Goal: Task Accomplishment & Management: Complete application form

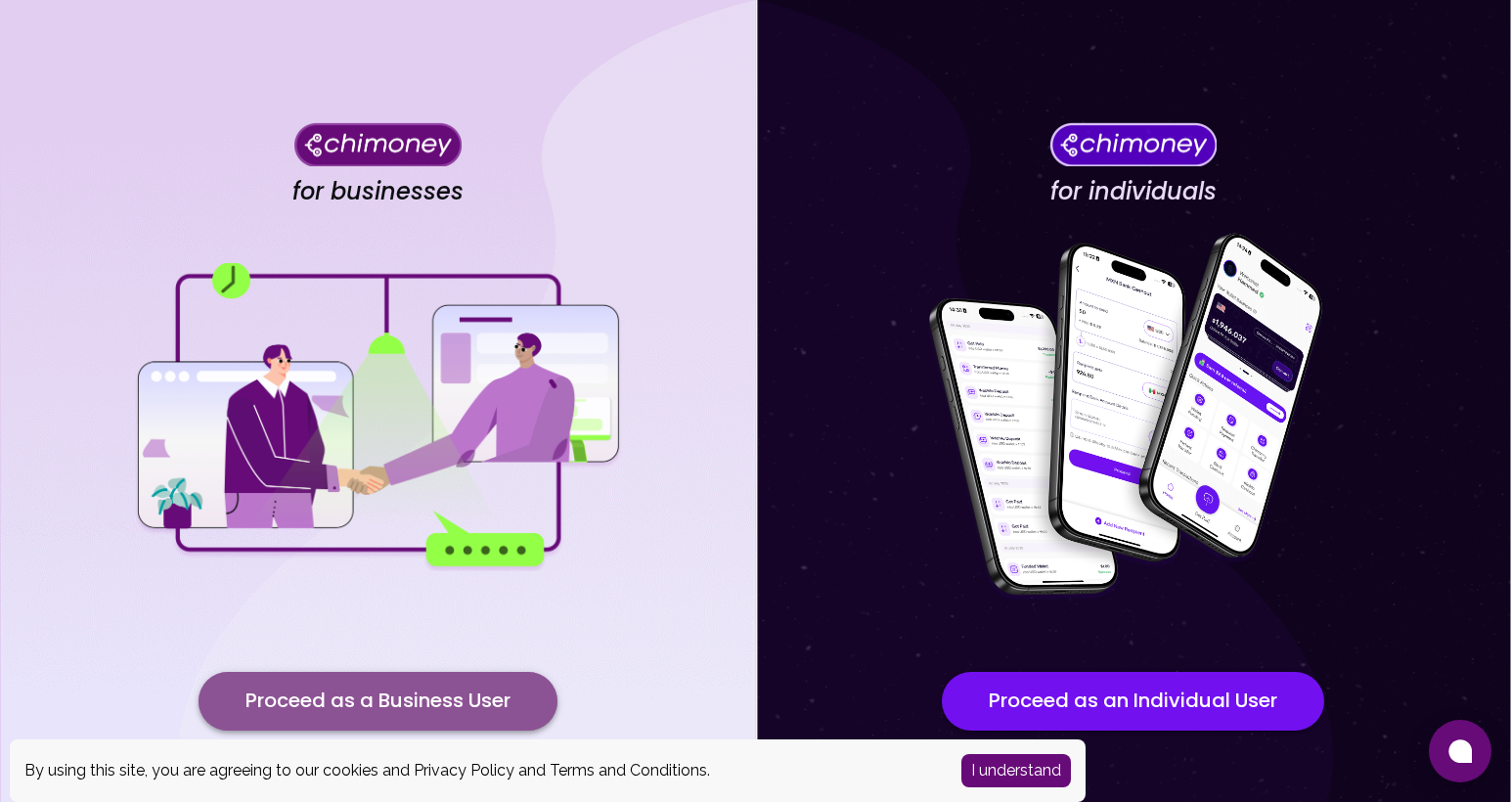
click at [421, 700] on button "Proceed as a Business User" at bounding box center [378, 701] width 359 height 59
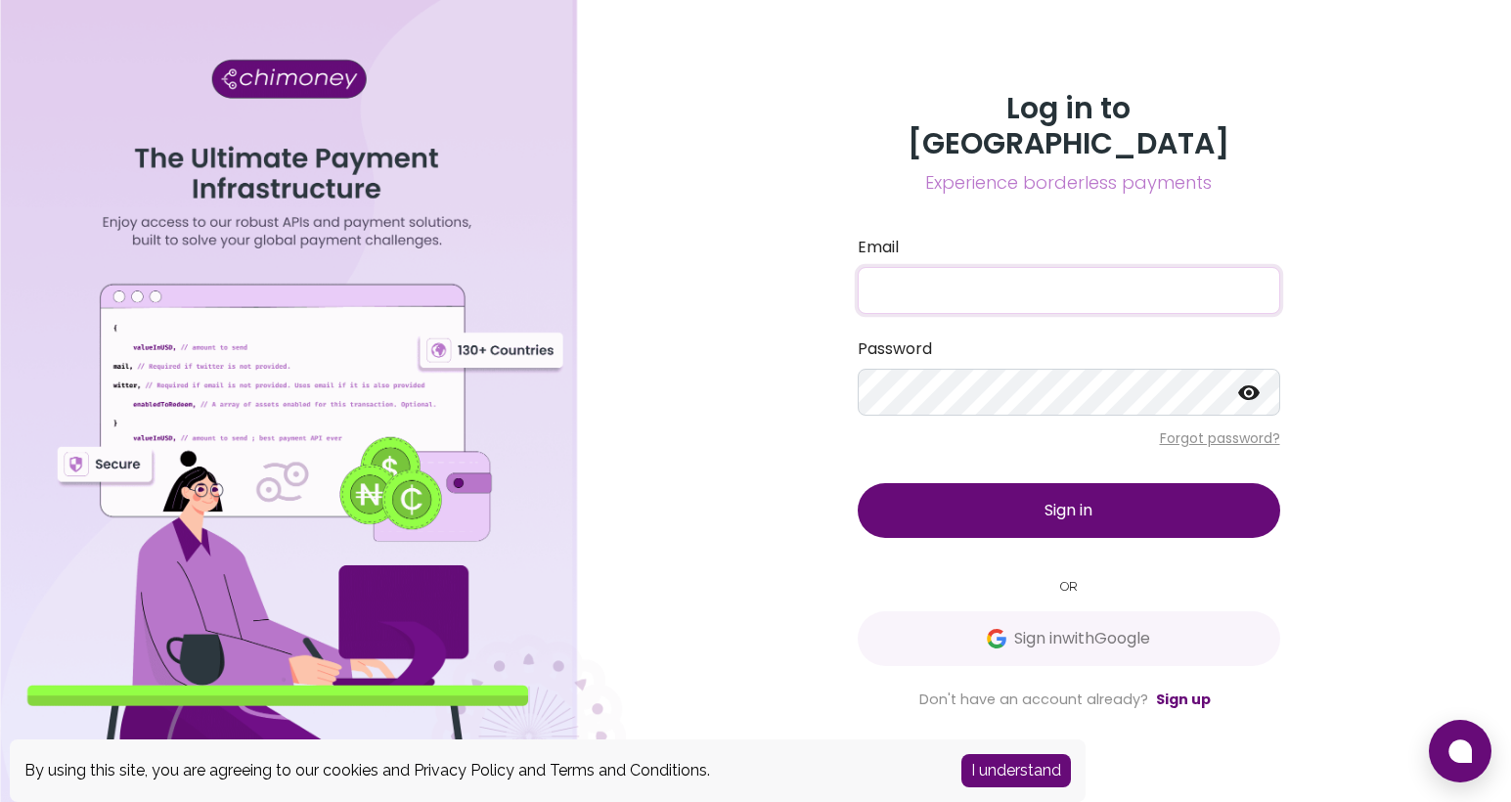
click at [982, 272] on input "Email" at bounding box center [1069, 290] width 423 height 47
click at [997, 271] on input "[EMAIL_ADDRESS][DOMAIN_NAME]" at bounding box center [1069, 290] width 423 height 47
type input "[EMAIL_ADDRESS][DOMAIN_NAME]"
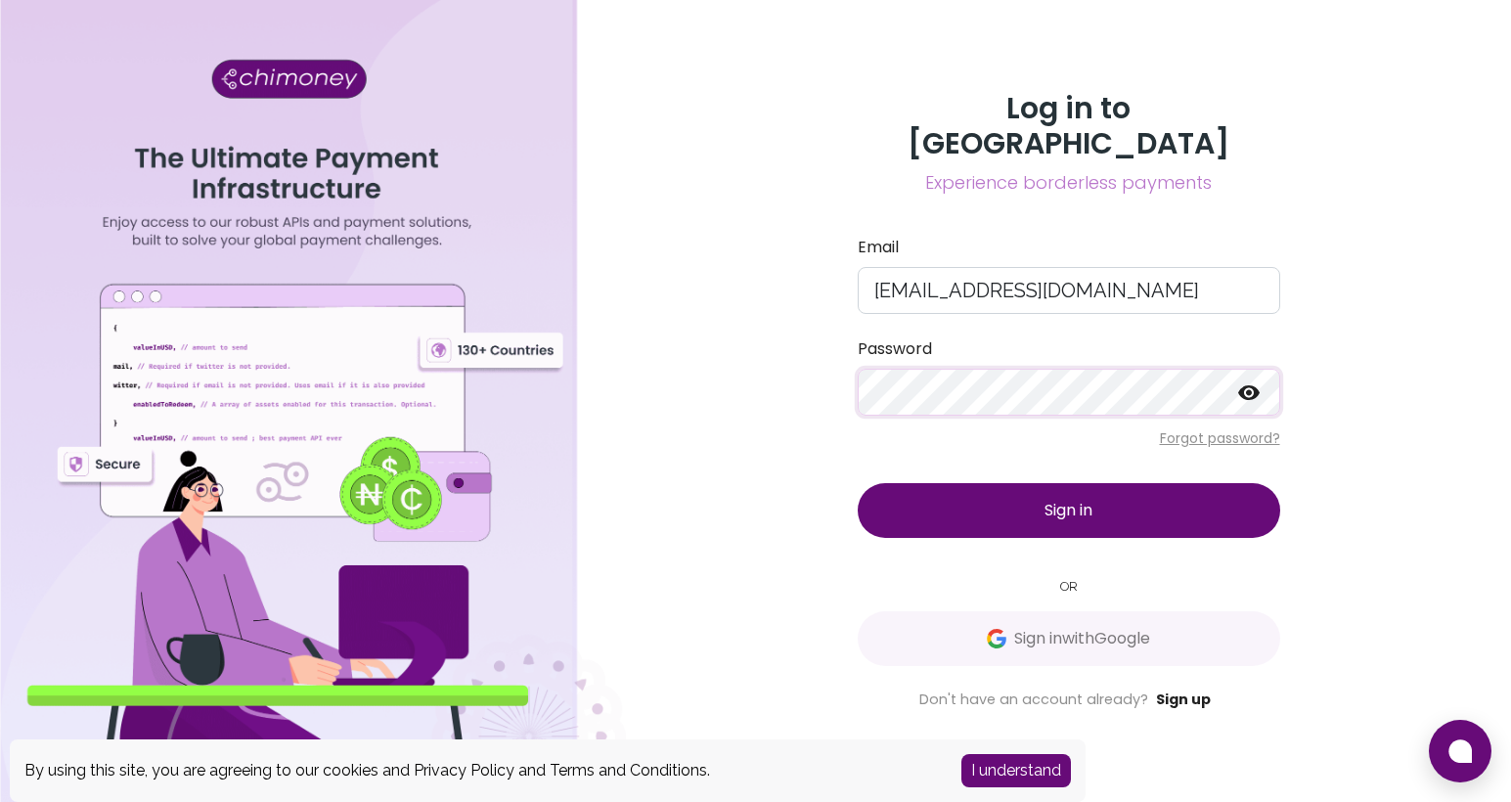
click at [1175, 690] on link "Sign up" at bounding box center [1183, 700] width 55 height 20
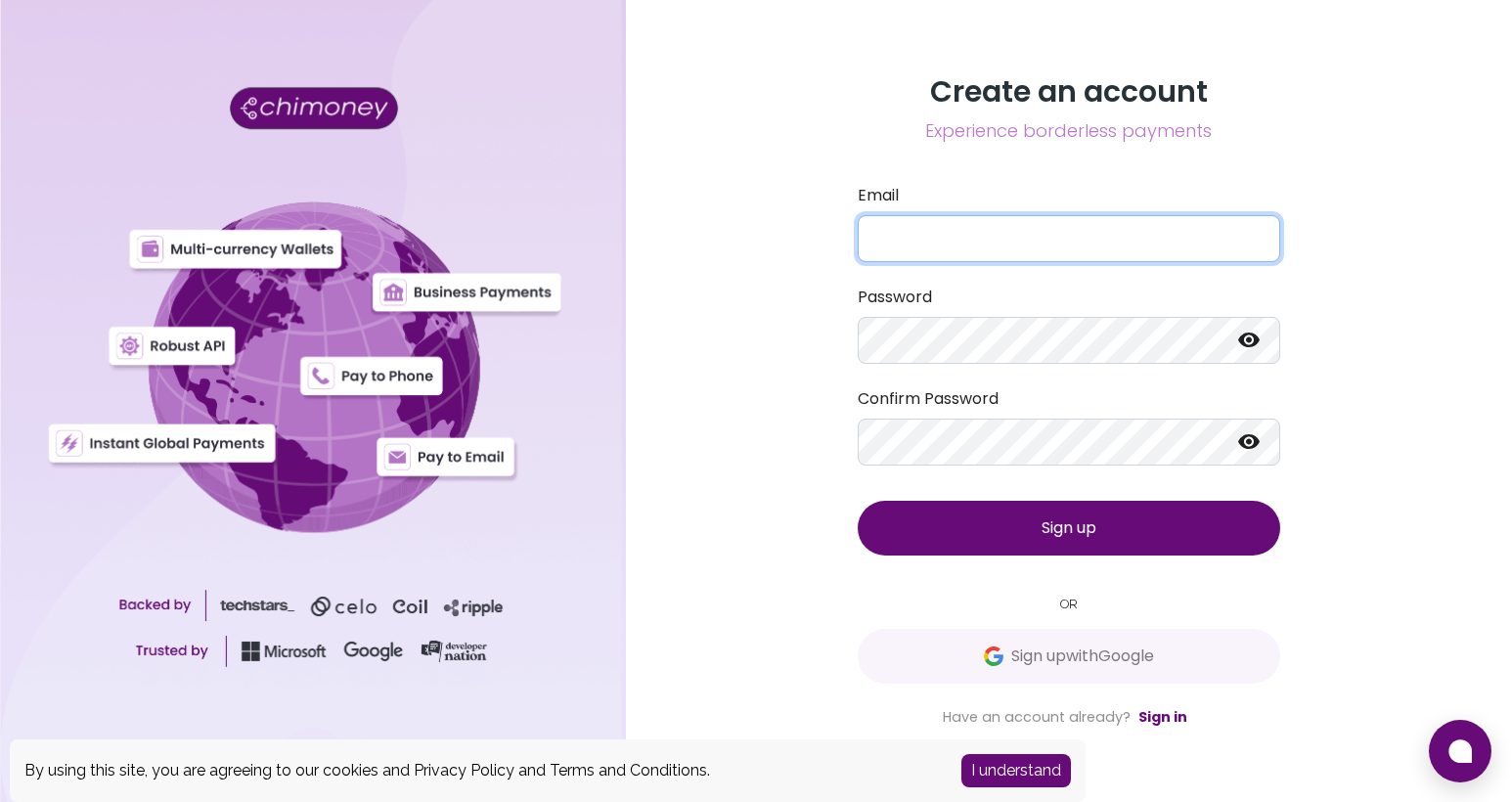
click at [975, 223] on input "Email" at bounding box center [1069, 238] width 423 height 47
type input "[EMAIL_ADDRESS][DOMAIN_NAME]"
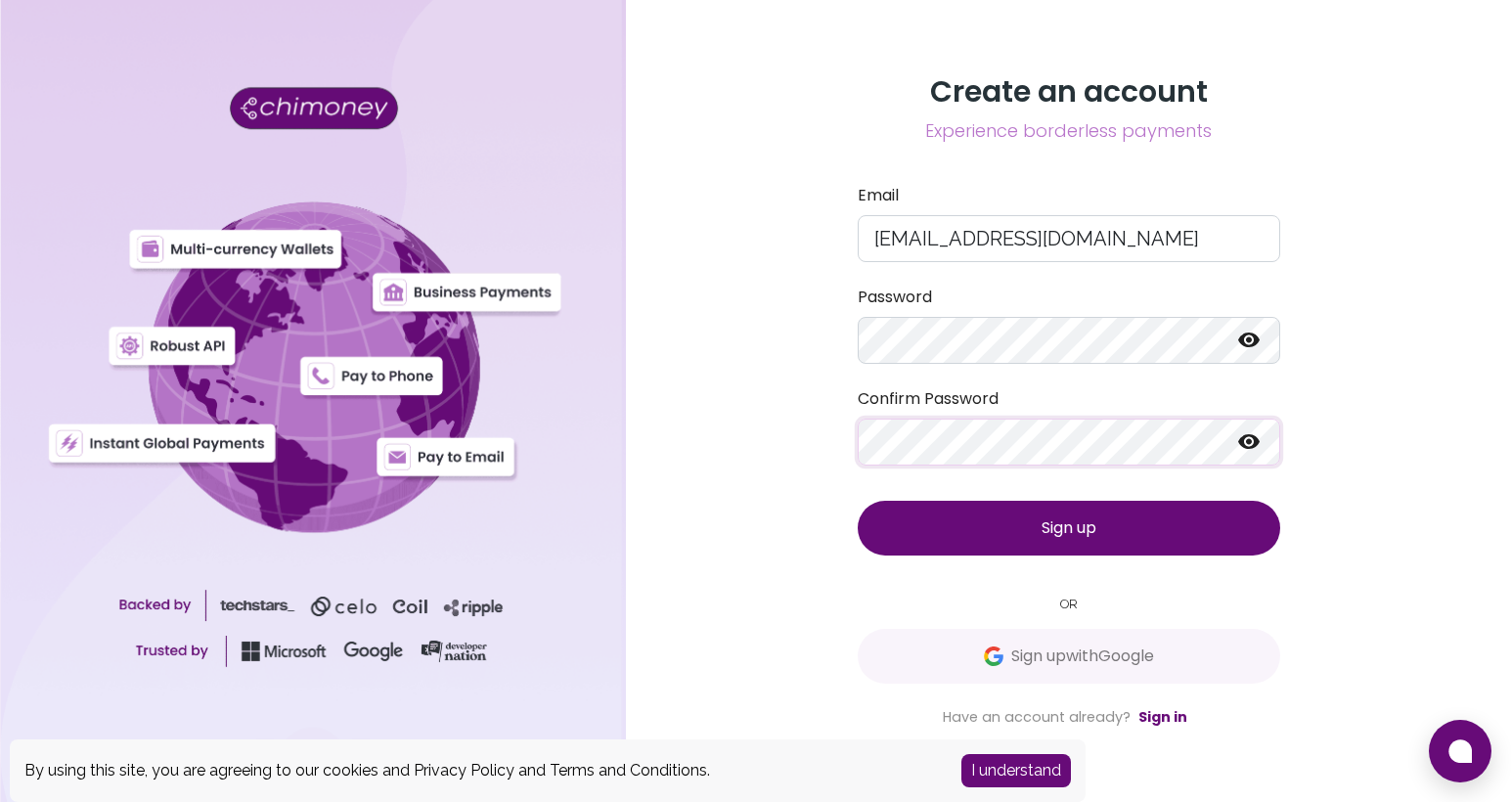
click at [1055, 524] on span "Sign up" at bounding box center [1069, 527] width 55 height 22
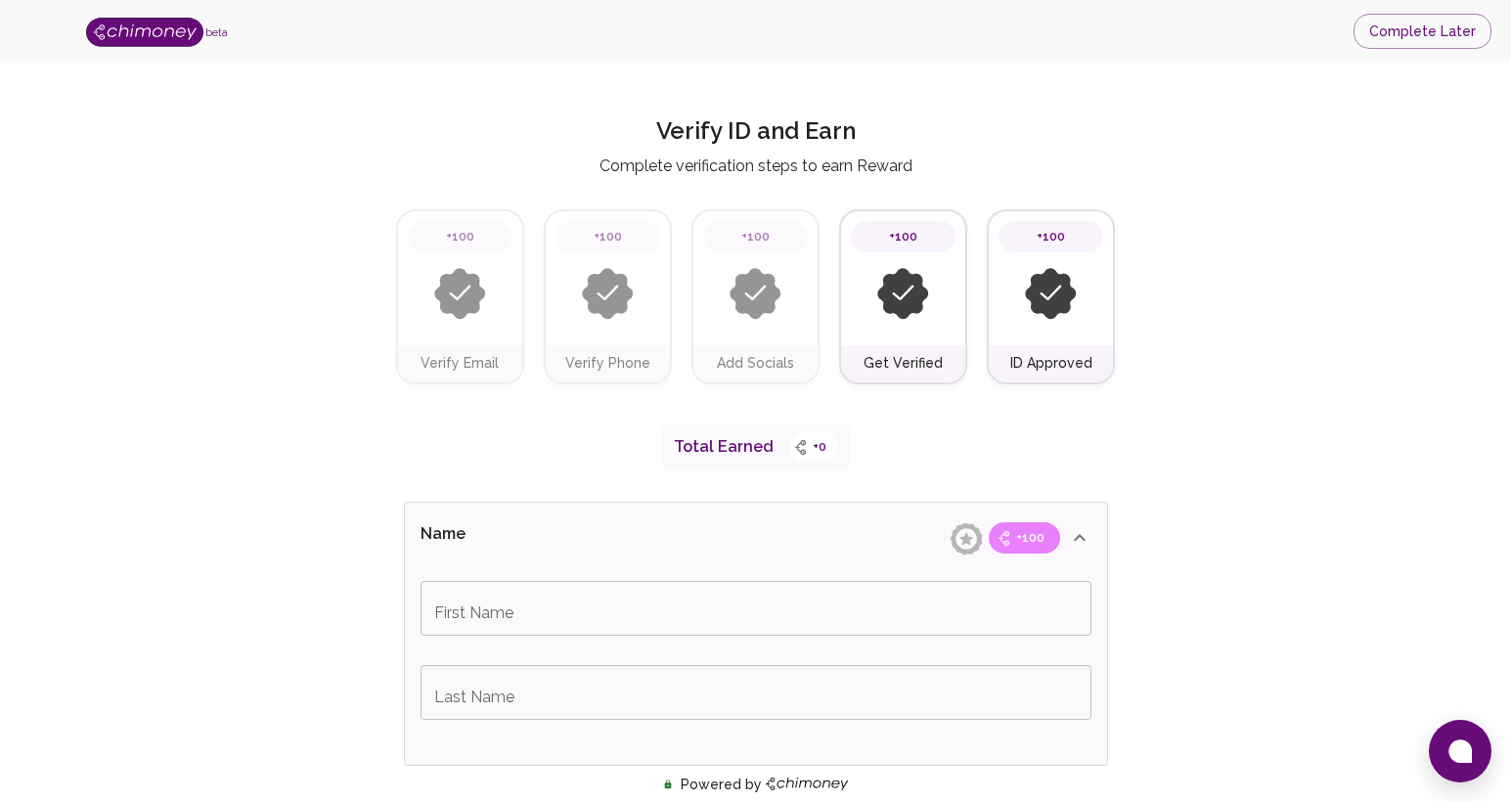
scroll to position [144, 0]
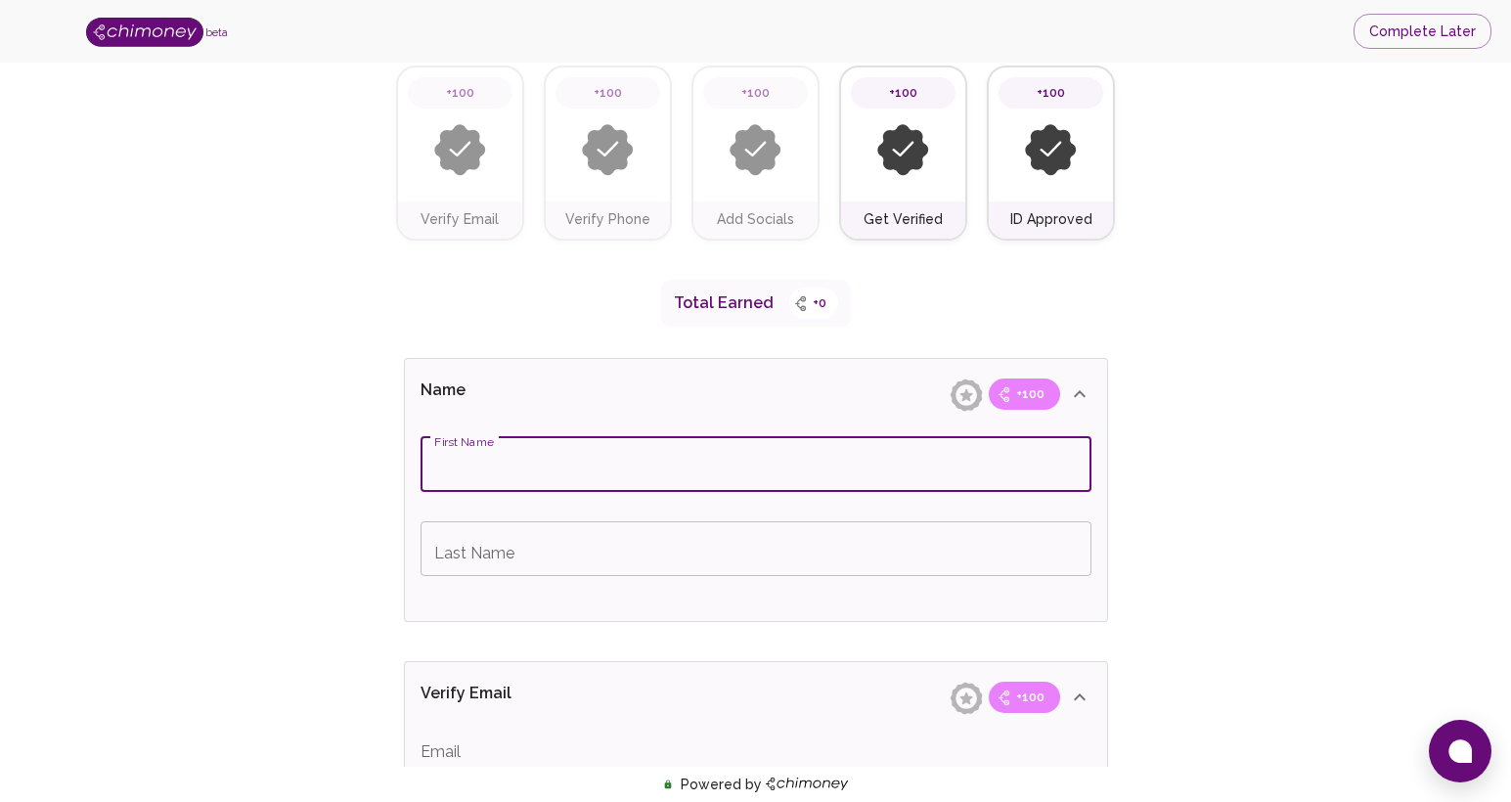
click at [641, 467] on input "First Name" at bounding box center [756, 464] width 671 height 55
type input "Obi"
click at [463, 555] on input "Last Name" at bounding box center [756, 548] width 671 height 55
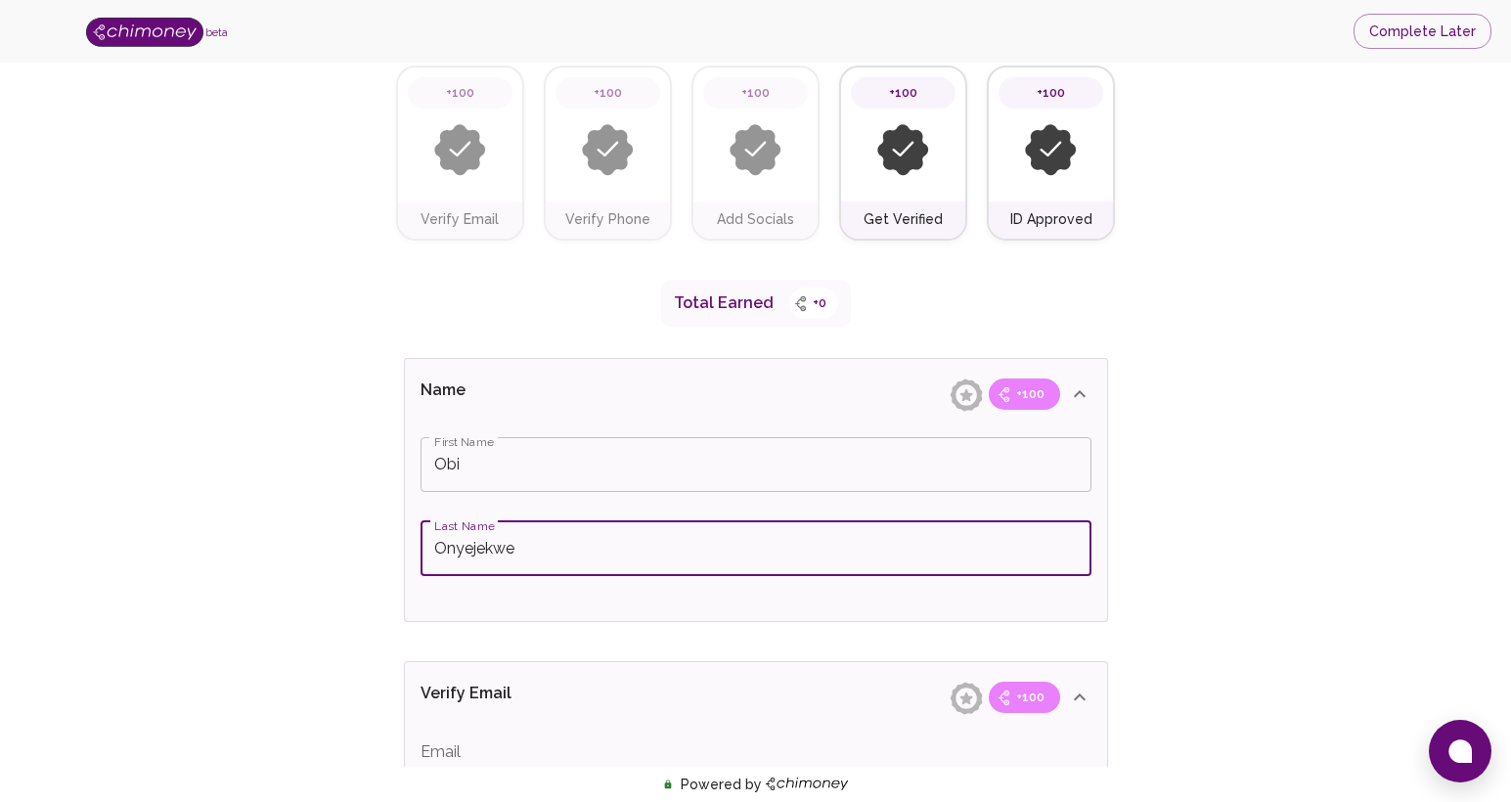
type input "Onyejekwe"
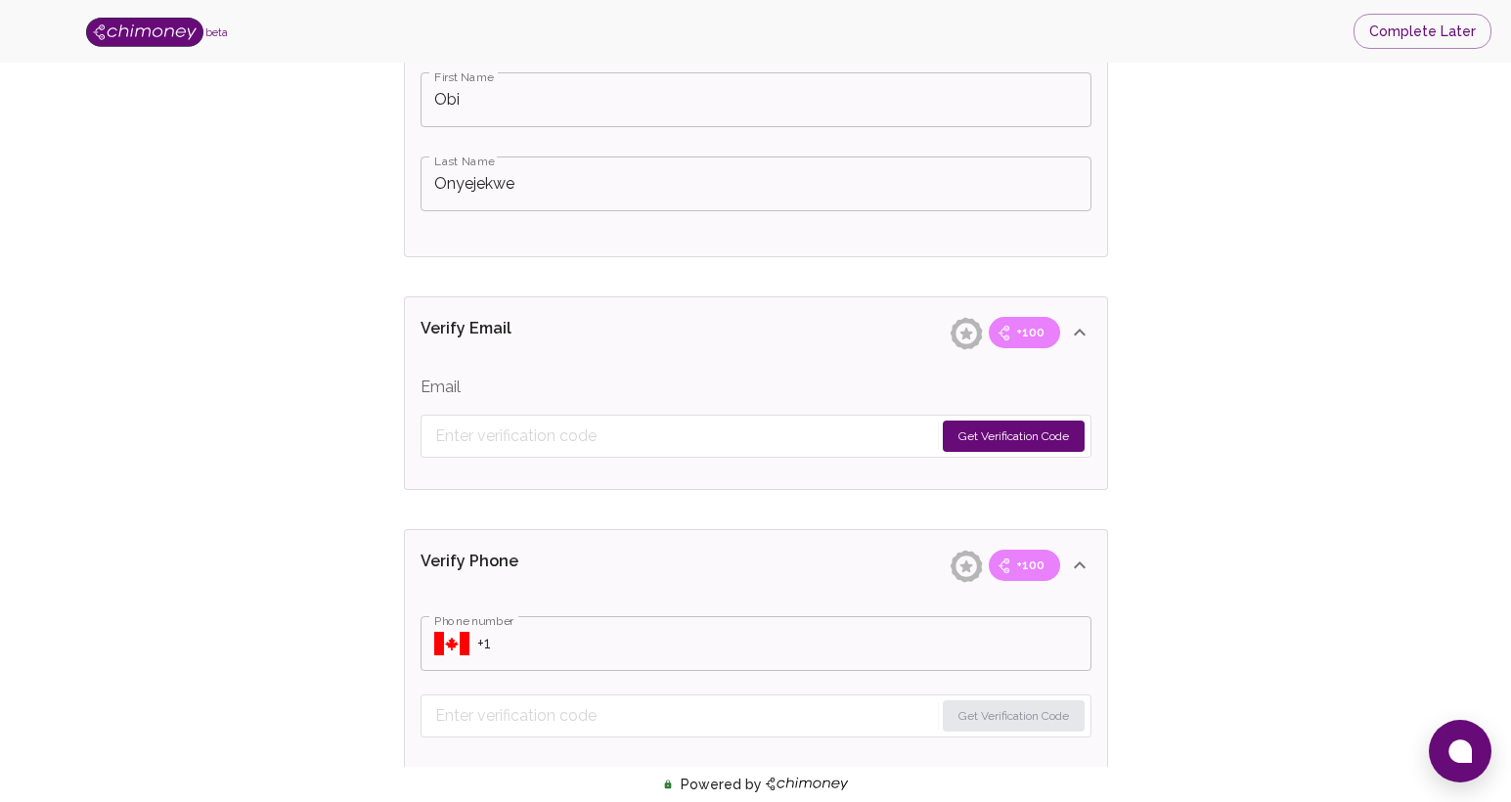
scroll to position [550, 0]
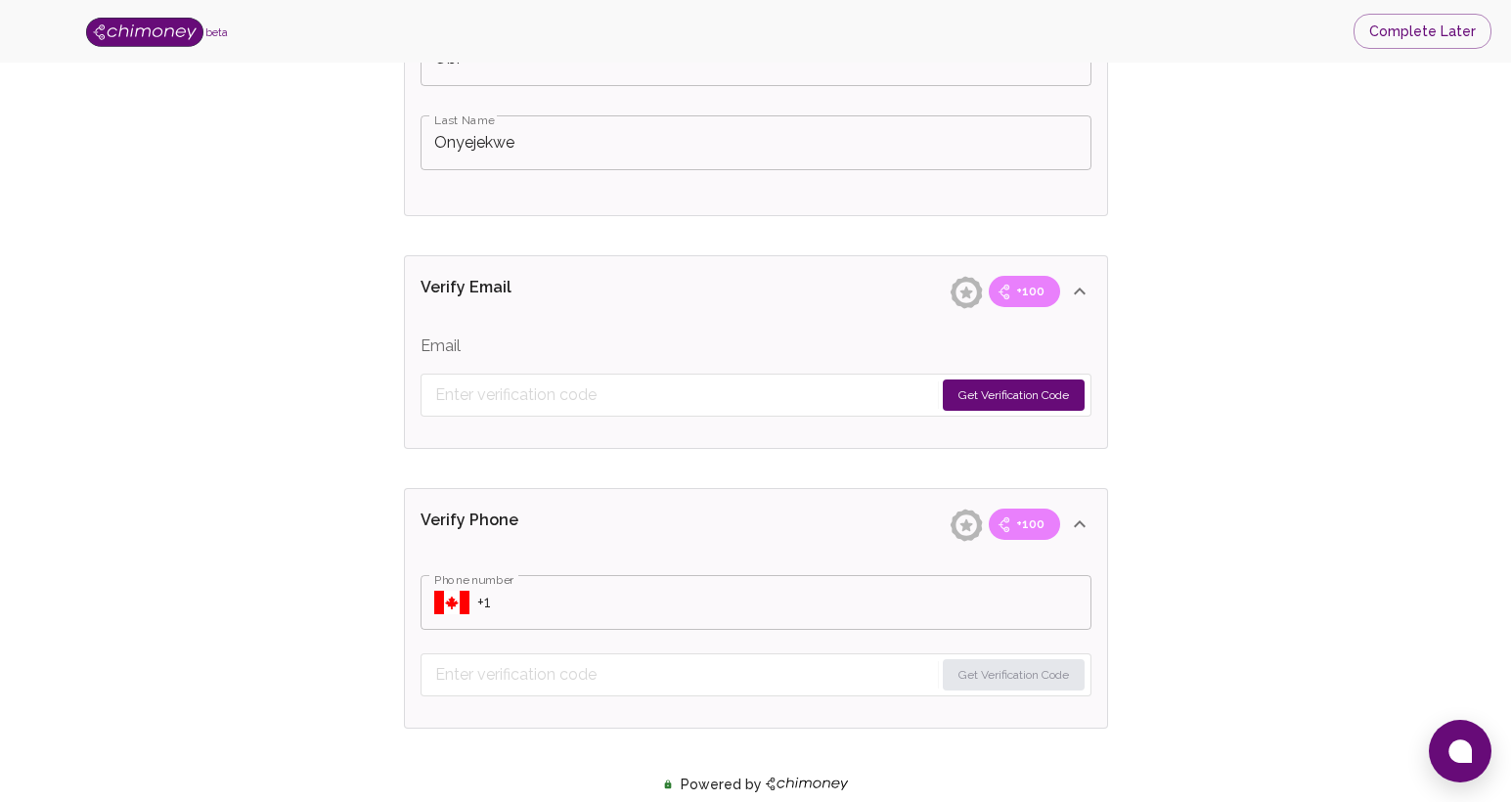
click at [718, 378] on form "Get Verification Code" at bounding box center [756, 395] width 671 height 43
click at [984, 392] on button "Get Verification Code" at bounding box center [1014, 395] width 142 height 31
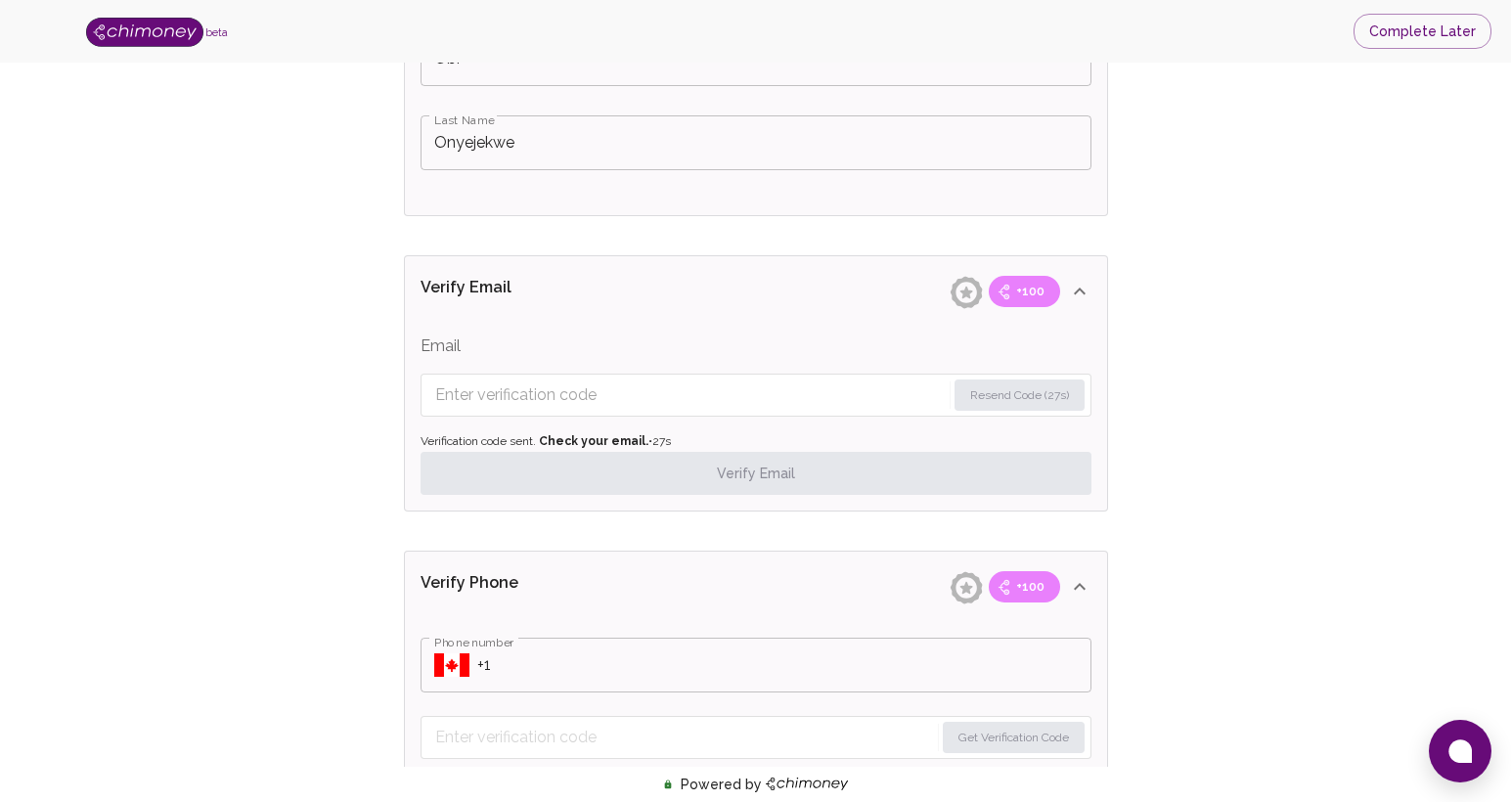
click at [766, 386] on input "Enter verification code" at bounding box center [690, 395] width 511 height 31
paste input "6350"
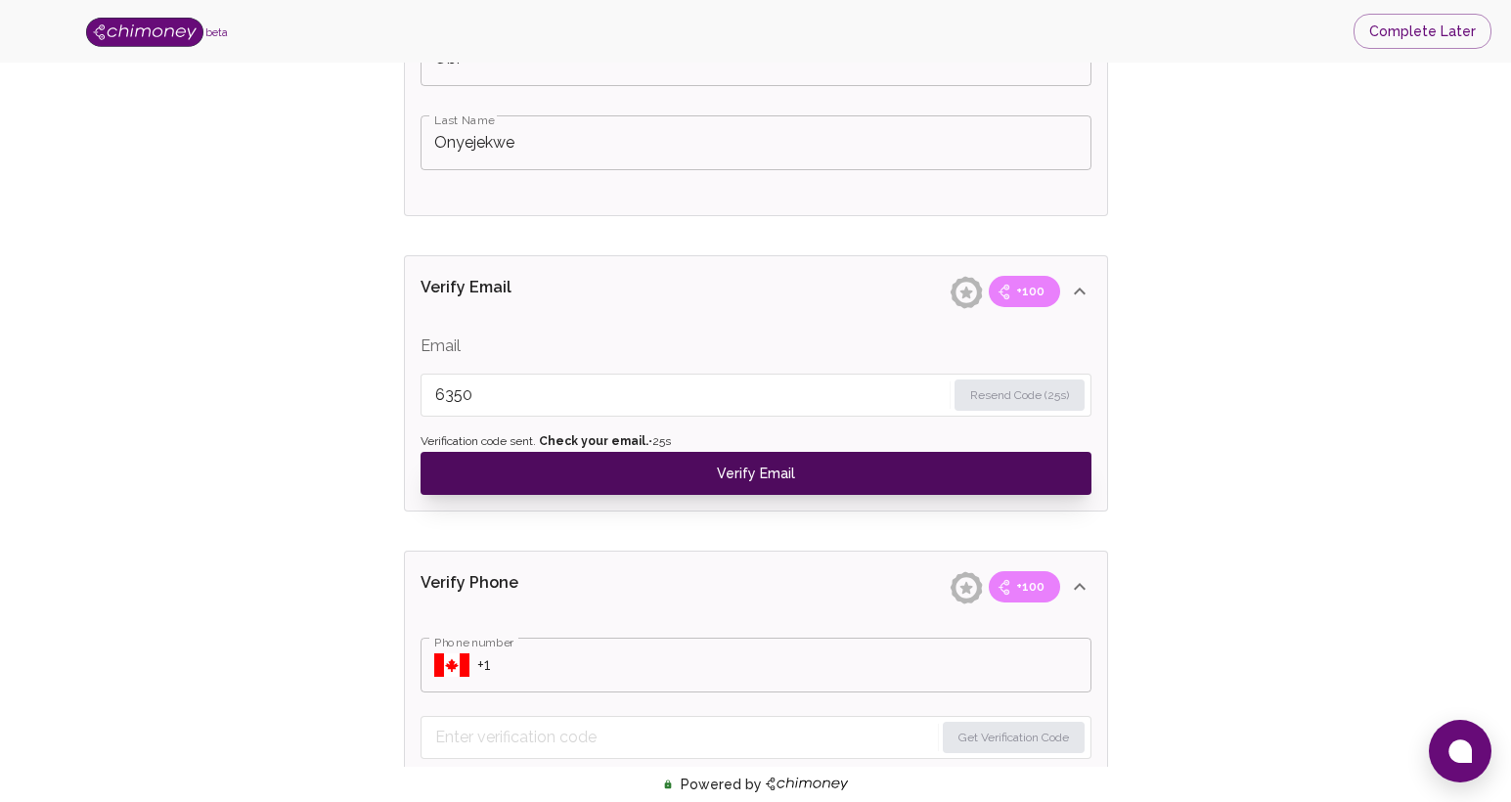
type input "6350"
click at [704, 478] on button "Verify Email" at bounding box center [756, 473] width 671 height 43
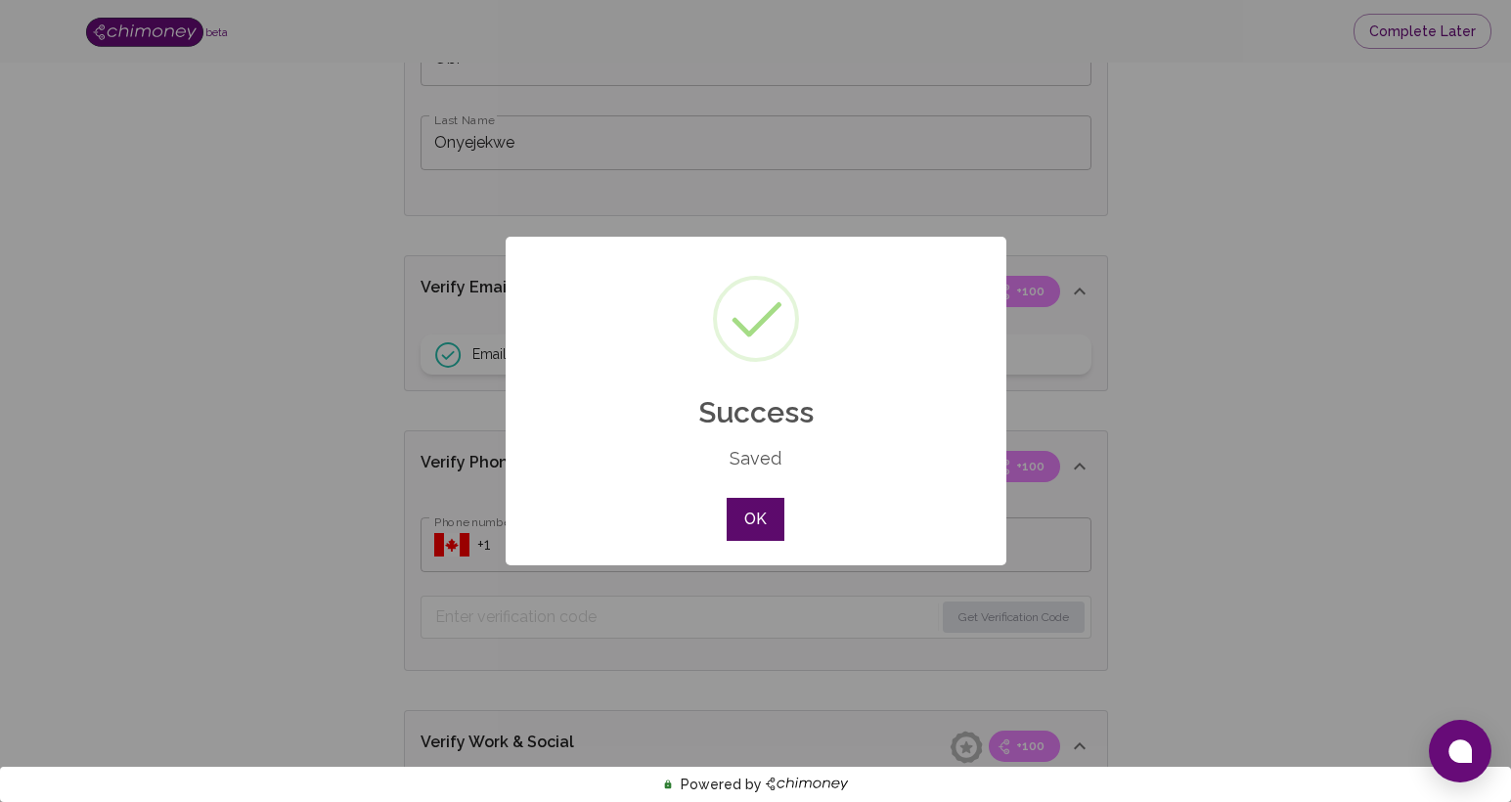
click at [755, 526] on button "OK" at bounding box center [755, 519] width 57 height 43
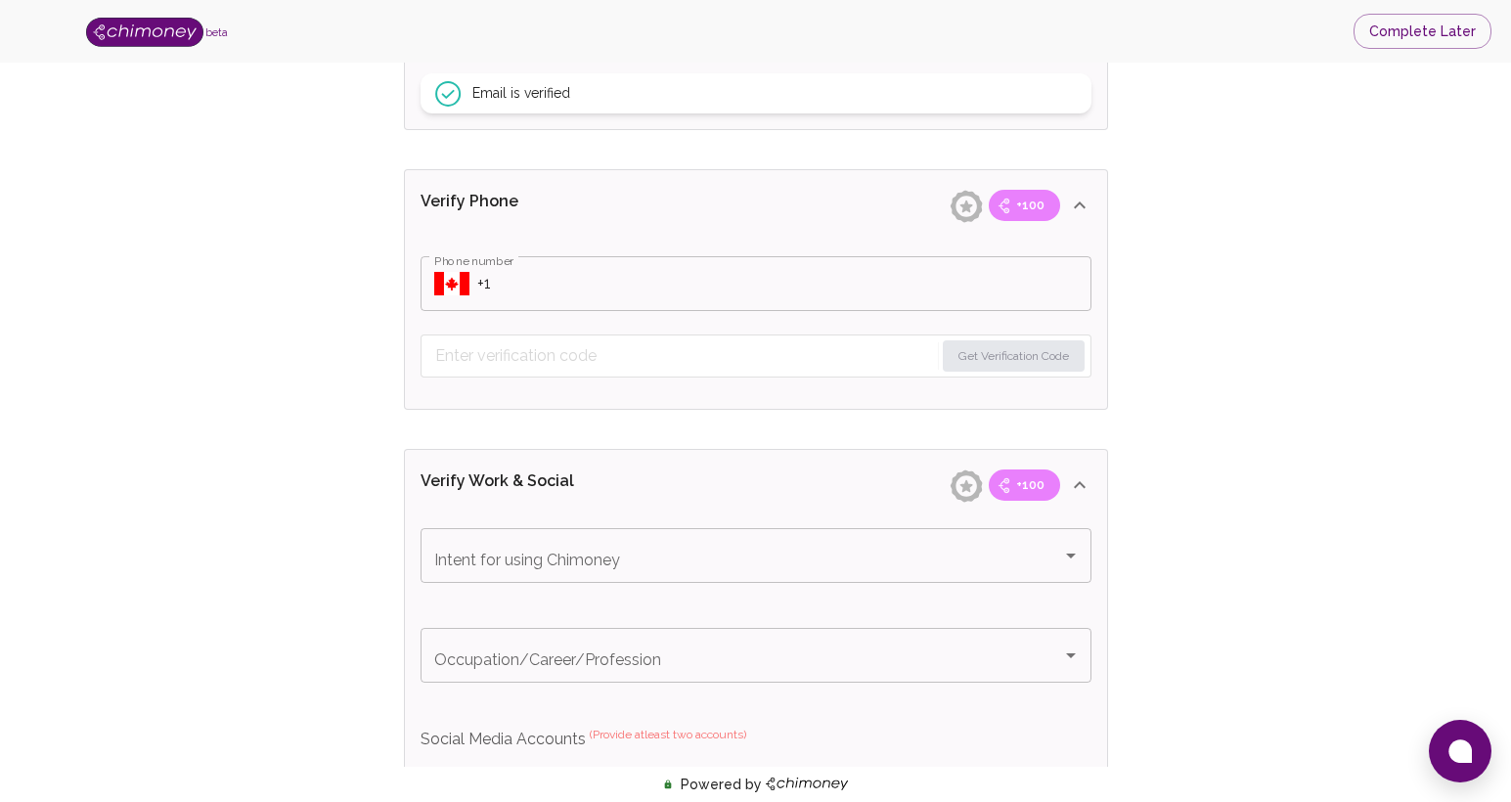
scroll to position [813, 0]
click at [460, 284] on icon "Select country" at bounding box center [451, 281] width 35 height 23
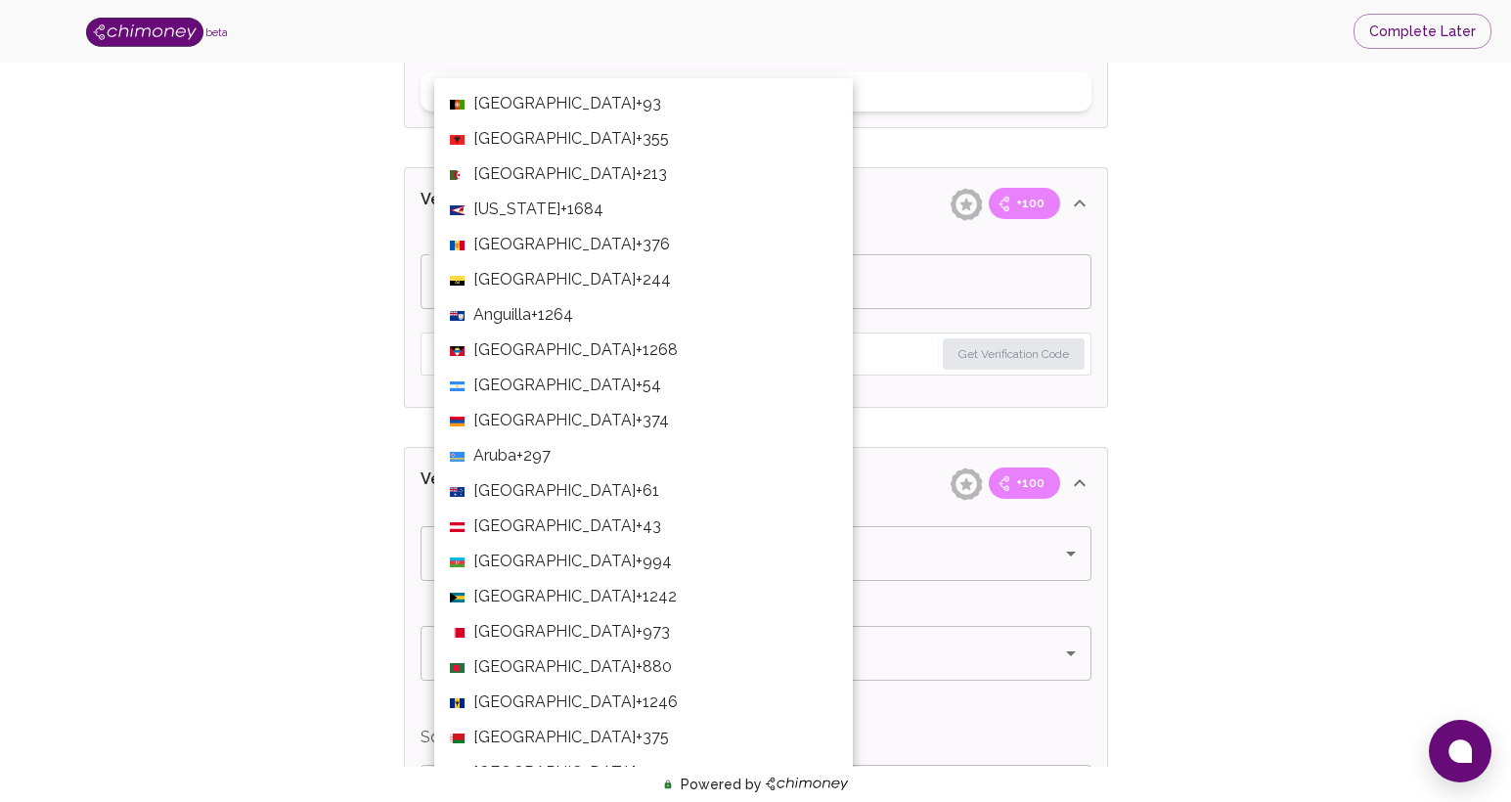
scroll to position [7524, 0]
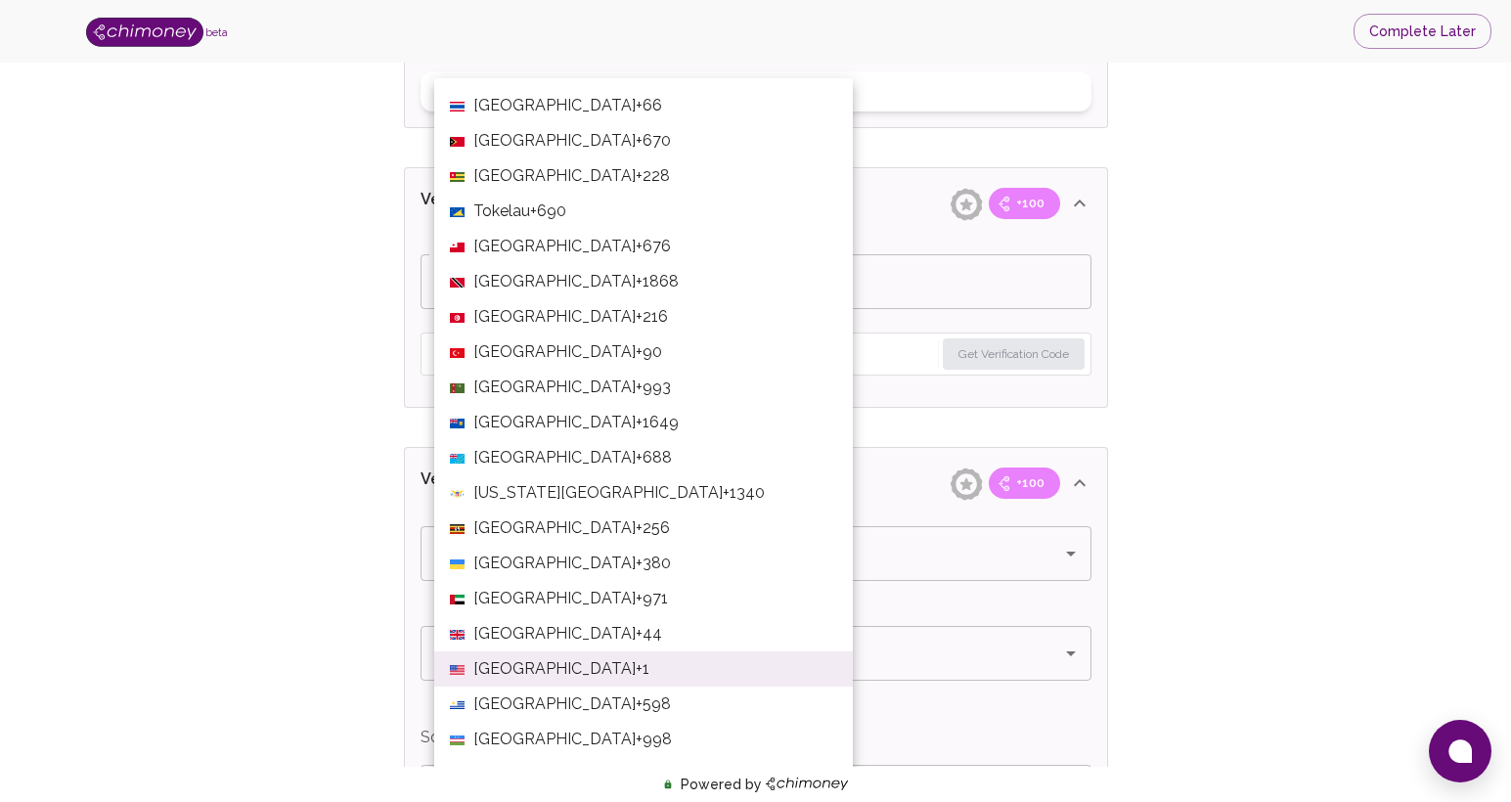
scroll to position [7547, 0]
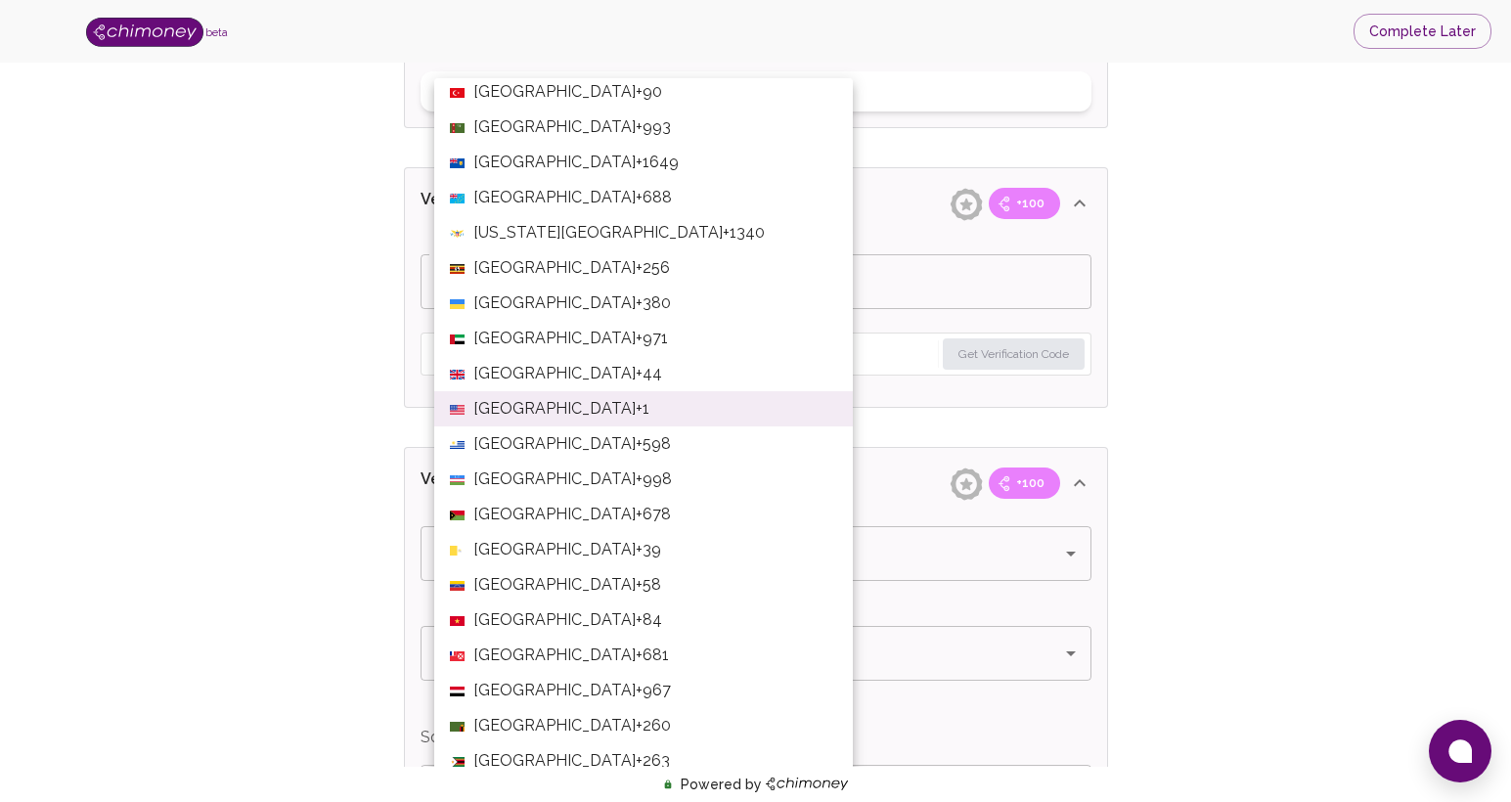
click at [564, 413] on span "[GEOGRAPHIC_DATA]" at bounding box center [554, 408] width 162 height 23
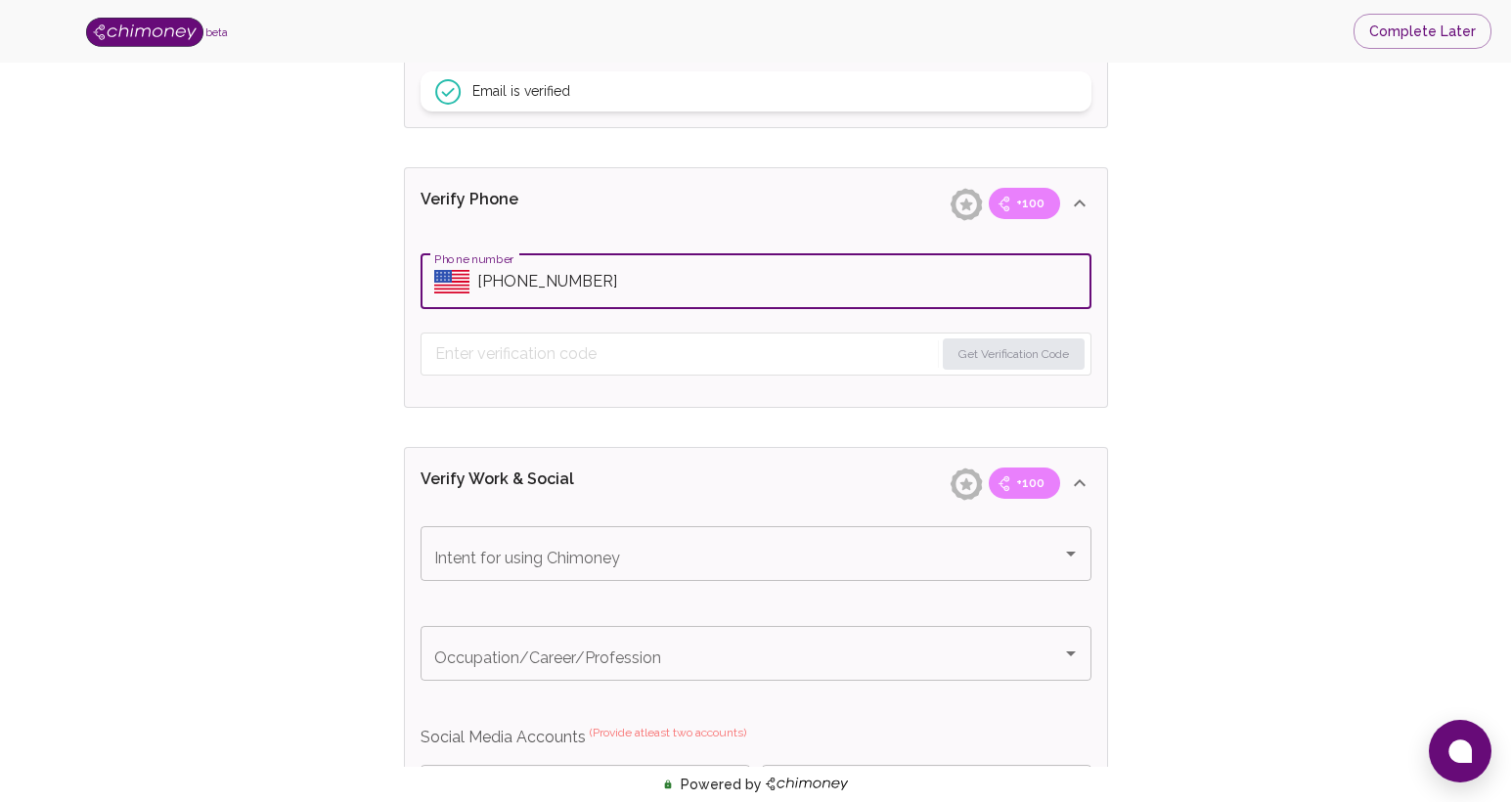
type input "[PHONE_NUMBER]"
click at [317, 380] on div "Verify ID and Earn Complete verification steps to earn Reward +100 Verify Email…" at bounding box center [756, 398] width 1386 height 2239
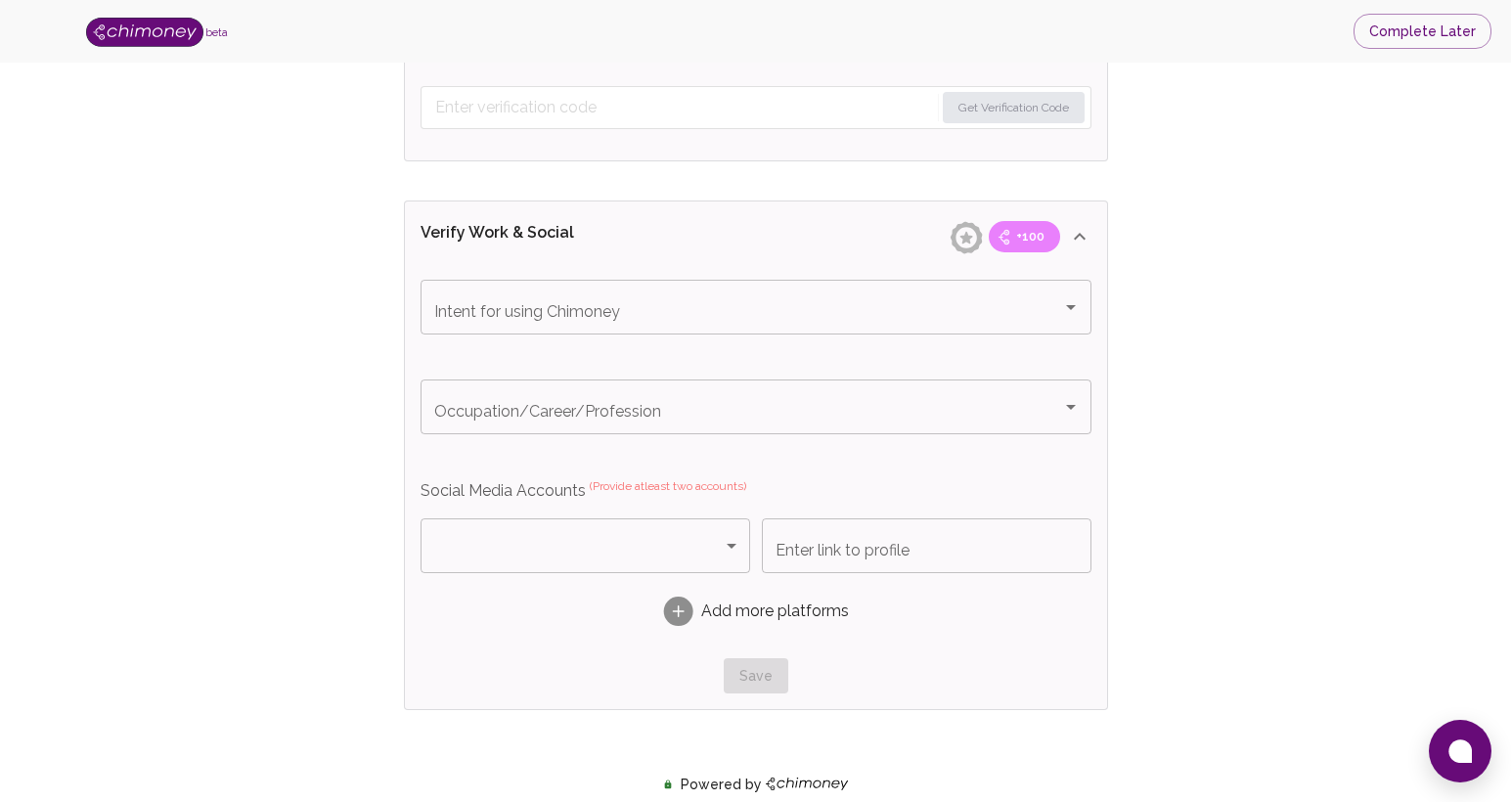
scroll to position [1073, 0]
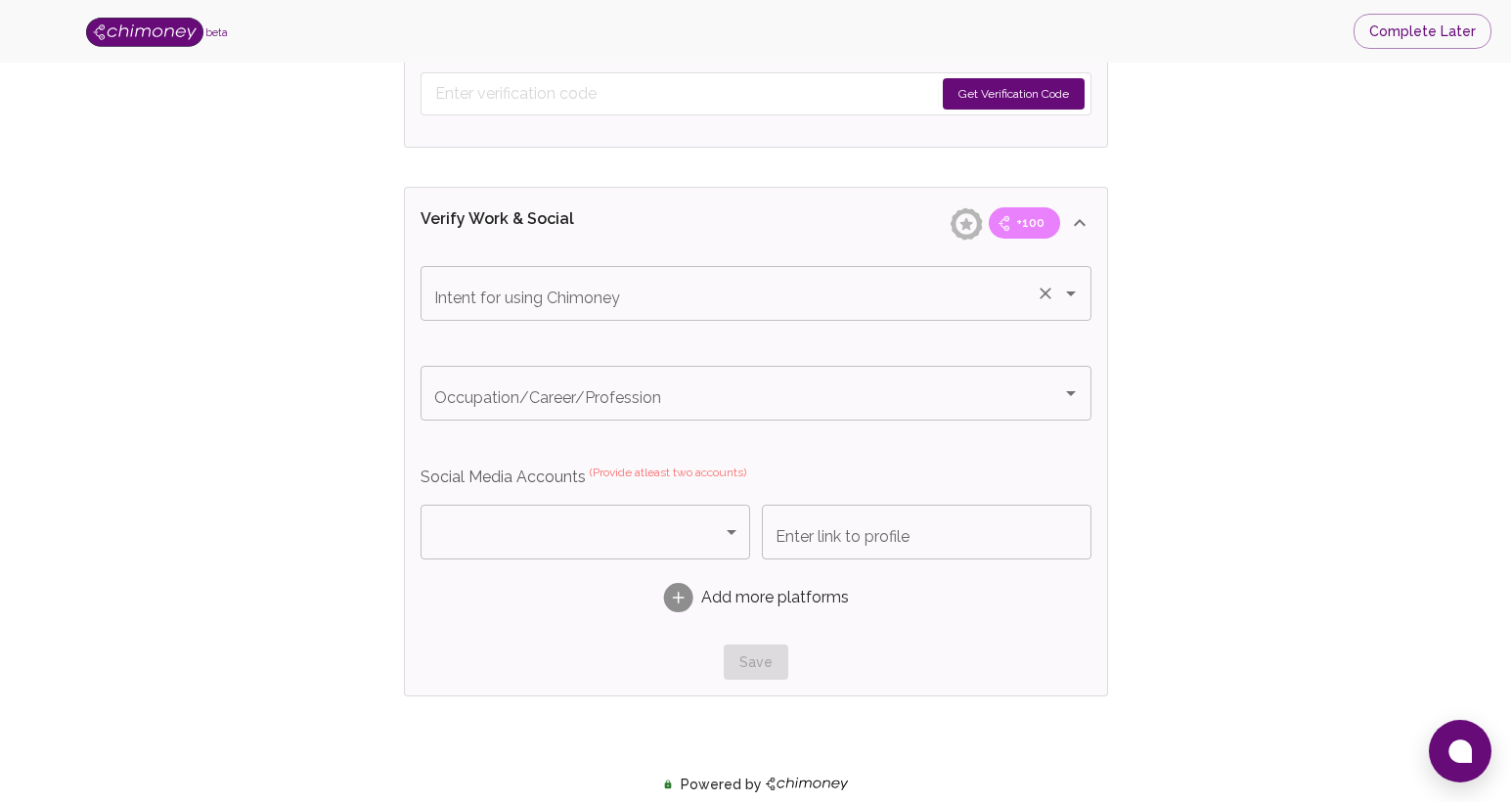
click at [544, 297] on input "Intent for using Chimoney" at bounding box center [728, 293] width 599 height 37
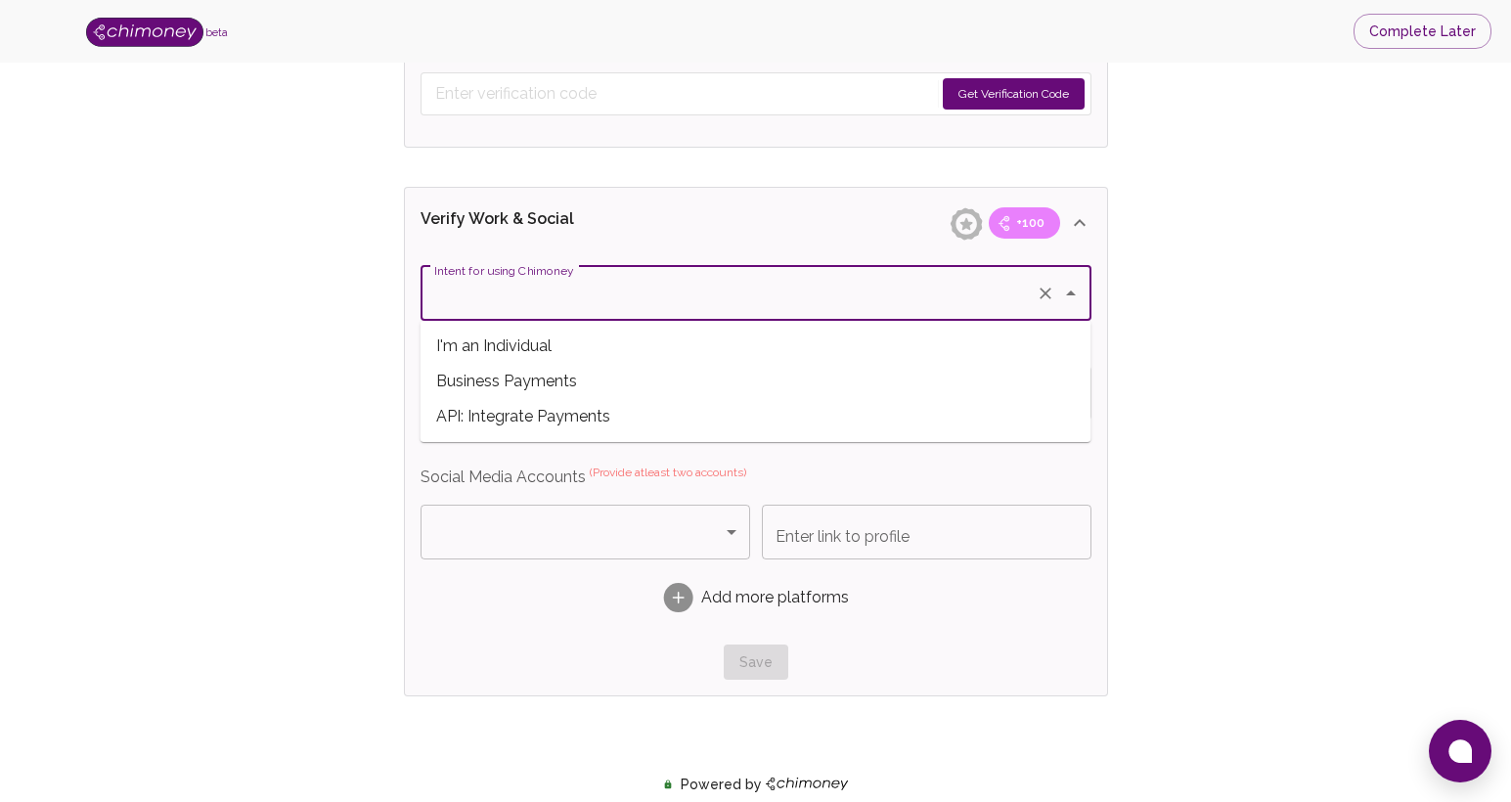
click at [544, 381] on span "Business Payments" at bounding box center [756, 381] width 671 height 35
type input "Business Payments"
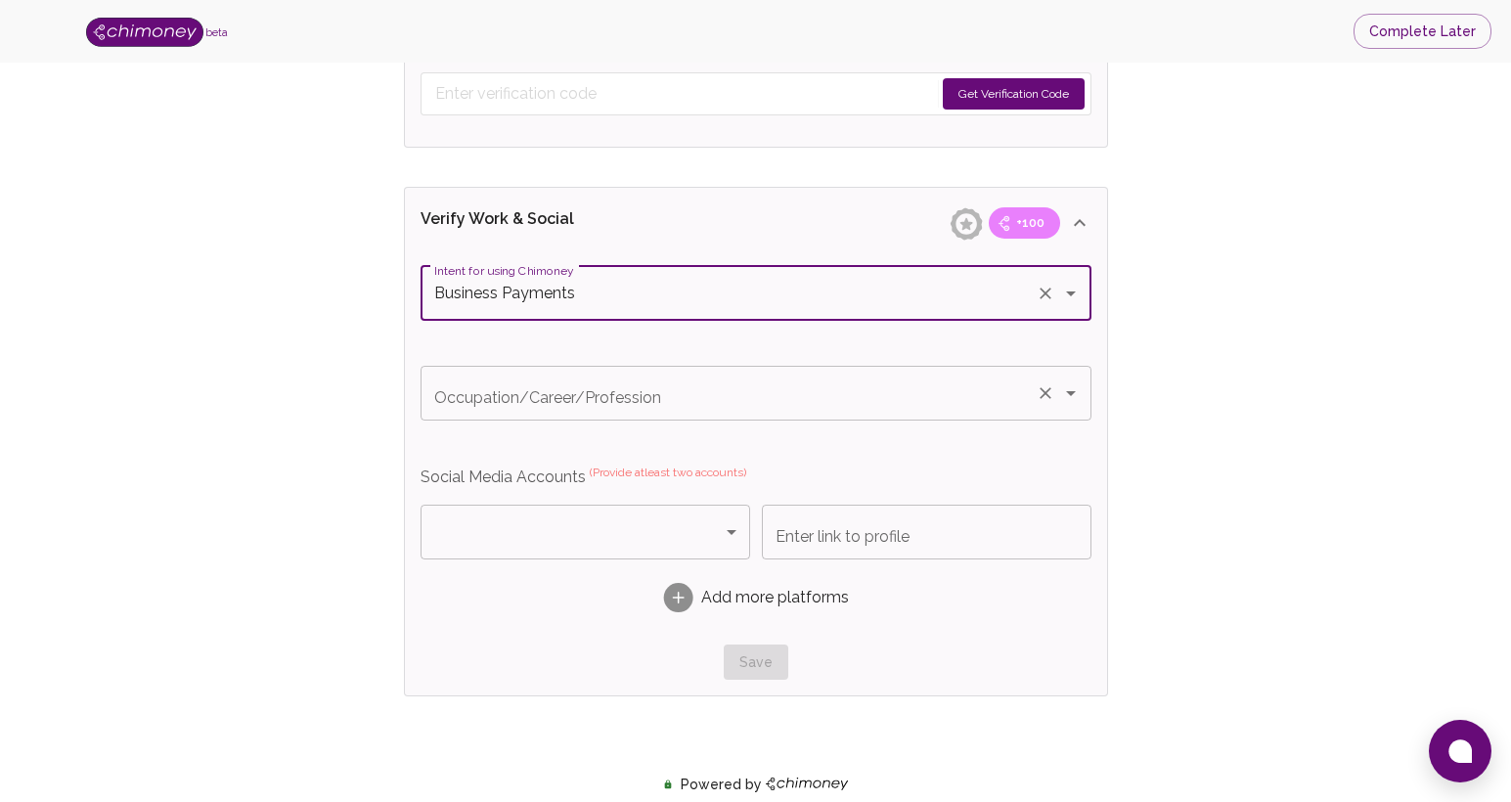
click at [596, 402] on input "Occupation/Career/Profession" at bounding box center [728, 393] width 599 height 37
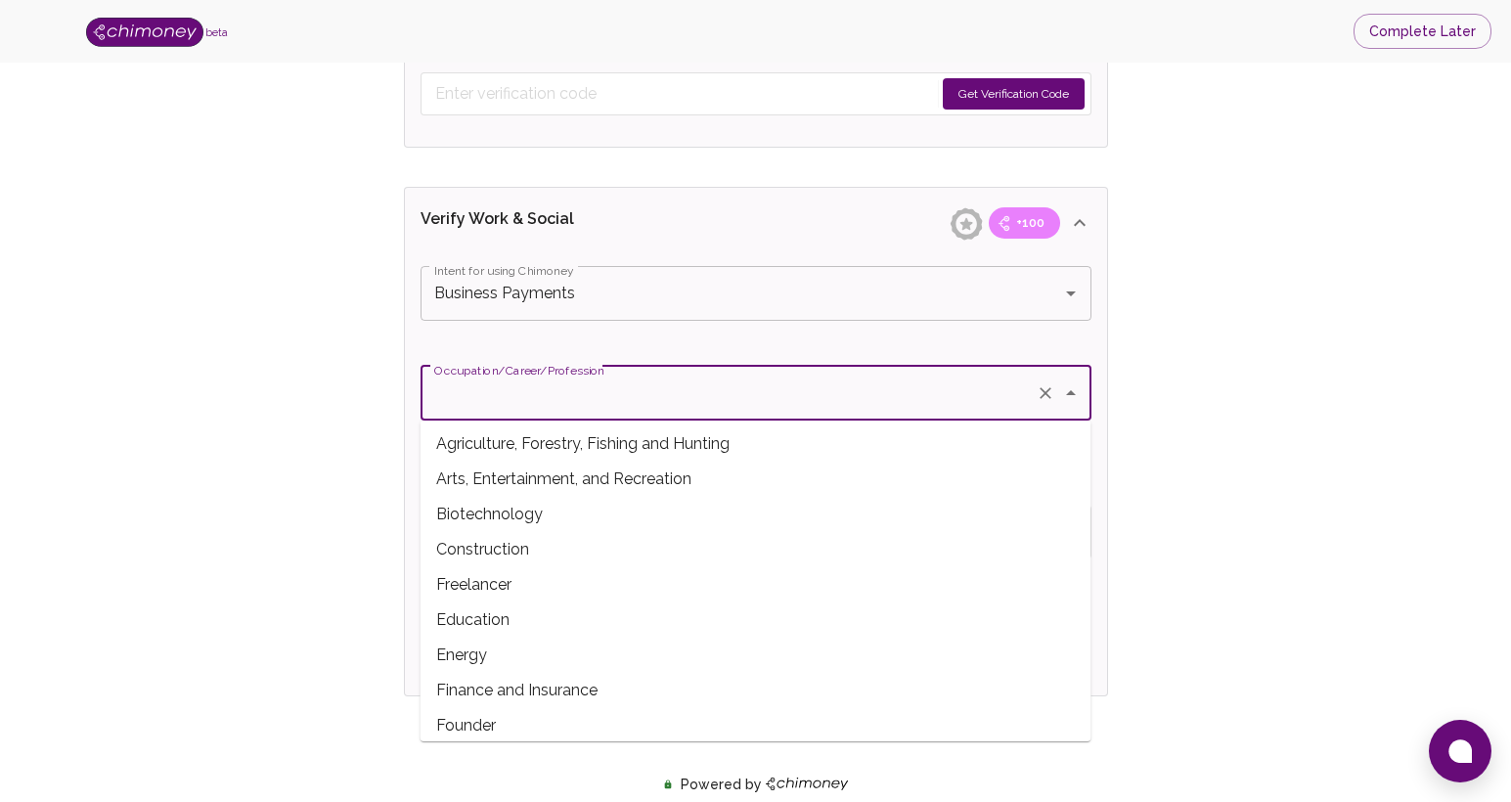
scroll to position [0, 0]
click at [562, 487] on span "Arts, Entertainment, and Recreation" at bounding box center [756, 481] width 671 height 35
type input "Arts, Entertainment, and Recreation"
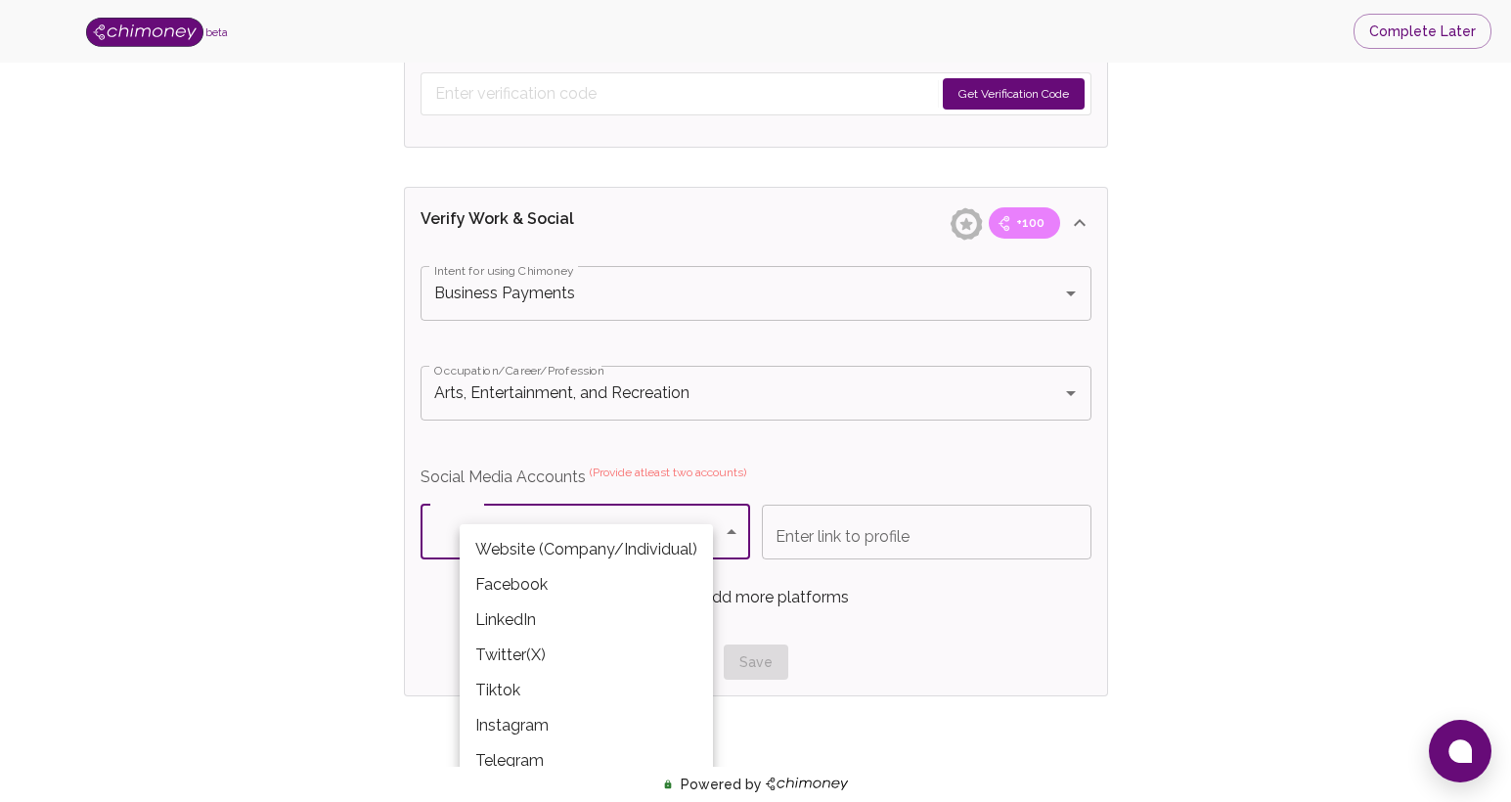
click at [533, 531] on body "beta Complete Later Verify ID and Earn Complete verification steps to earn Rewa…" at bounding box center [755, 124] width 1511 height 2394
click at [558, 726] on li "Instagram" at bounding box center [586, 725] width 253 height 35
type input "Instagram"
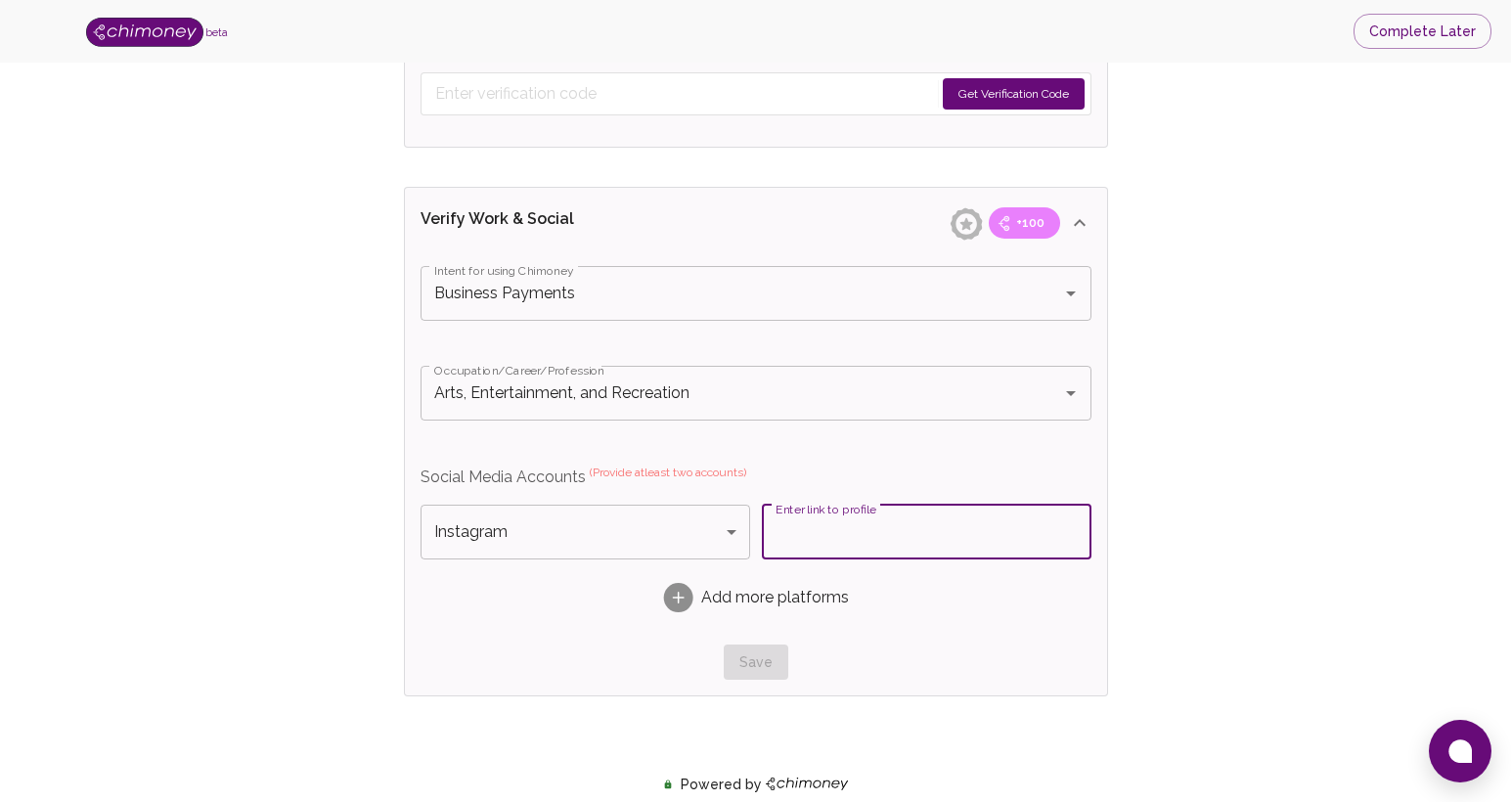
click at [869, 533] on input "Enter link to profile" at bounding box center [927, 532] width 330 height 55
paste input "[URL][DOMAIN_NAME]"
type input "[URL][DOMAIN_NAME]"
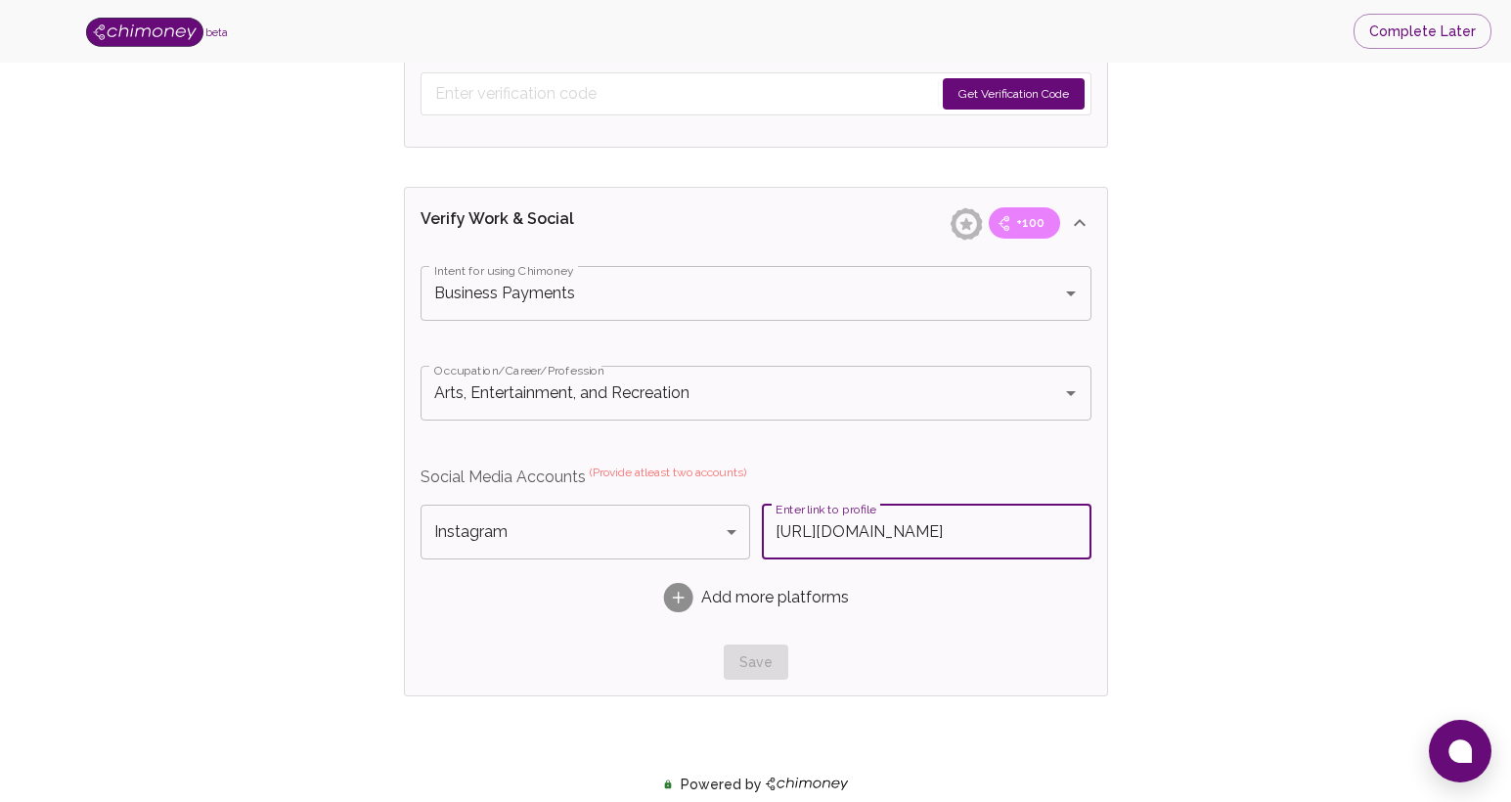
click at [858, 636] on div "Intent for using Chimoney Business Payments Intent for using Chimoney Occupatio…" at bounding box center [756, 473] width 671 height 415
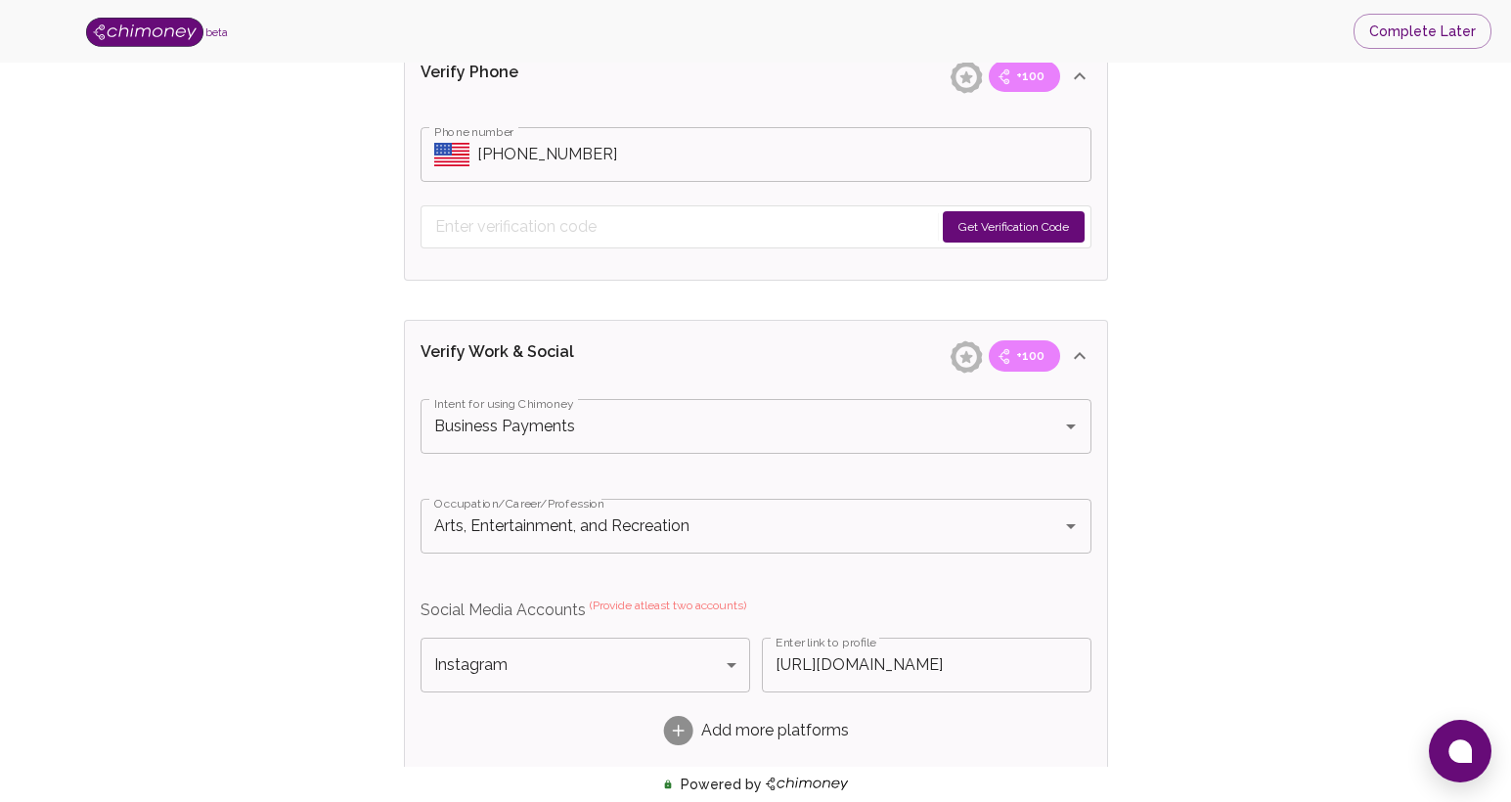
scroll to position [909, 0]
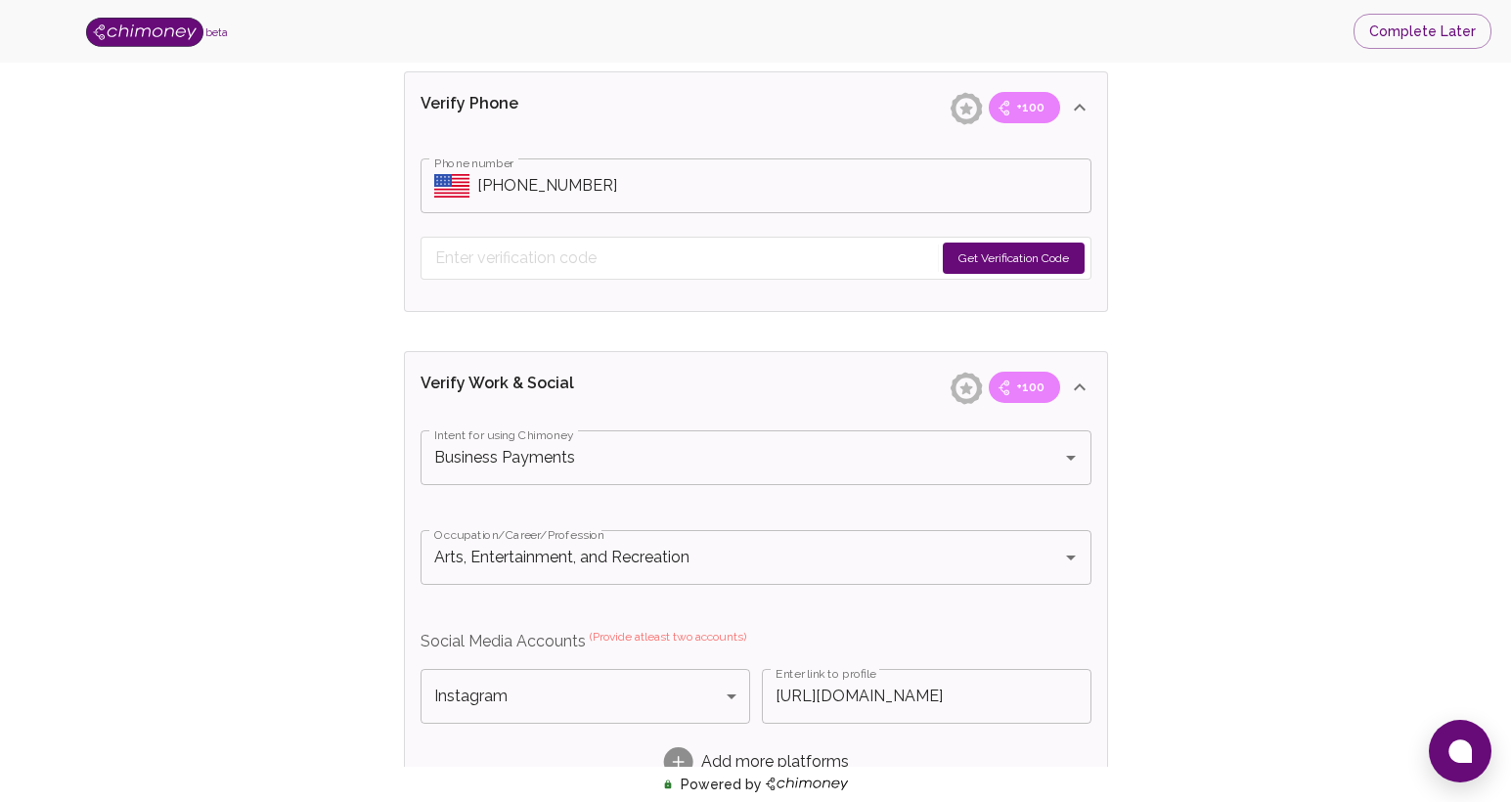
click at [1006, 260] on button "Get Verification Code" at bounding box center [1014, 258] width 142 height 31
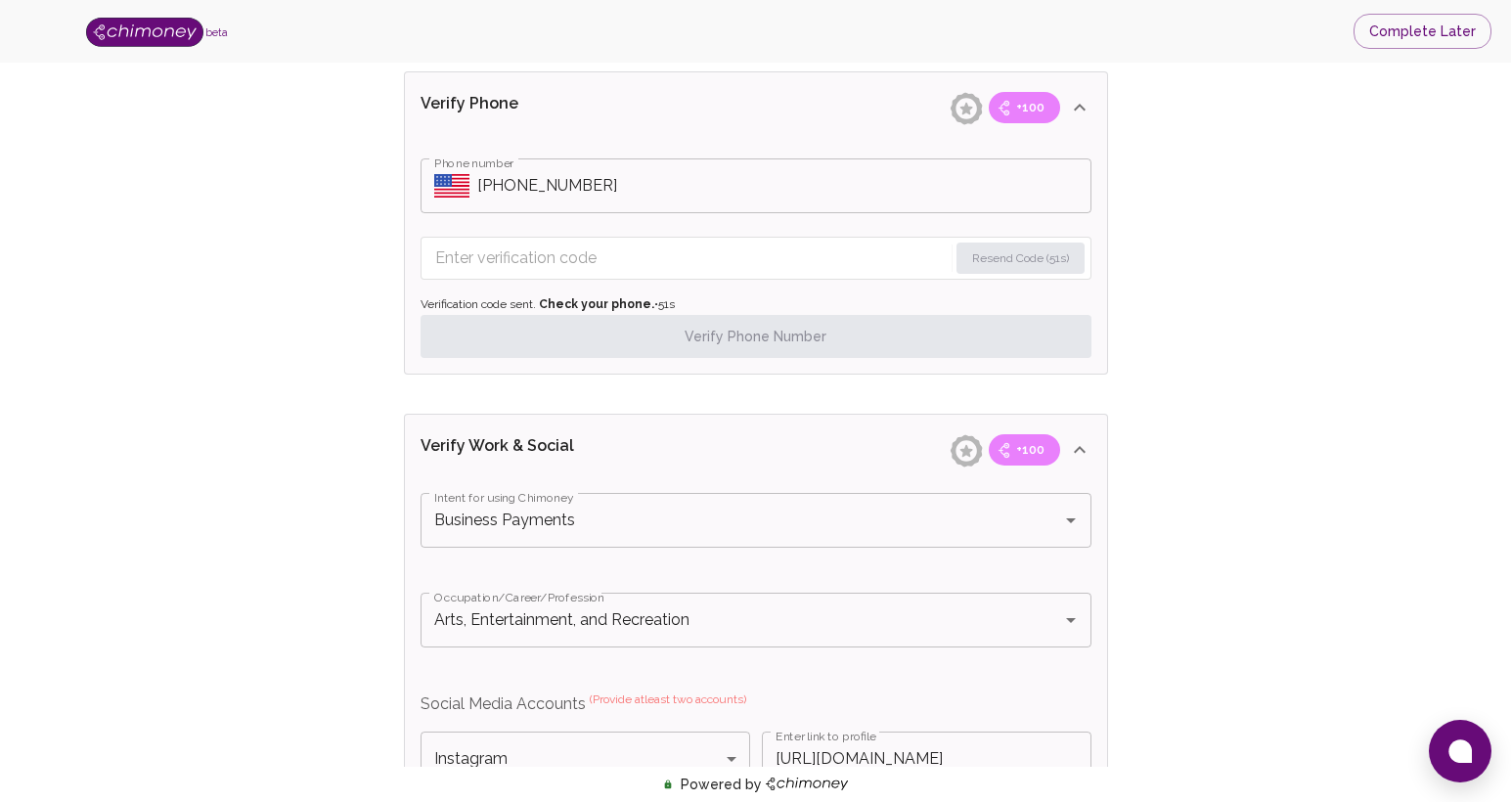
click at [584, 258] on input "Enter verification code" at bounding box center [691, 258] width 513 height 31
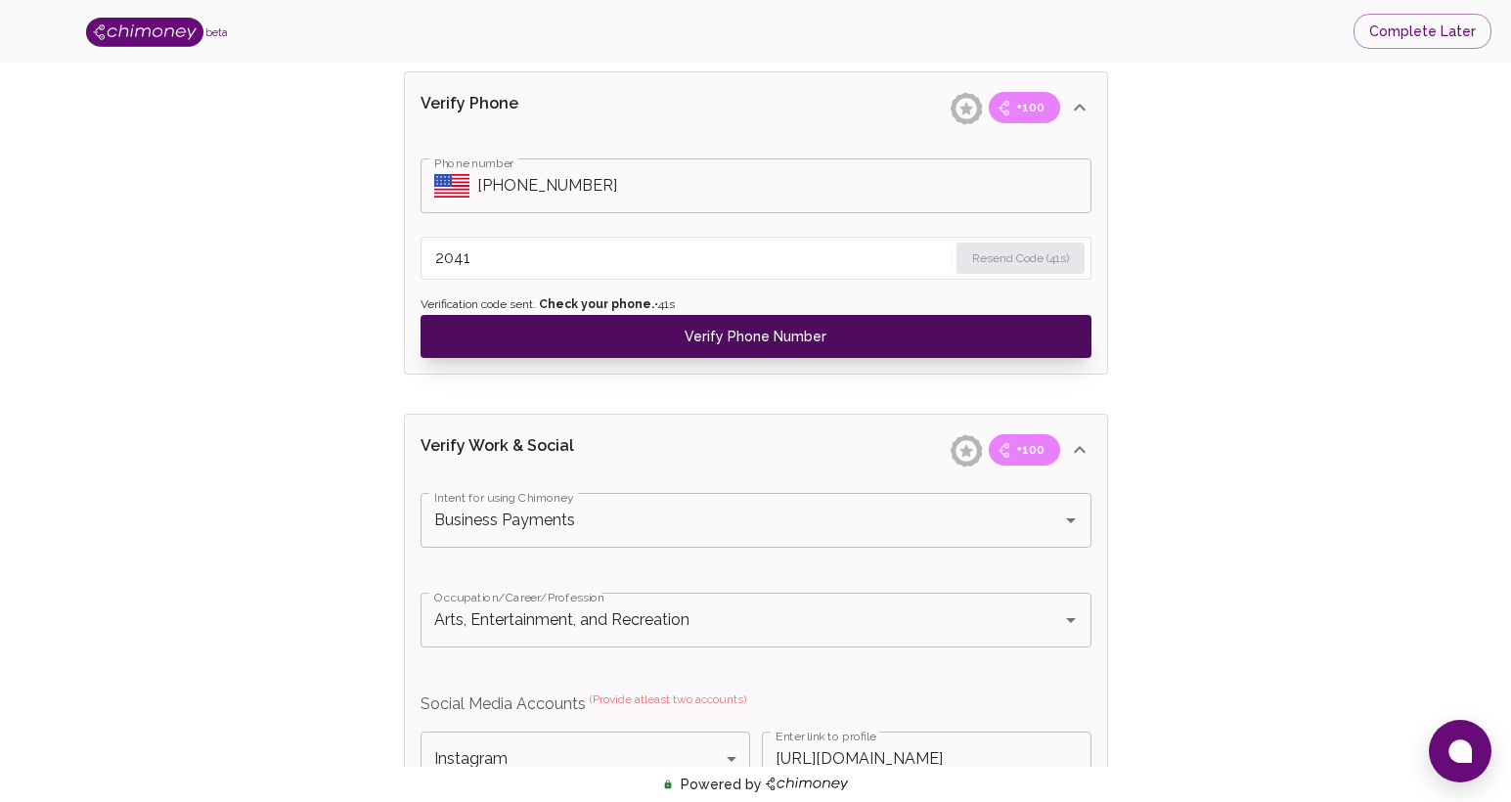
type input "2041"
click at [615, 336] on button "Verify Phone Number" at bounding box center [756, 336] width 671 height 43
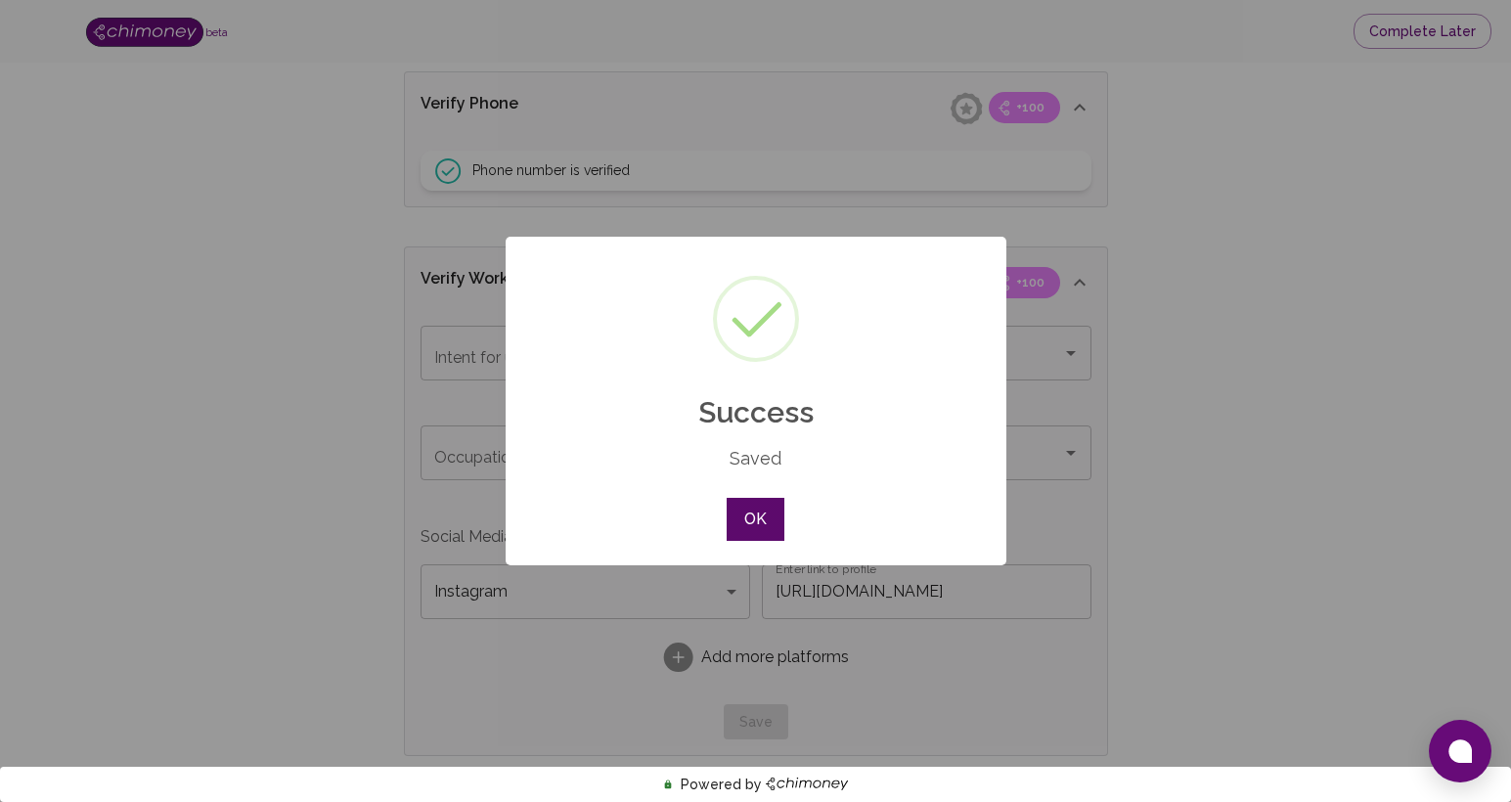
click at [767, 522] on button "OK" at bounding box center [755, 519] width 57 height 43
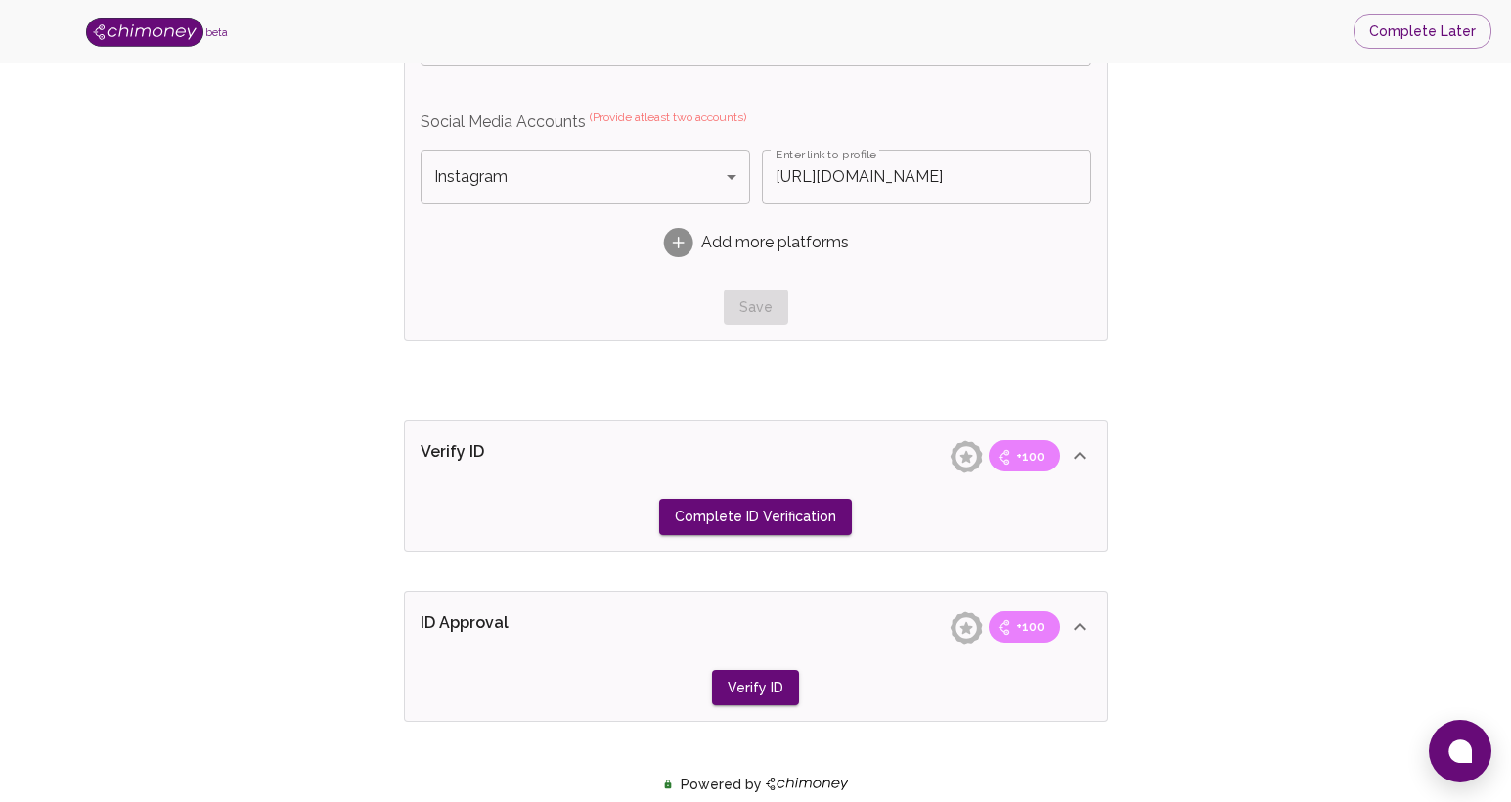
scroll to position [1433, 0]
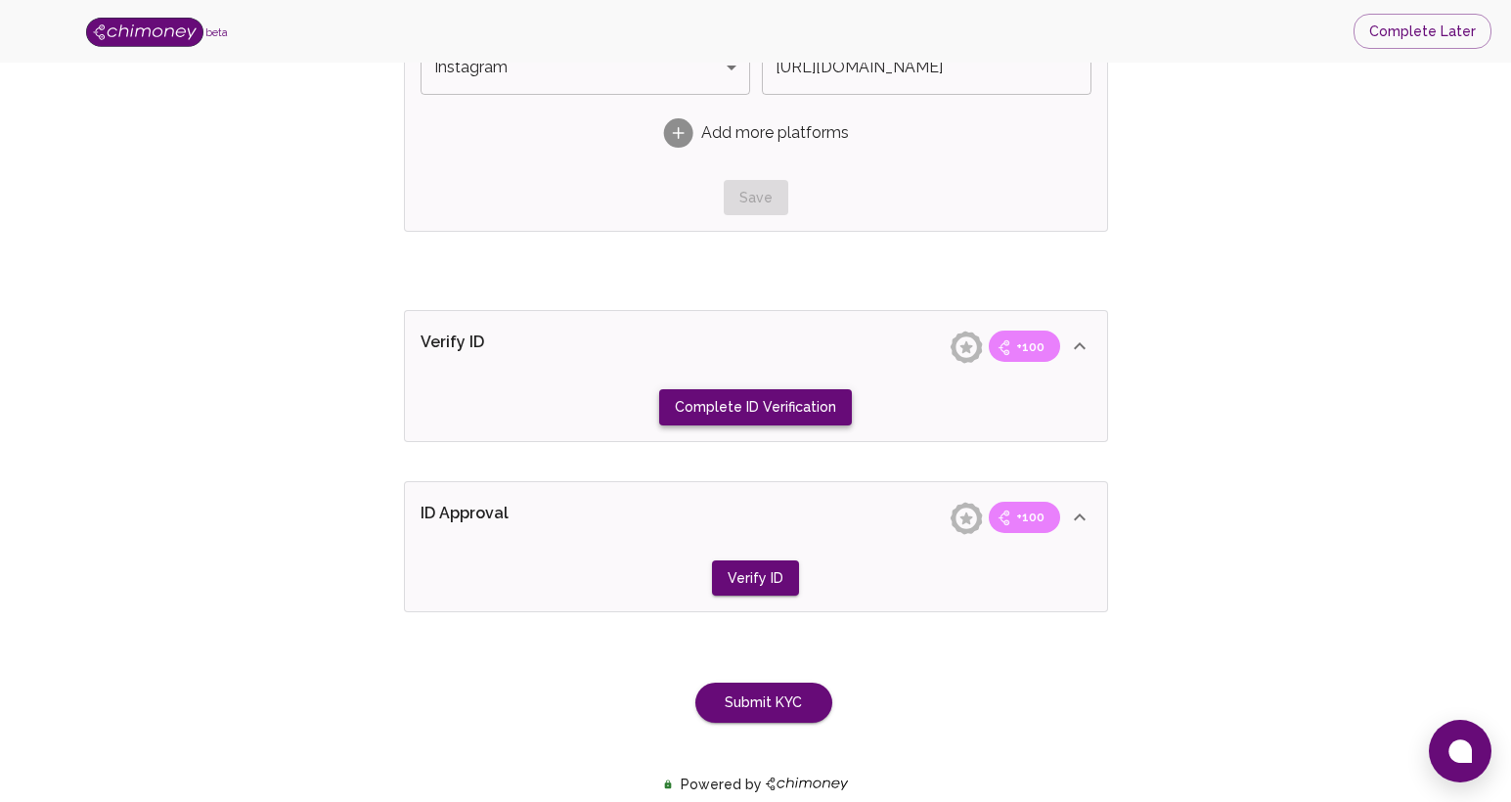
click at [757, 408] on button "Complete ID Verification" at bounding box center [755, 407] width 193 height 36
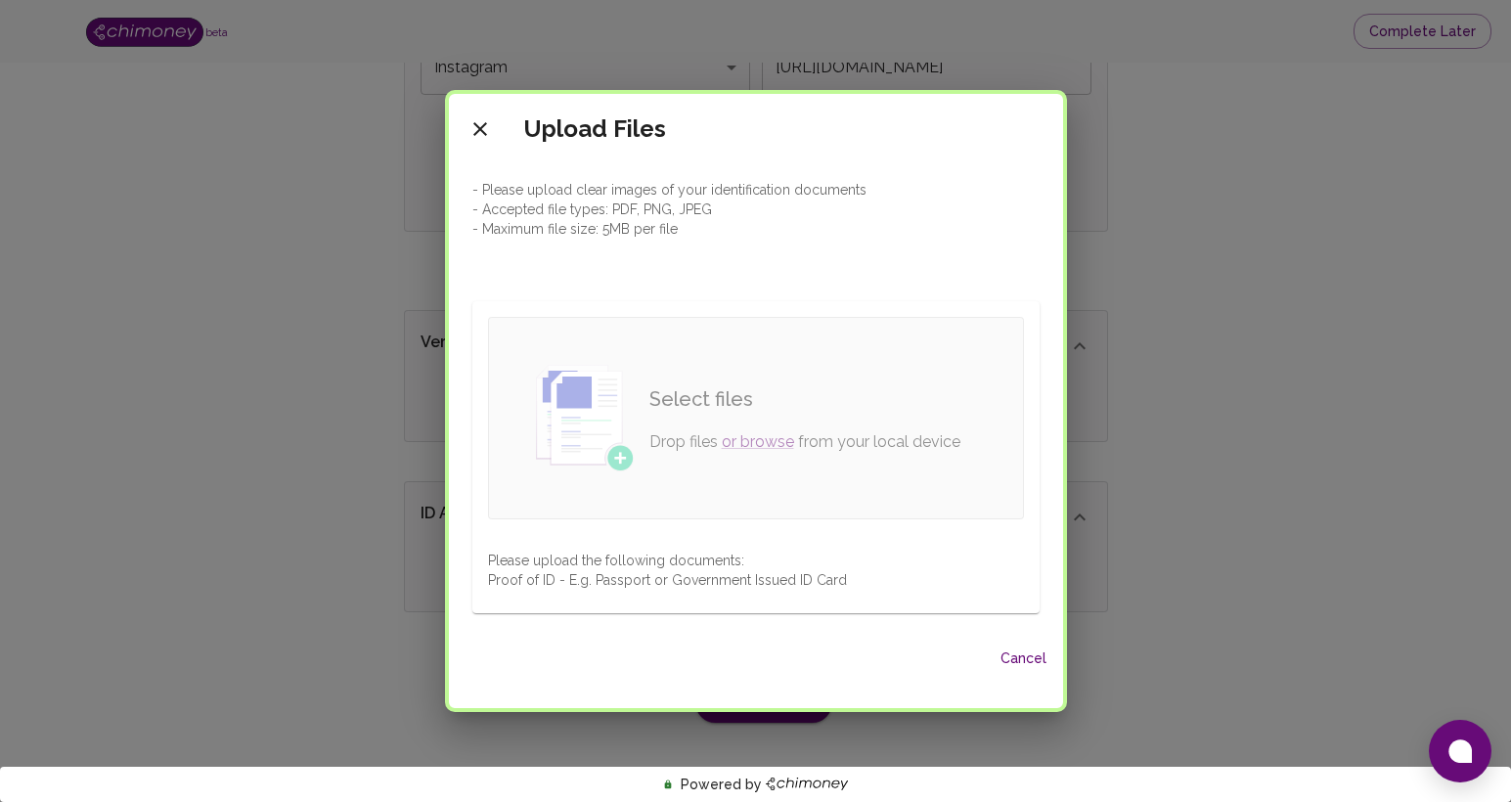
click at [623, 457] on img at bounding box center [585, 418] width 98 height 107
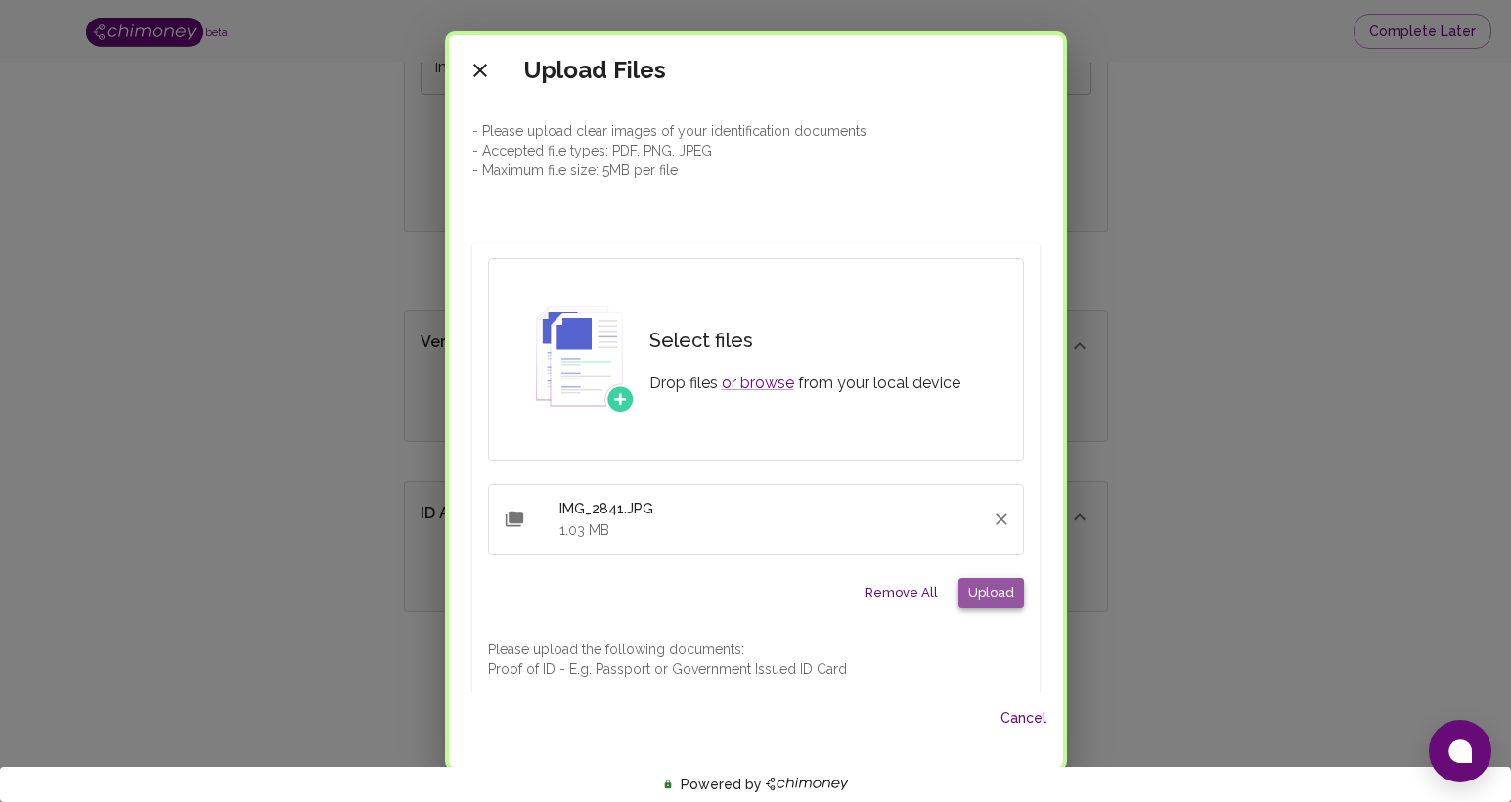
click at [1007, 596] on button "Upload" at bounding box center [992, 593] width 66 height 30
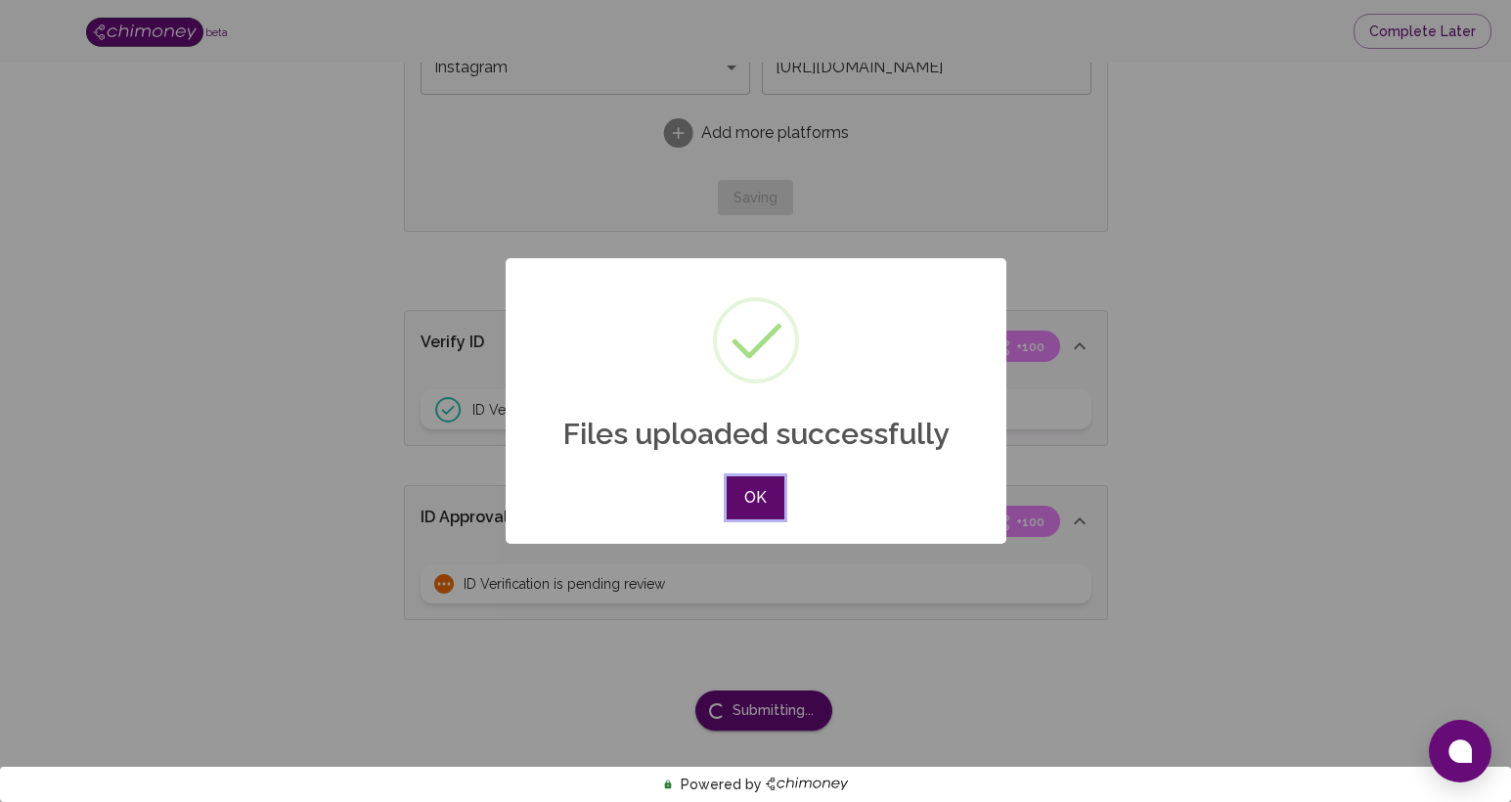
click at [757, 496] on button "OK" at bounding box center [755, 497] width 57 height 43
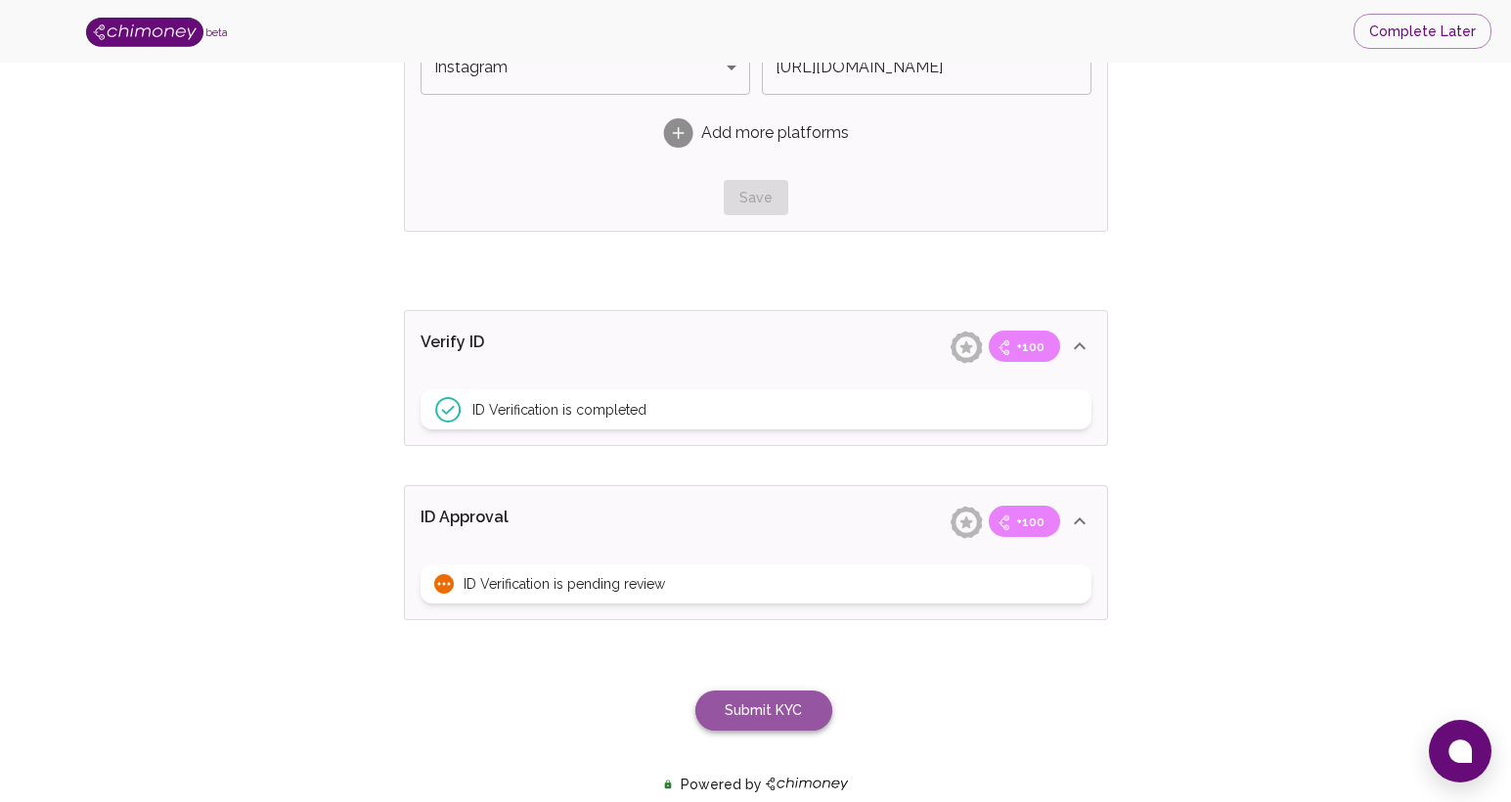
click at [750, 702] on button "Submit KYC" at bounding box center [763, 711] width 137 height 40
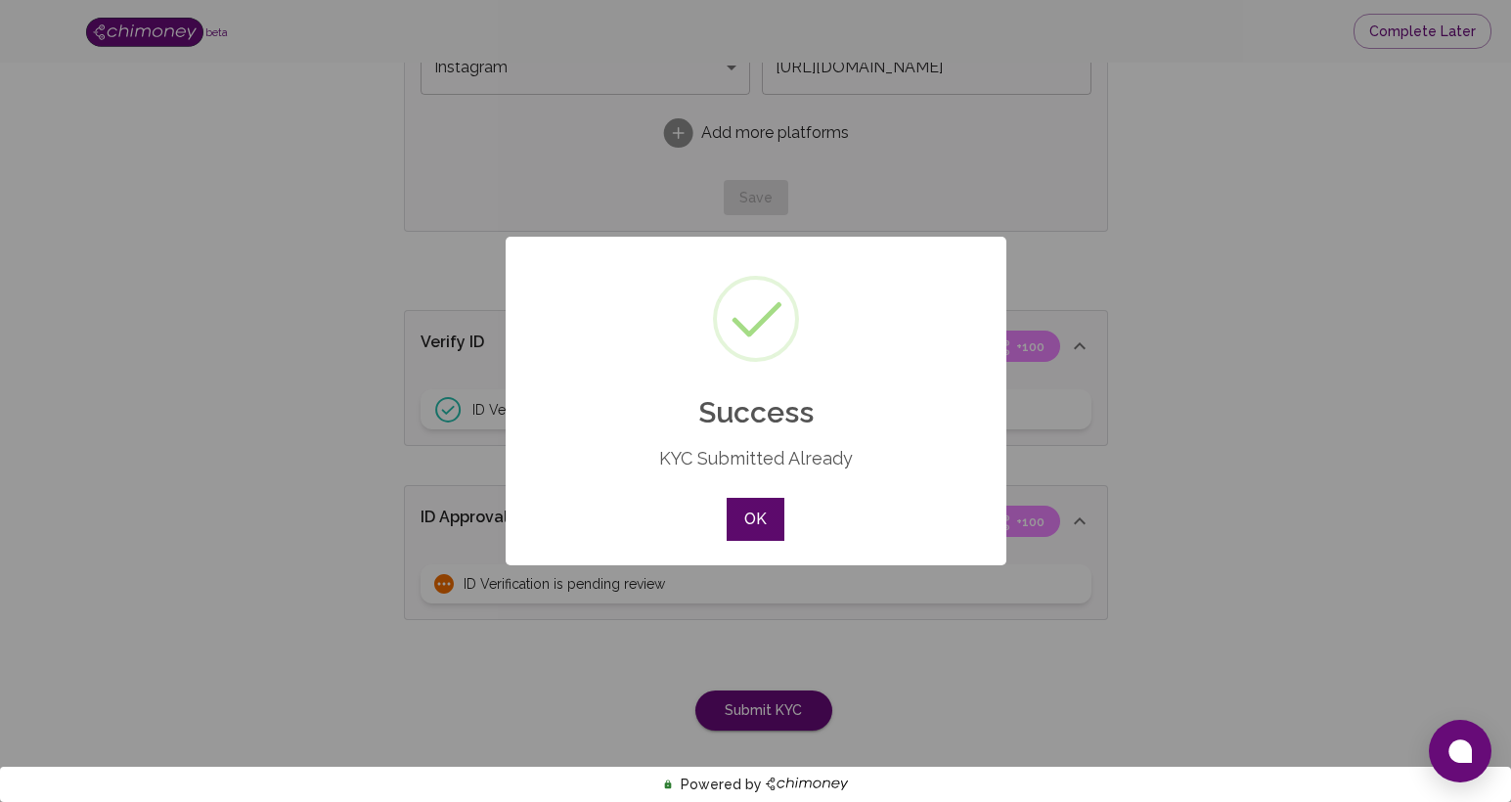
click at [763, 520] on button "OK" at bounding box center [755, 519] width 57 height 43
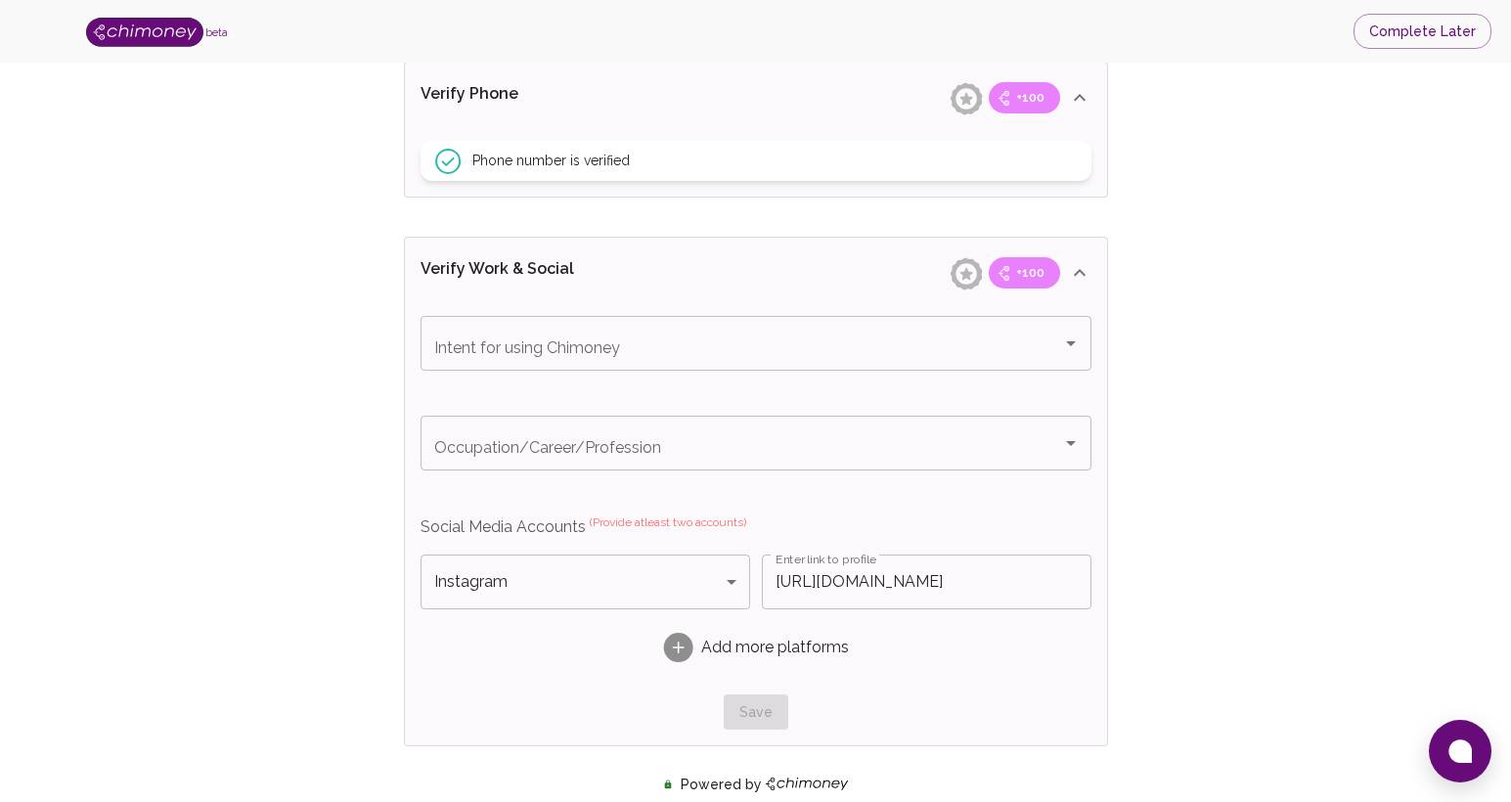
scroll to position [943, 0]
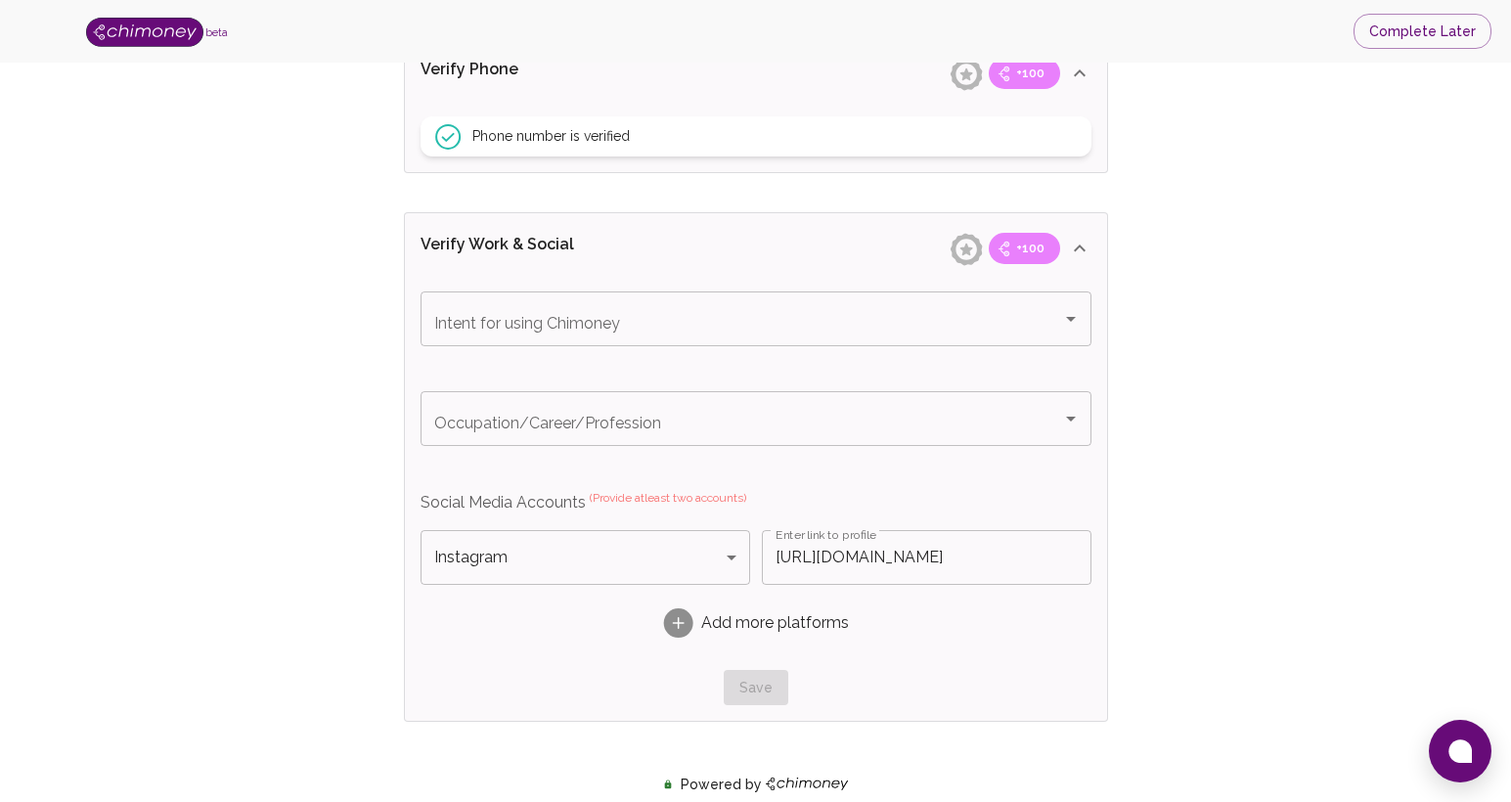
click at [678, 630] on rect at bounding box center [677, 622] width 29 height 29
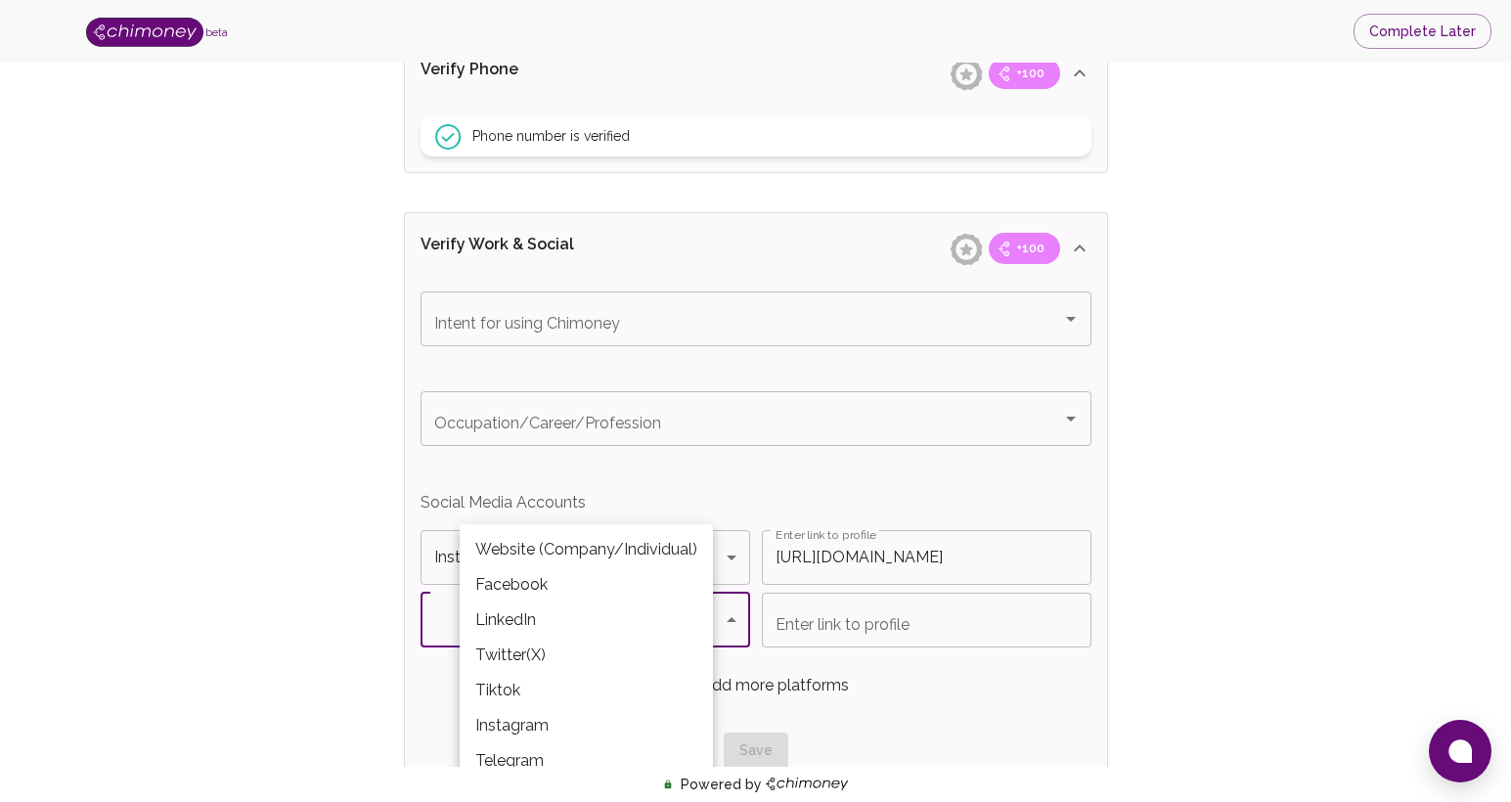
click at [584, 625] on body "beta Complete Later Verify ID and Earn Complete verification steps to earn Rewa…" at bounding box center [755, 236] width 1511 height 2359
click at [535, 589] on li "Facebook" at bounding box center [586, 584] width 253 height 35
type input "Facebook"
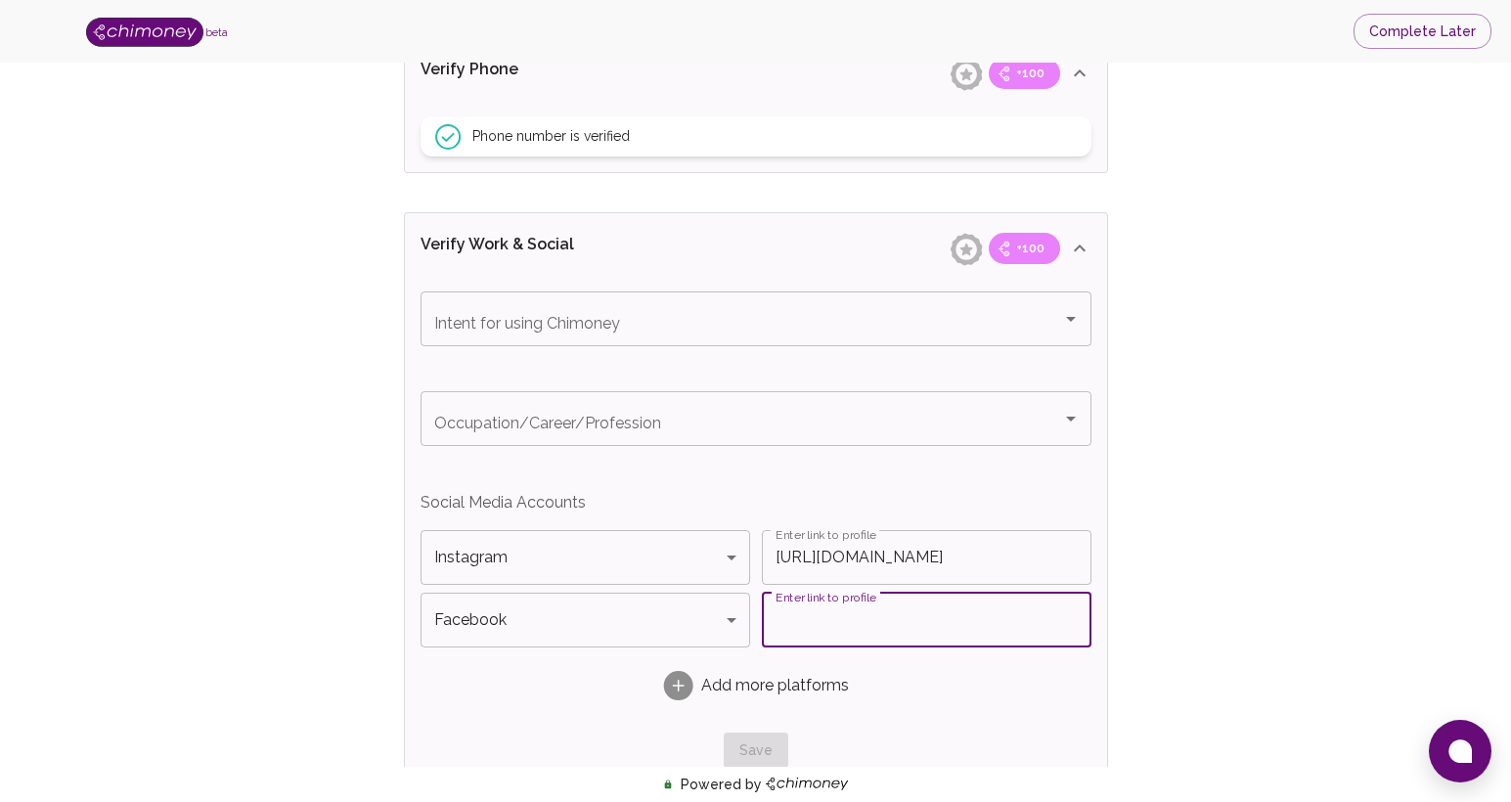
click at [815, 634] on input "Enter link to profile" at bounding box center [927, 620] width 330 height 55
paste input "[URL][DOMAIN_NAME]"
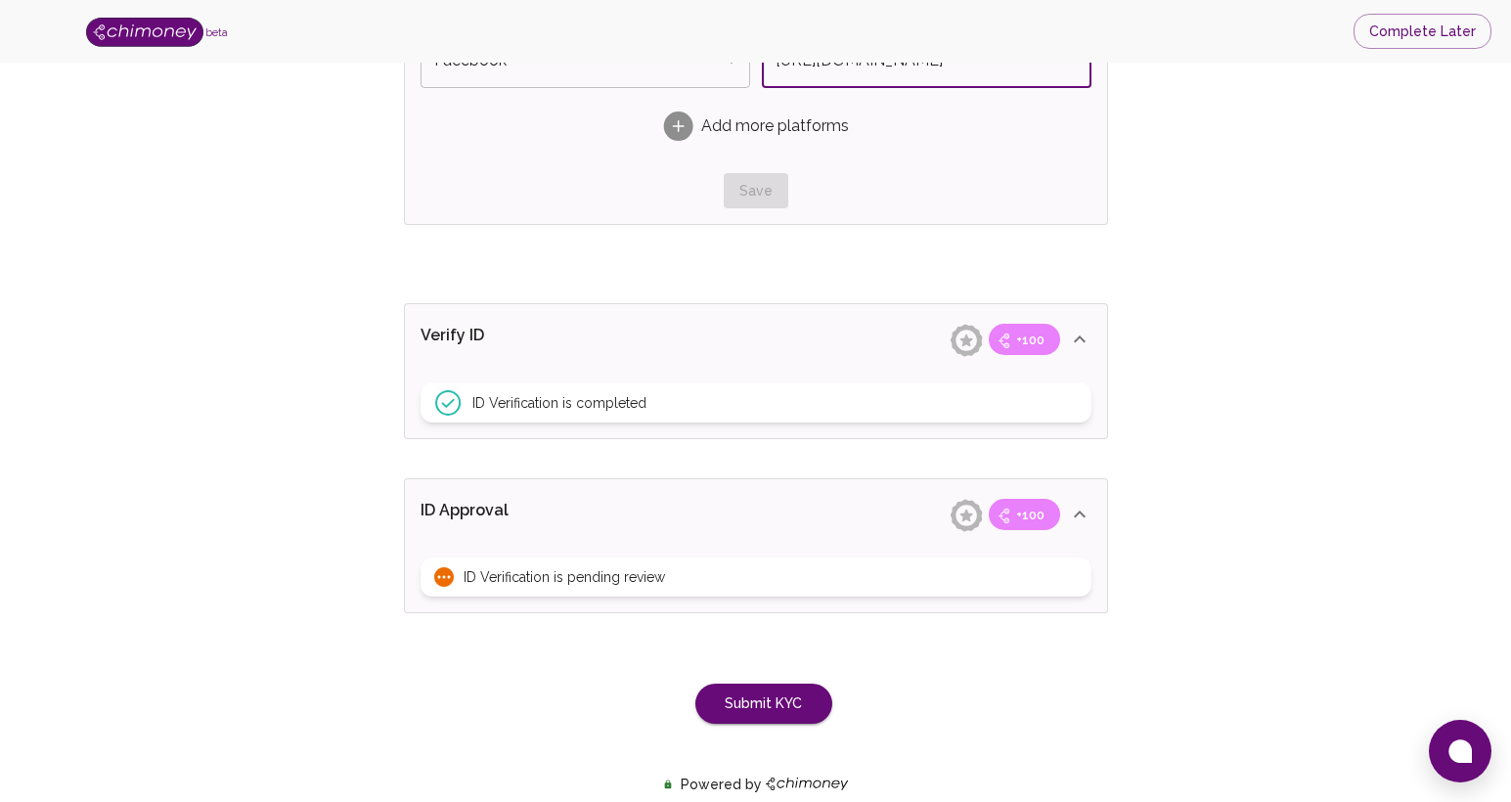
scroll to position [1557, 0]
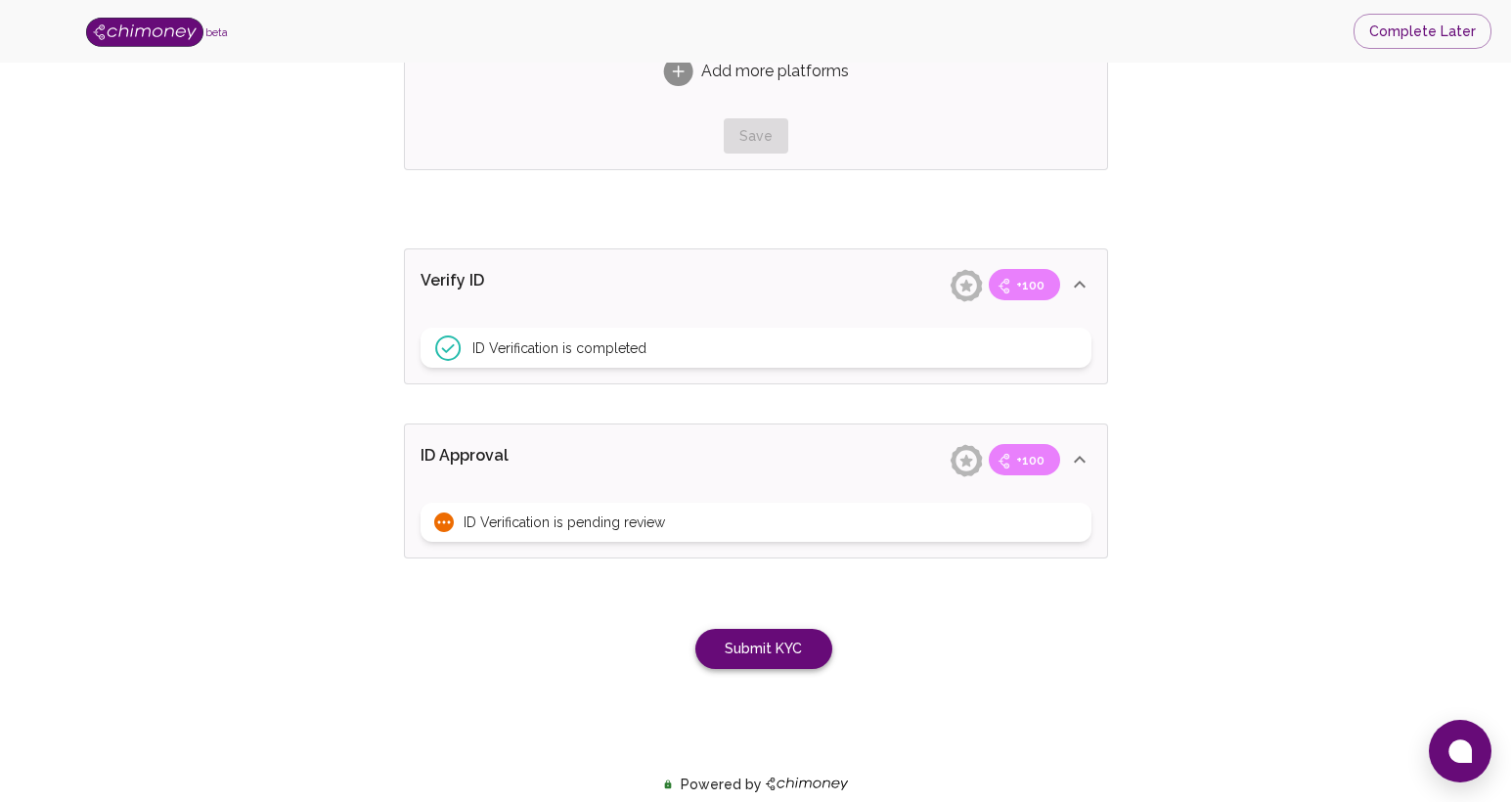
type input "[URL][DOMAIN_NAME]"
click at [761, 652] on button "Submit KYC" at bounding box center [763, 649] width 137 height 40
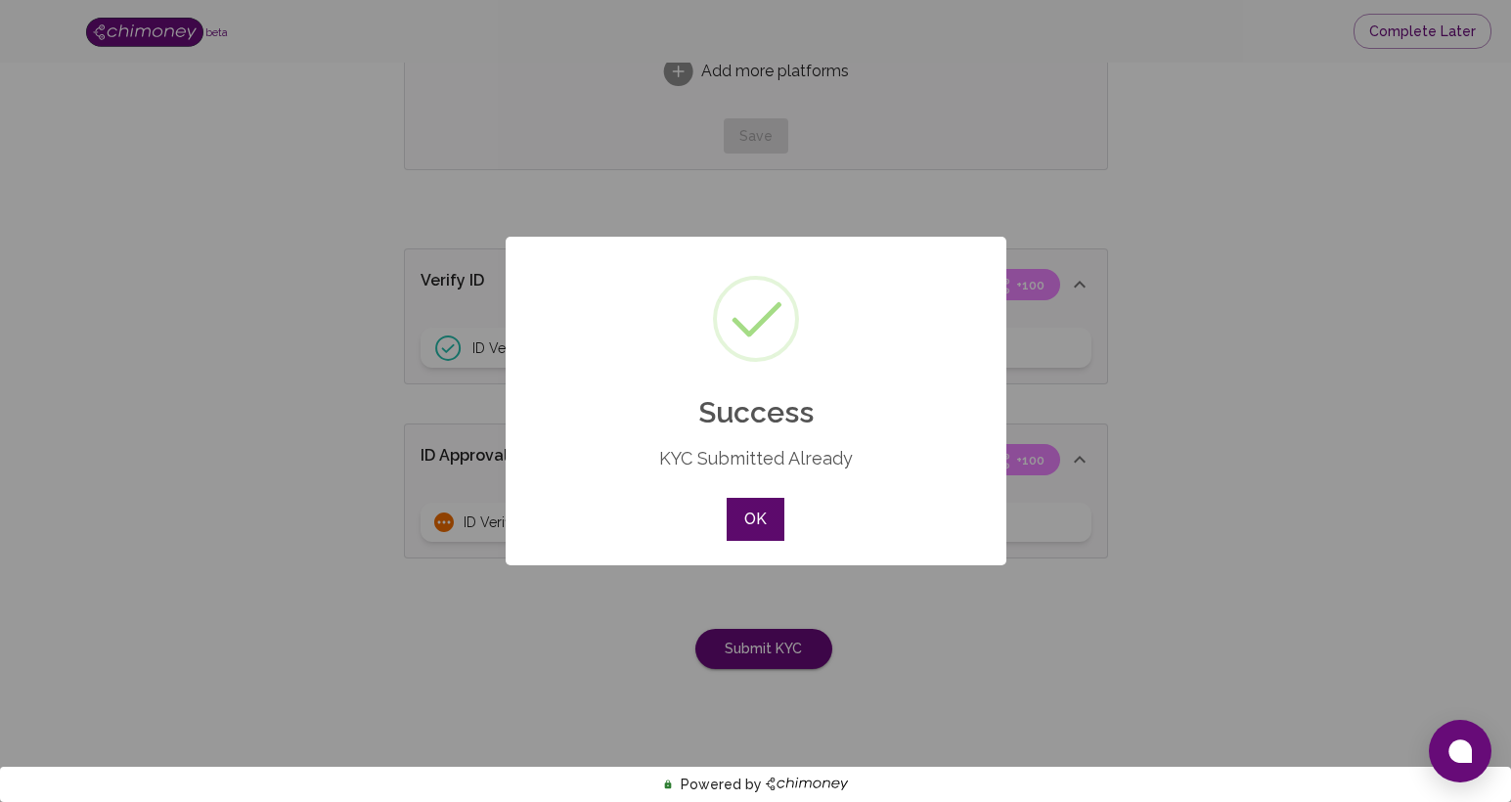
click at [756, 509] on button "OK" at bounding box center [755, 519] width 57 height 43
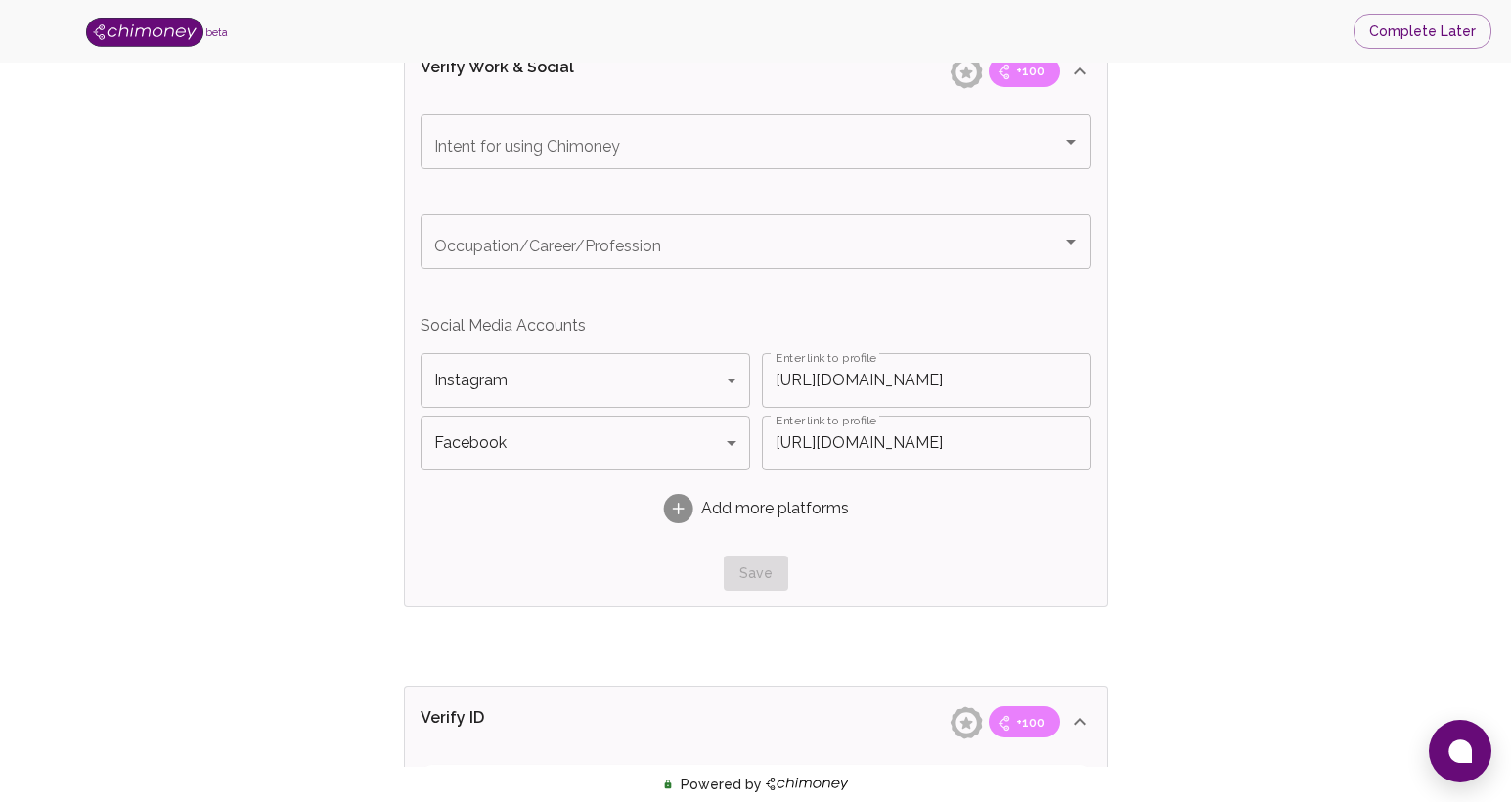
scroll to position [1113, 0]
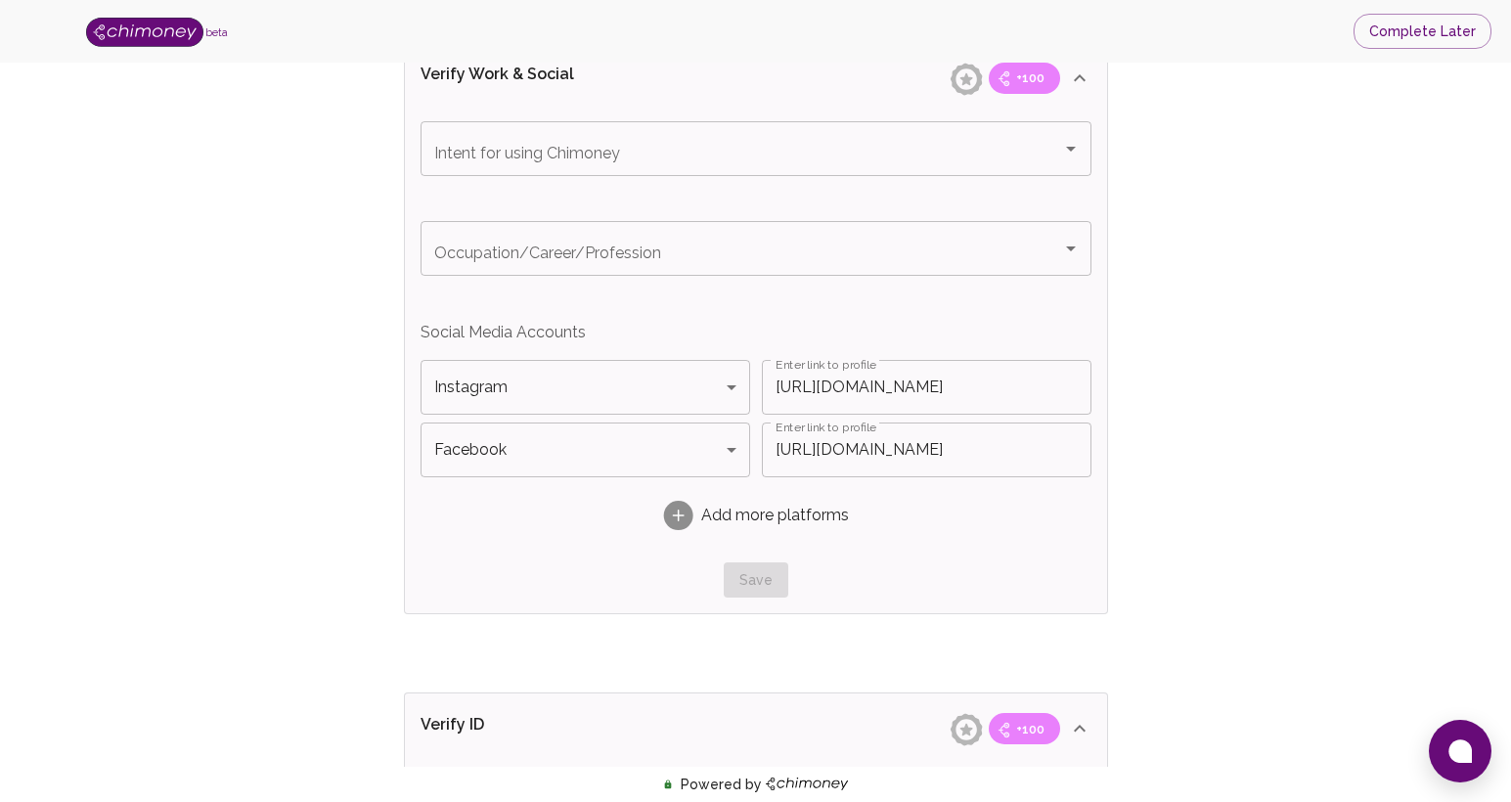
click at [557, 537] on div "Add more platforms" at bounding box center [756, 516] width 671 height 62
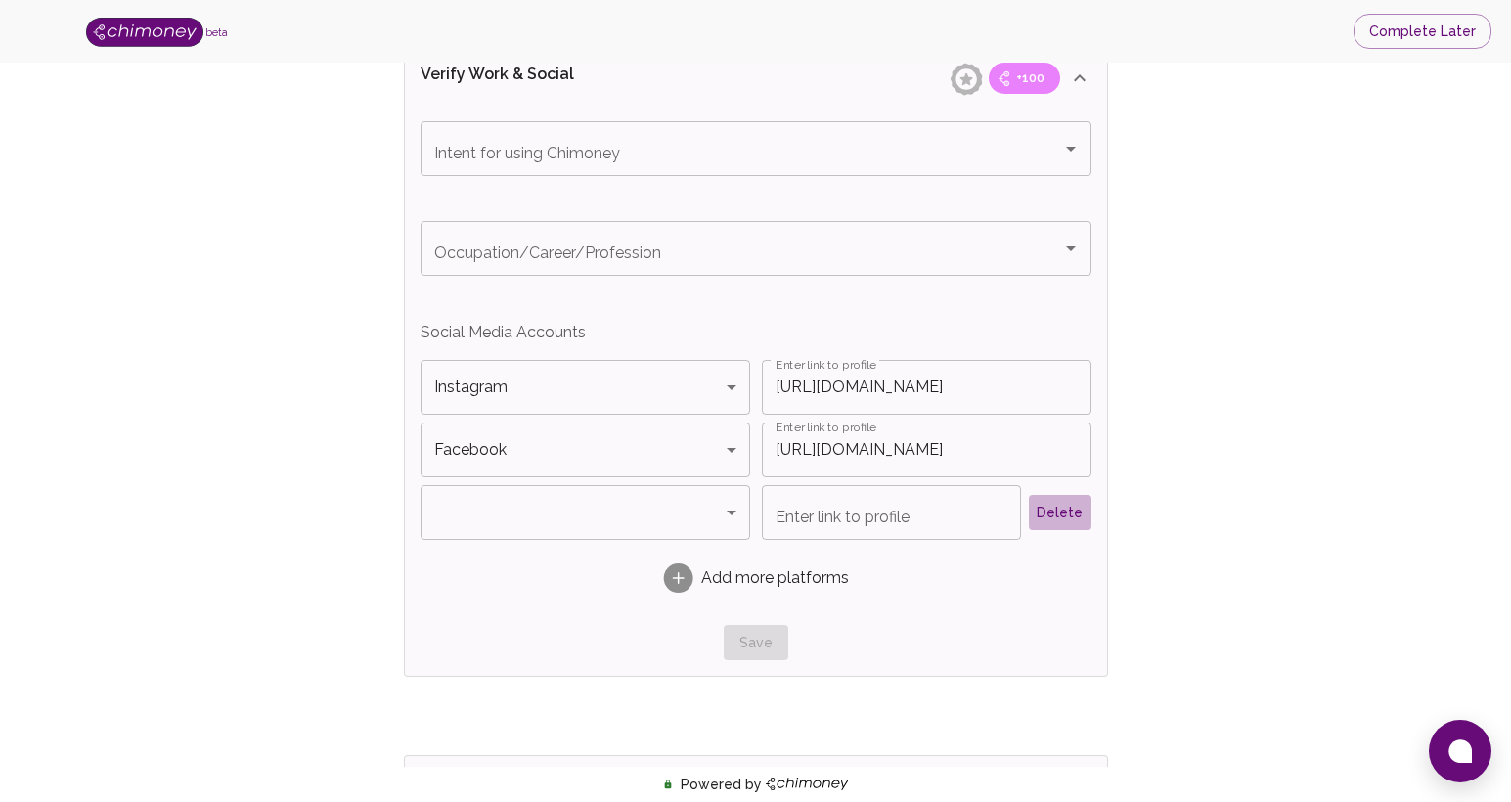
click at [1073, 517] on button "Delete" at bounding box center [1060, 513] width 63 height 36
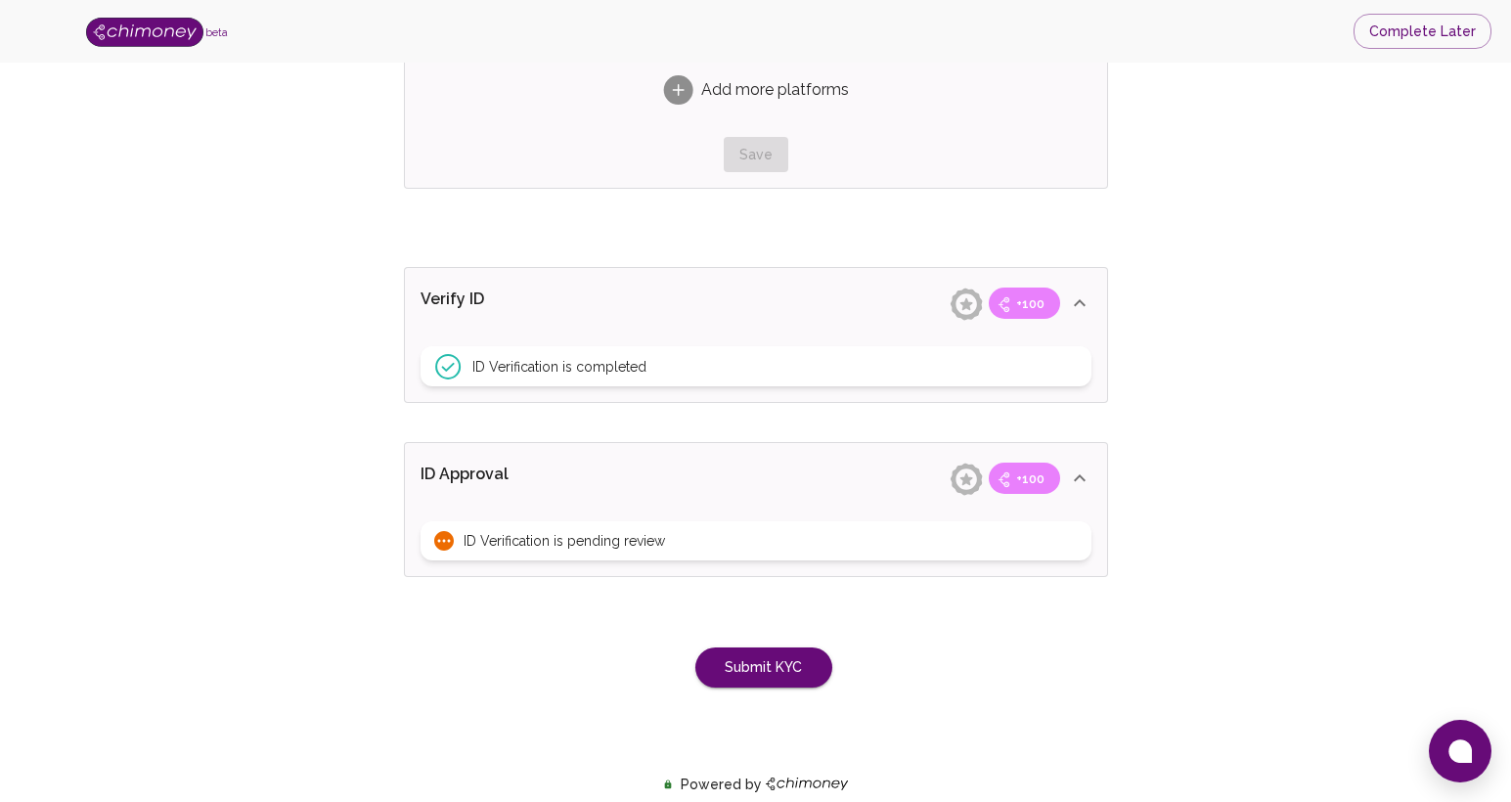
scroll to position [1557, 0]
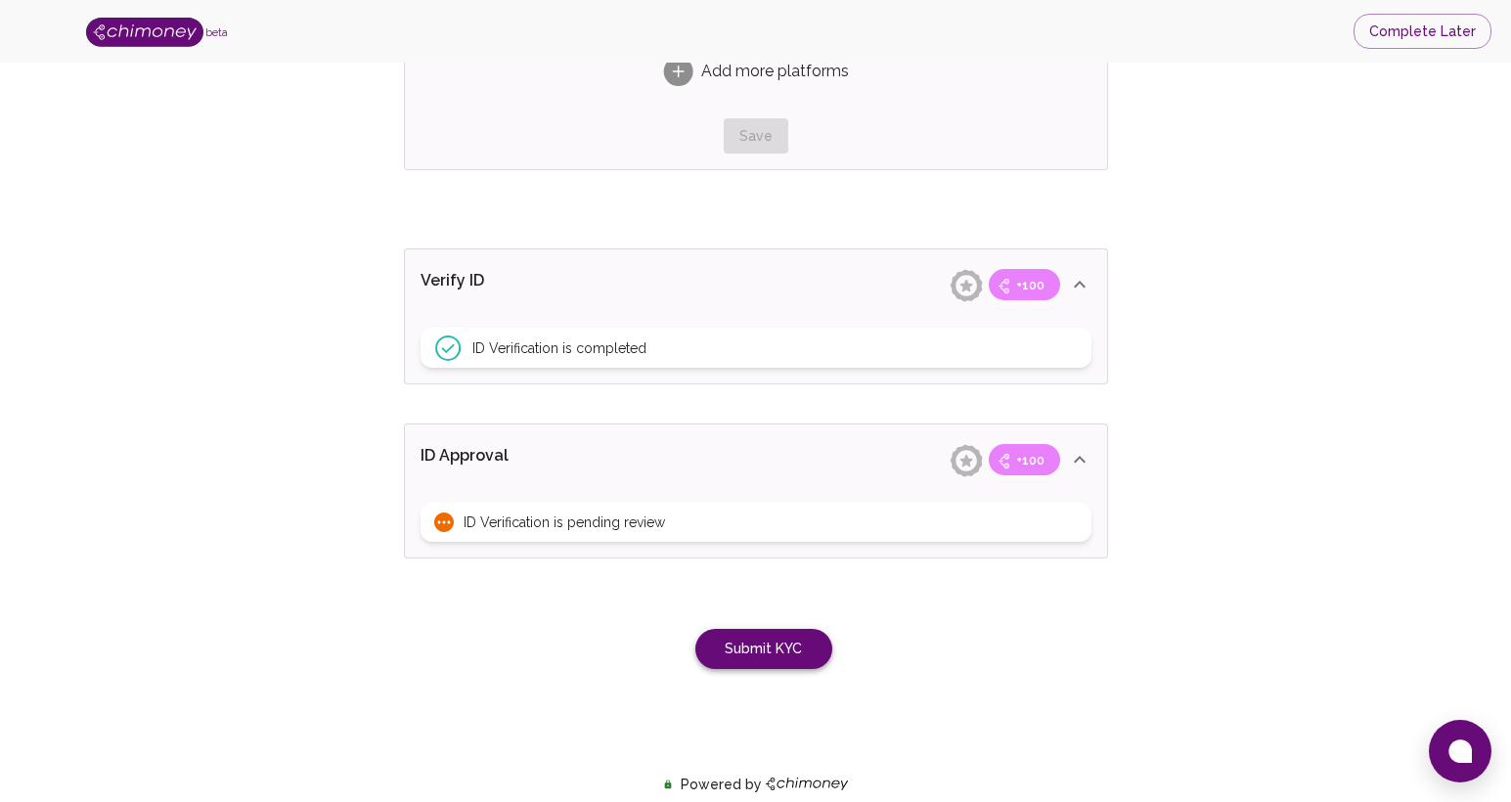
click at [770, 633] on button "Submit KYC" at bounding box center [763, 649] width 137 height 40
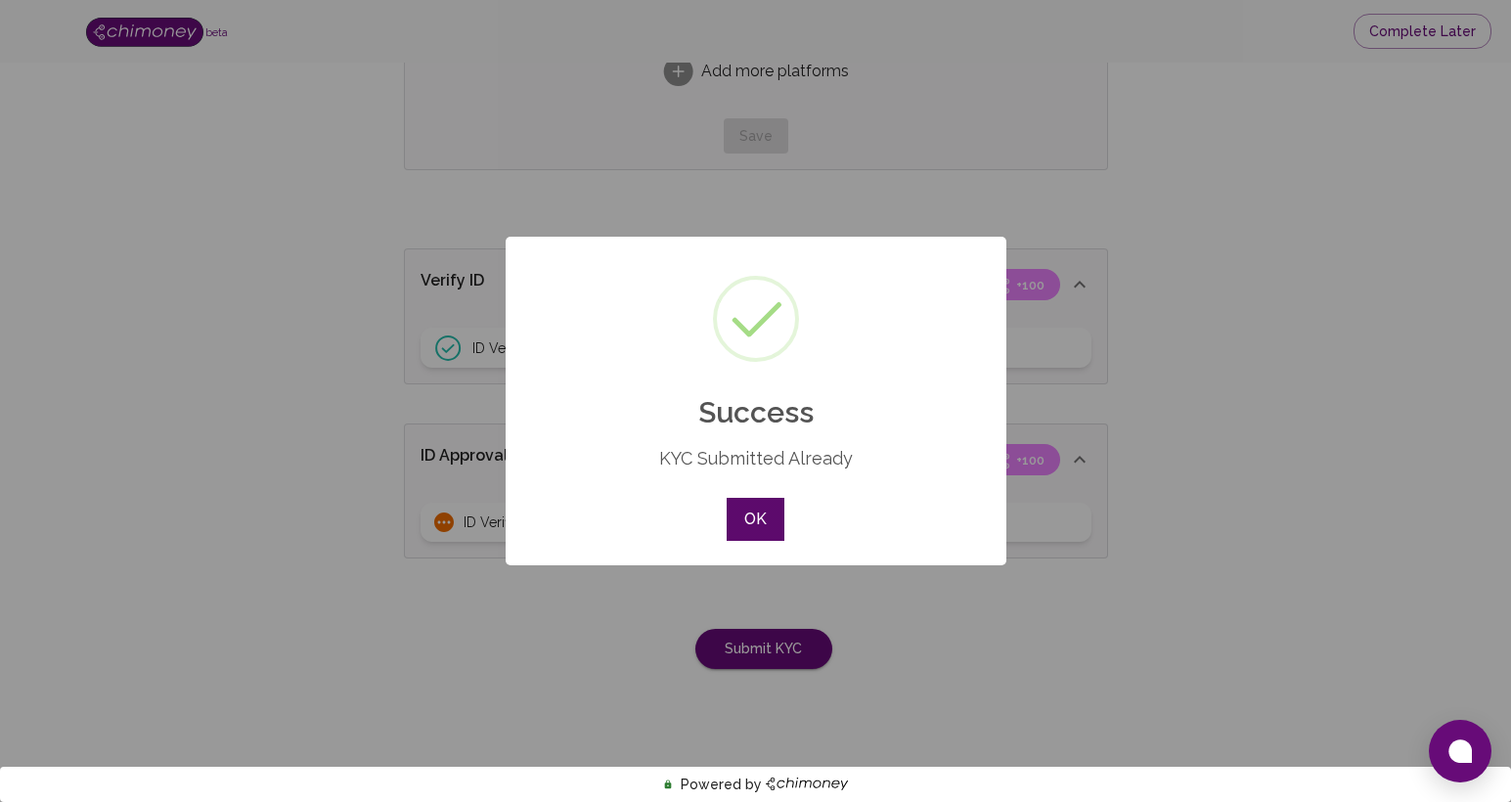
click at [759, 520] on button "OK" at bounding box center [755, 519] width 57 height 43
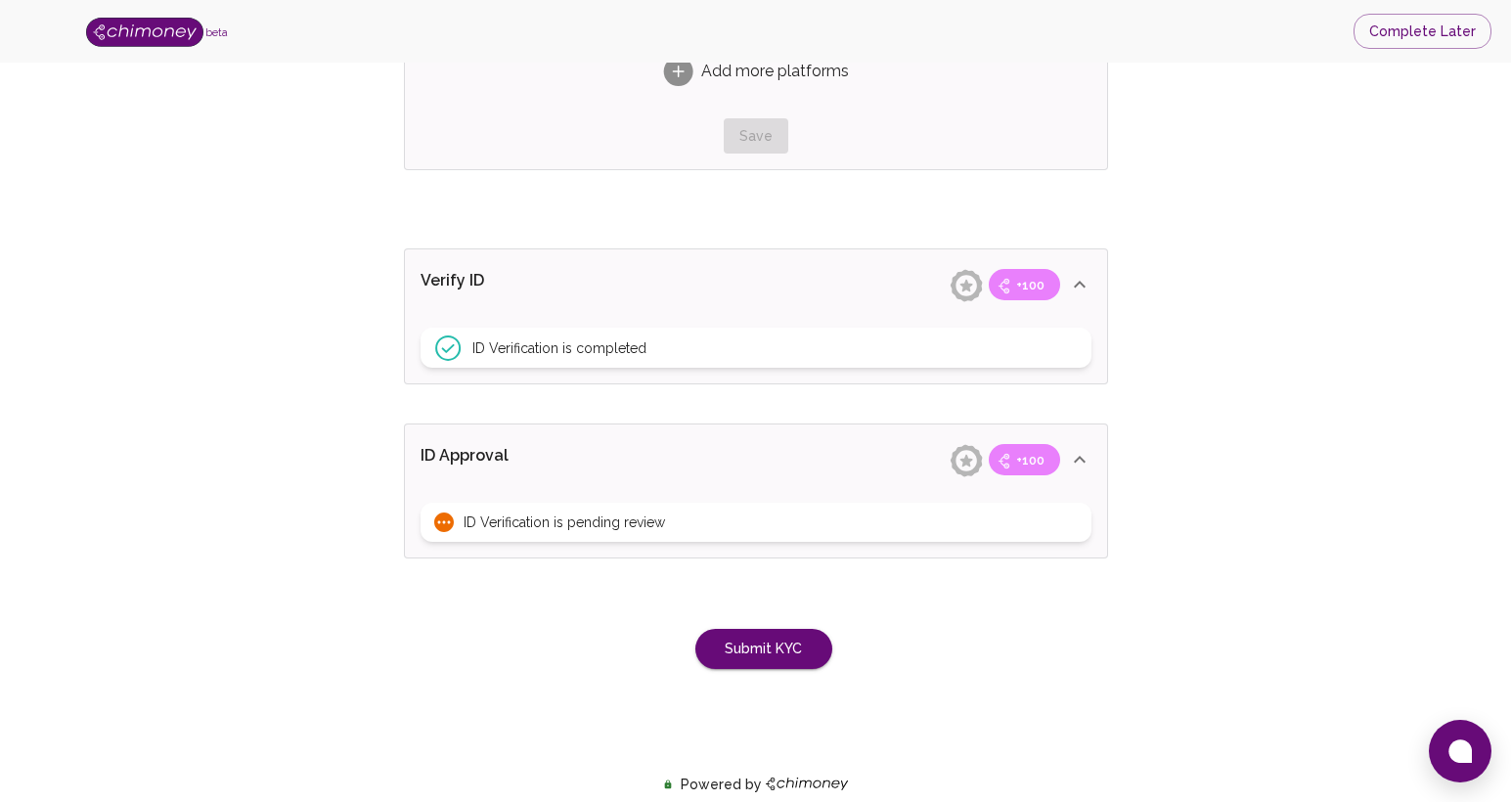
click at [158, 30] on img at bounding box center [144, 32] width 117 height 29
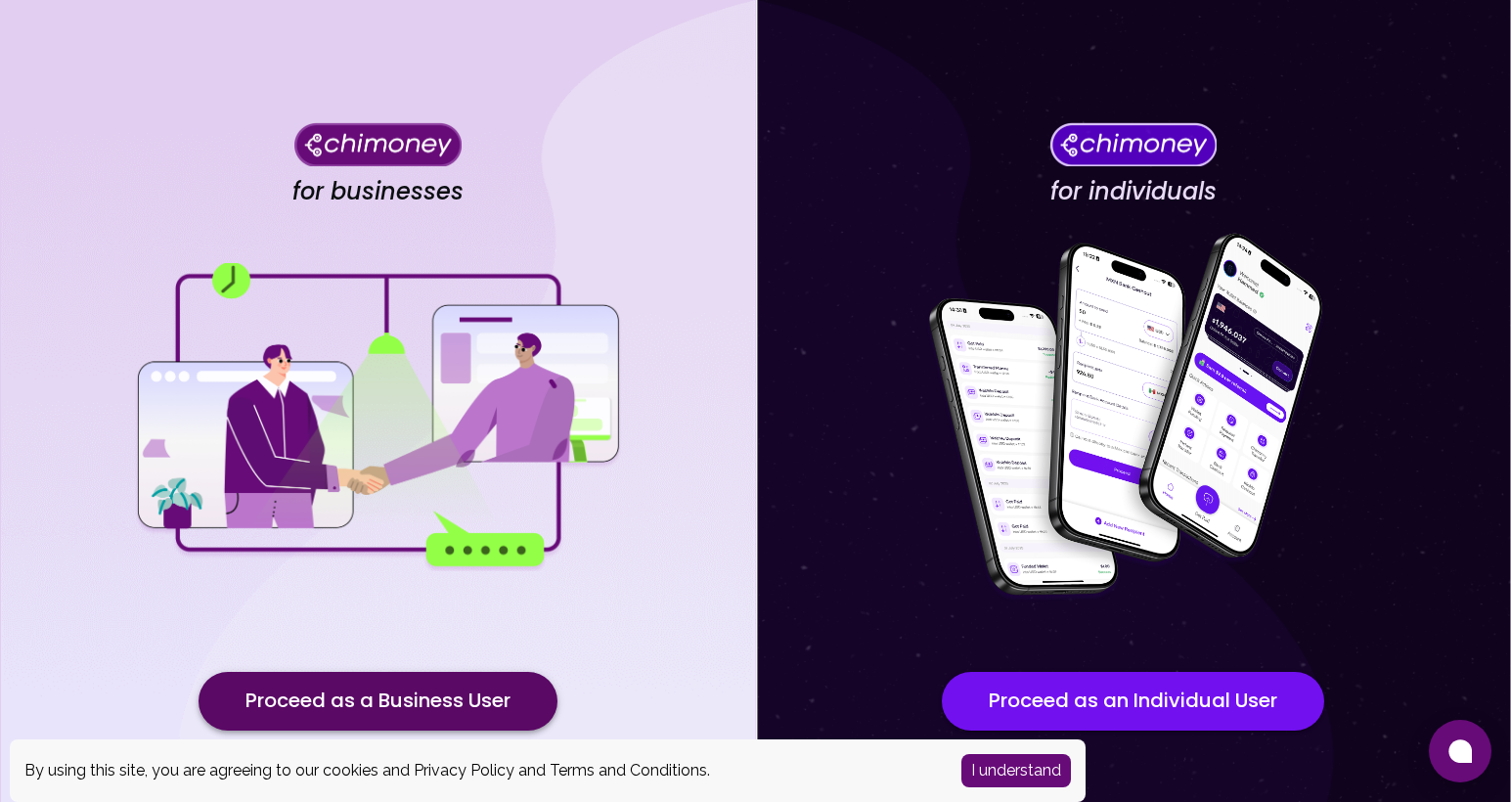
click at [383, 685] on button "Proceed as a Business User" at bounding box center [378, 701] width 359 height 59
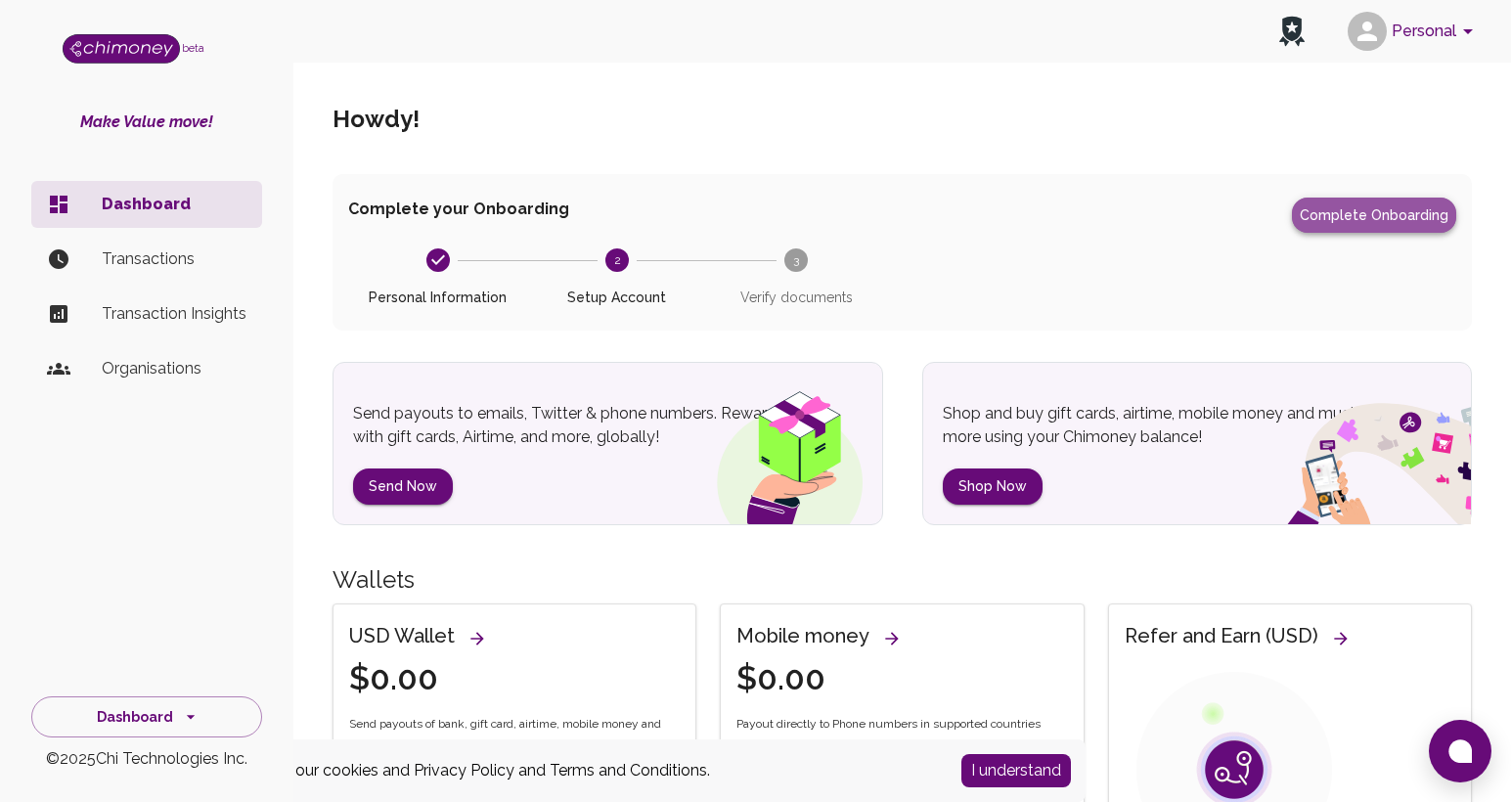
click at [1380, 216] on button "Complete Onboarding" at bounding box center [1374, 215] width 164 height 35
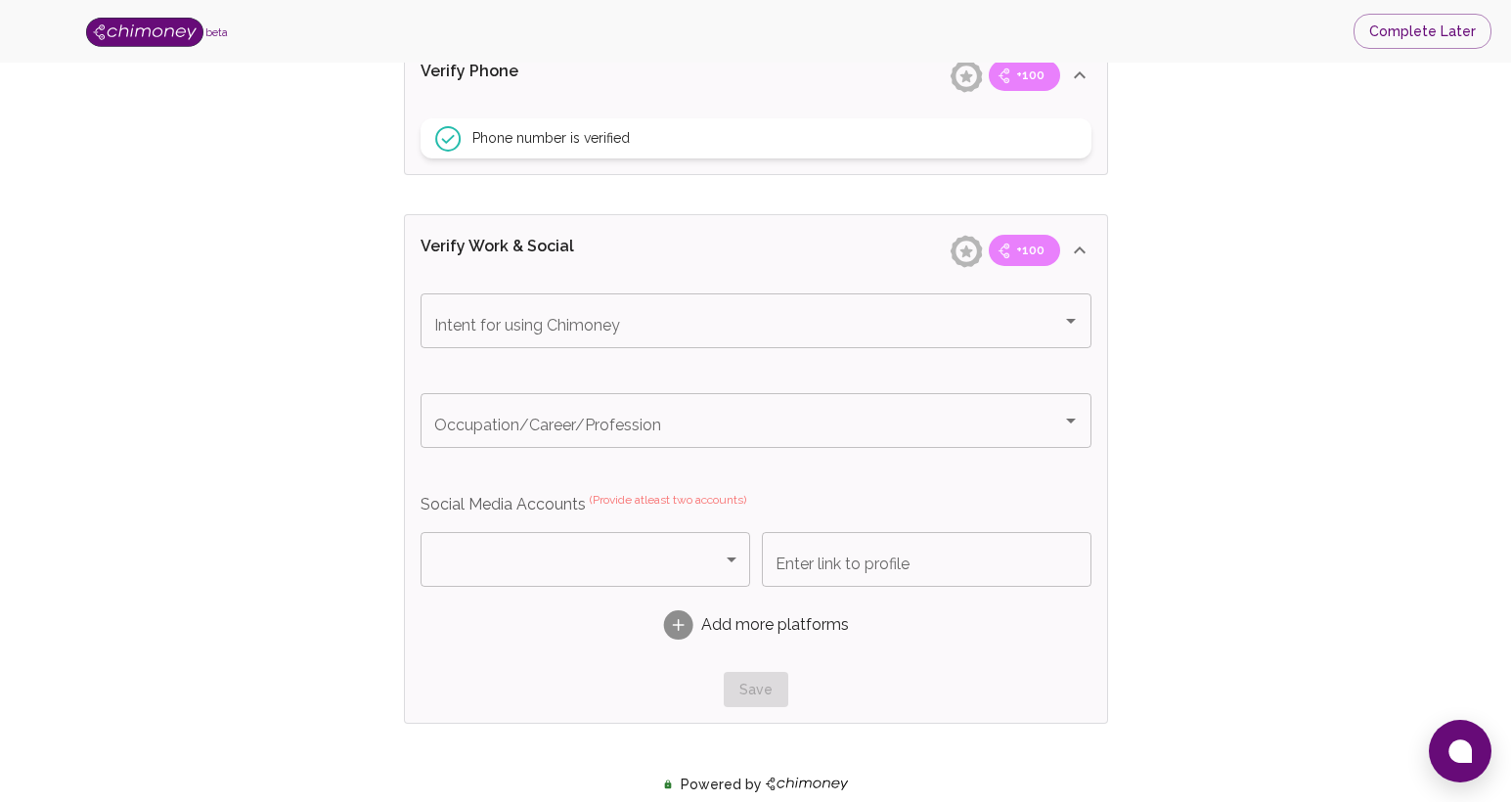
scroll to position [940, 0]
click at [785, 566] on input "Enter link to profile" at bounding box center [927, 560] width 330 height 55
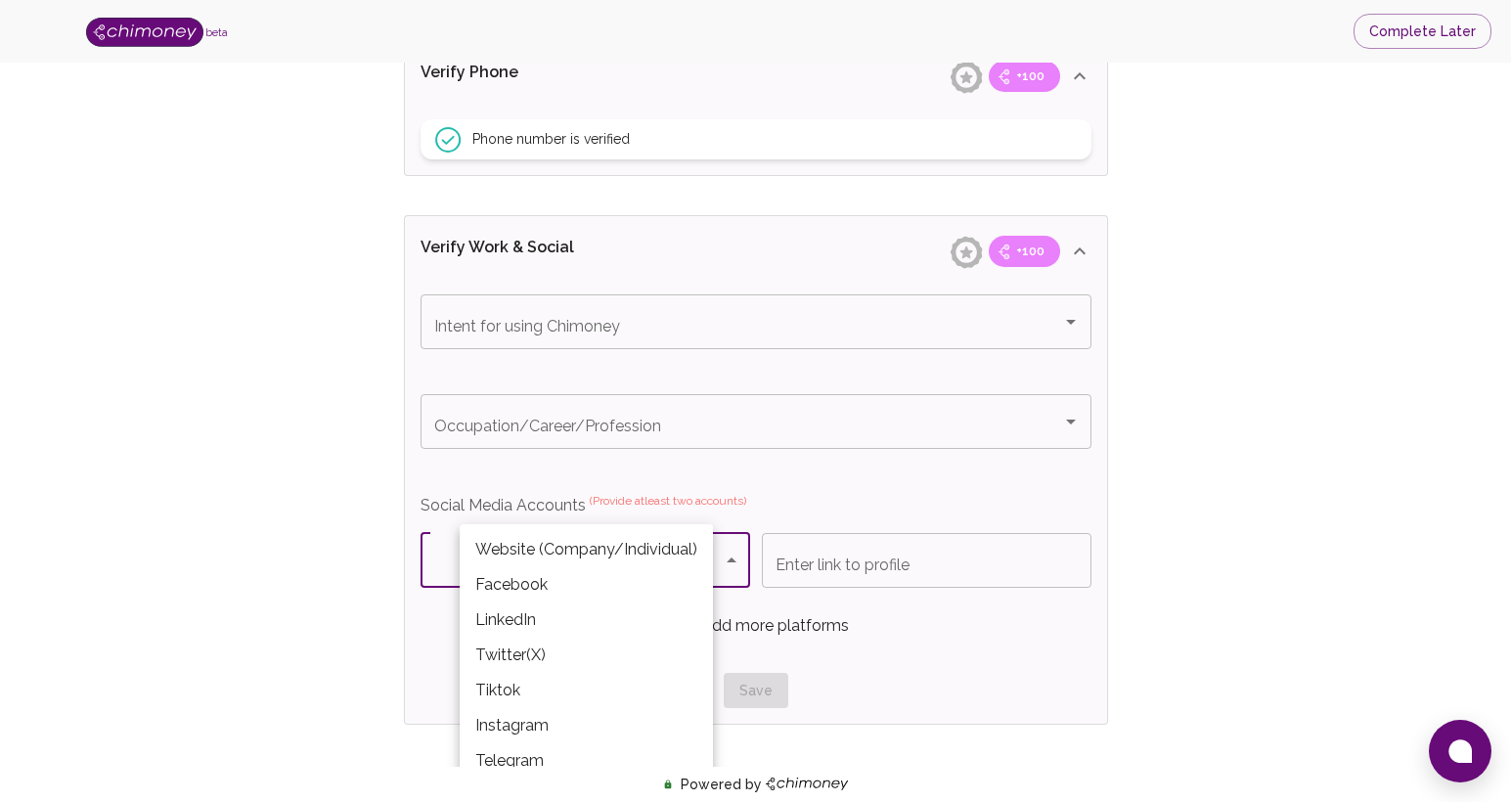
click at [715, 559] on body "beta Complete Later Verify ID and Earn Complete verification steps to earn Rewa…" at bounding box center [755, 208] width 1511 height 2297
click at [570, 586] on li "Facebook" at bounding box center [586, 584] width 253 height 35
type input "Facebook"
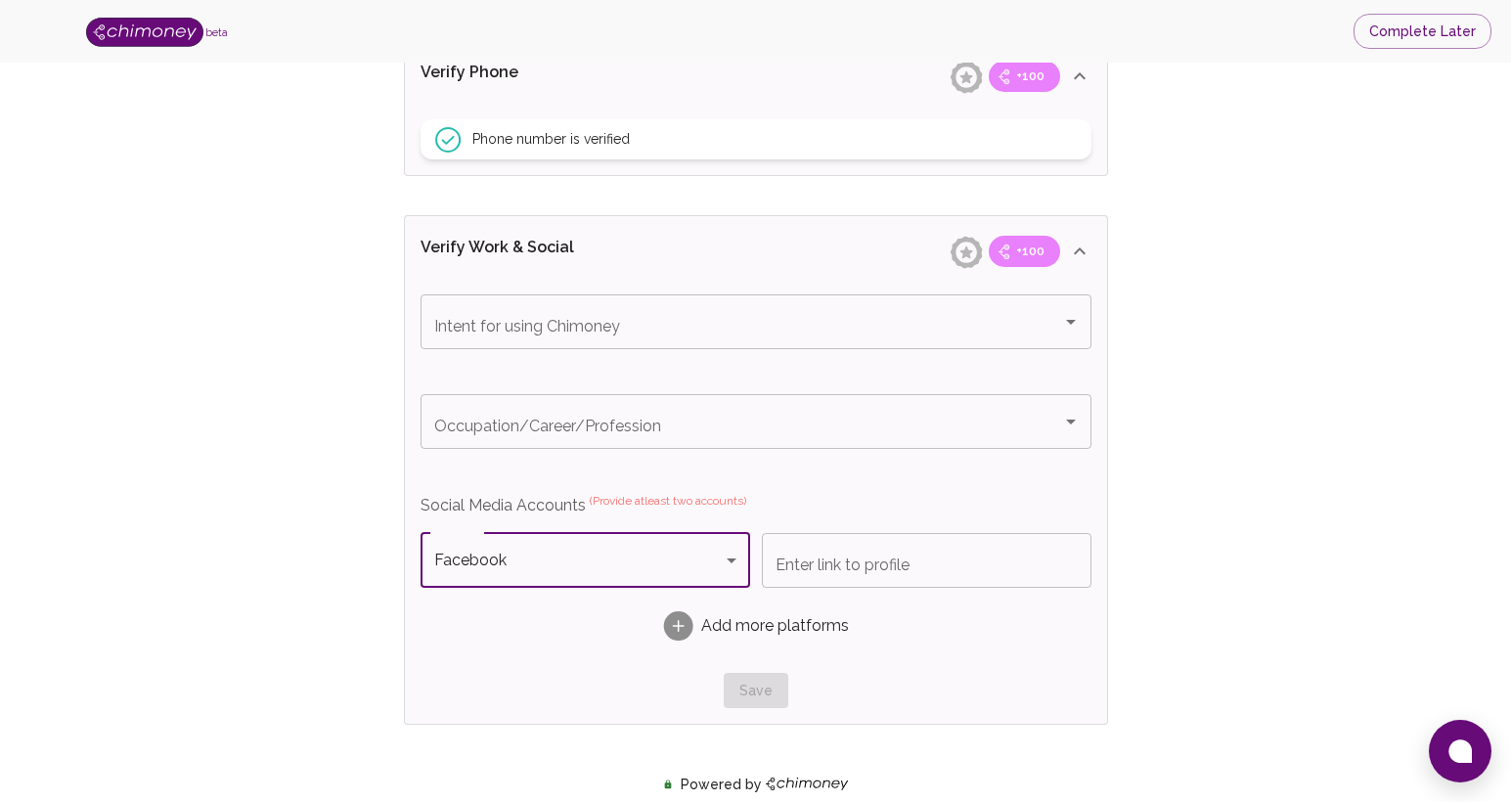
click at [801, 565] on input "Enter link to profile" at bounding box center [927, 560] width 330 height 55
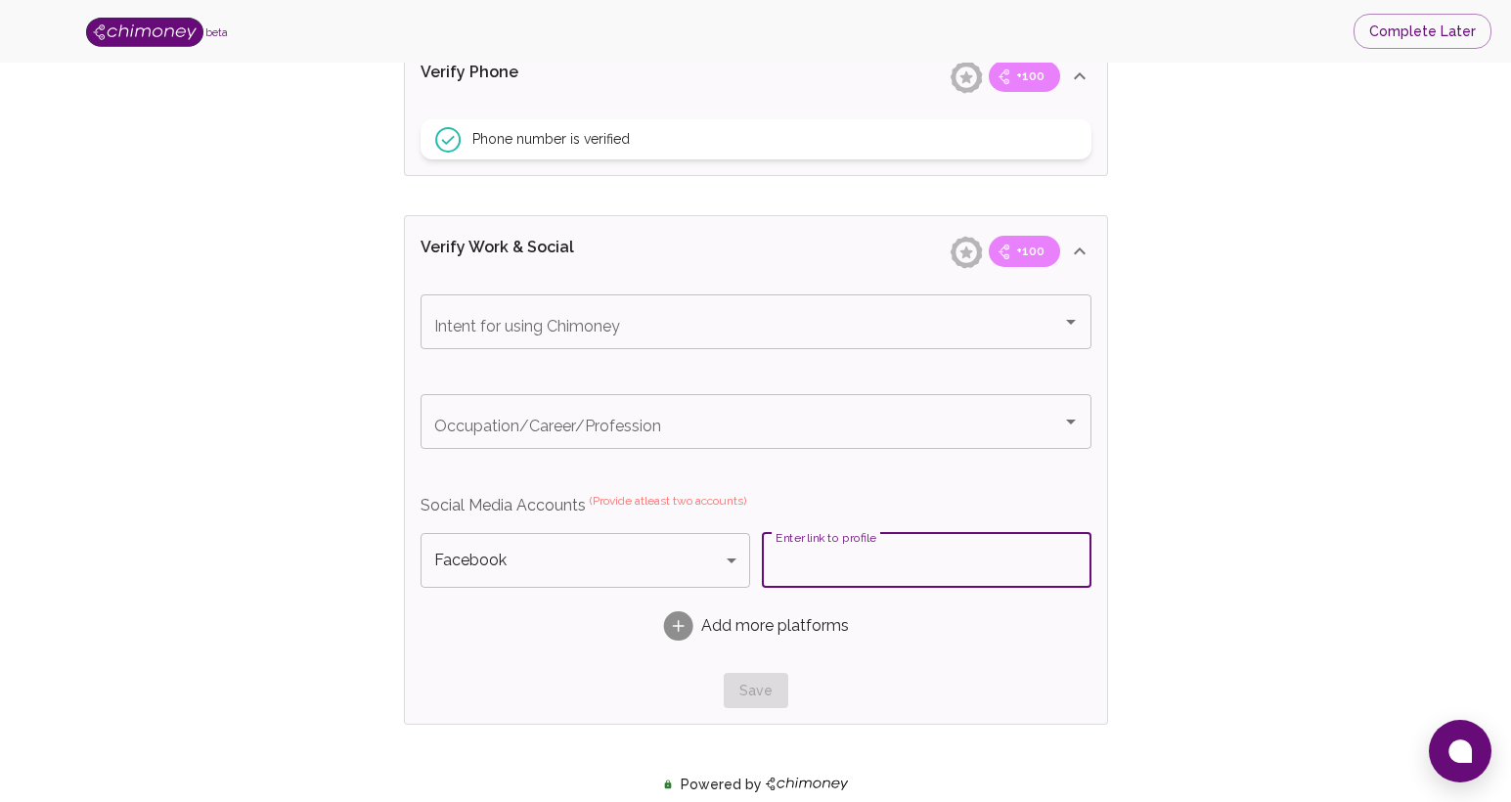
paste input "https://www.facebook.com/pixelpiratestudio/"
type input "https://www.facebook.com/pixelpiratestudio/"
click at [684, 626] on icon at bounding box center [678, 626] width 12 height 2
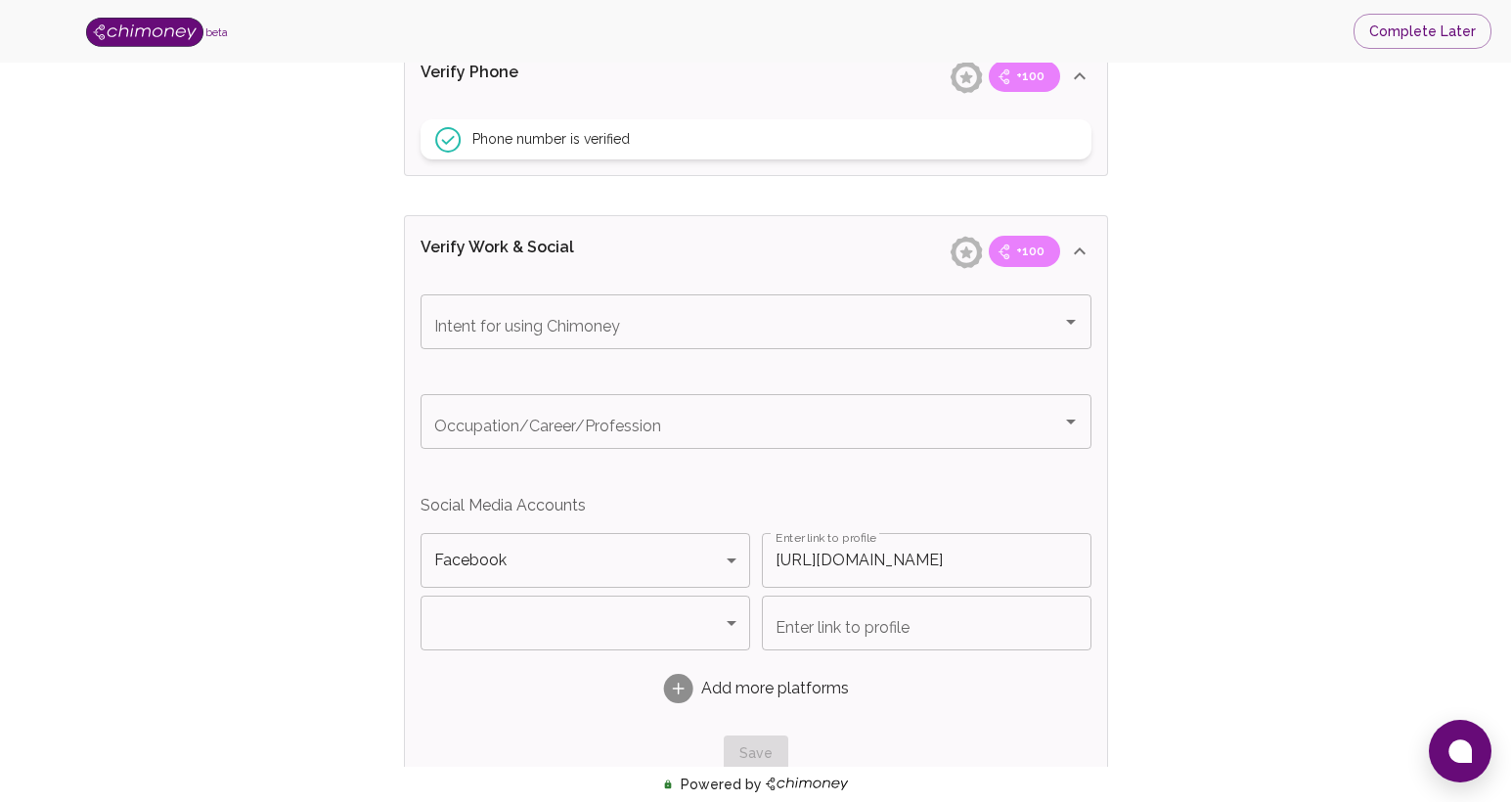
click at [652, 621] on body "beta Complete Later Verify ID and Earn Complete verification steps to earn Rewa…" at bounding box center [755, 239] width 1511 height 2359
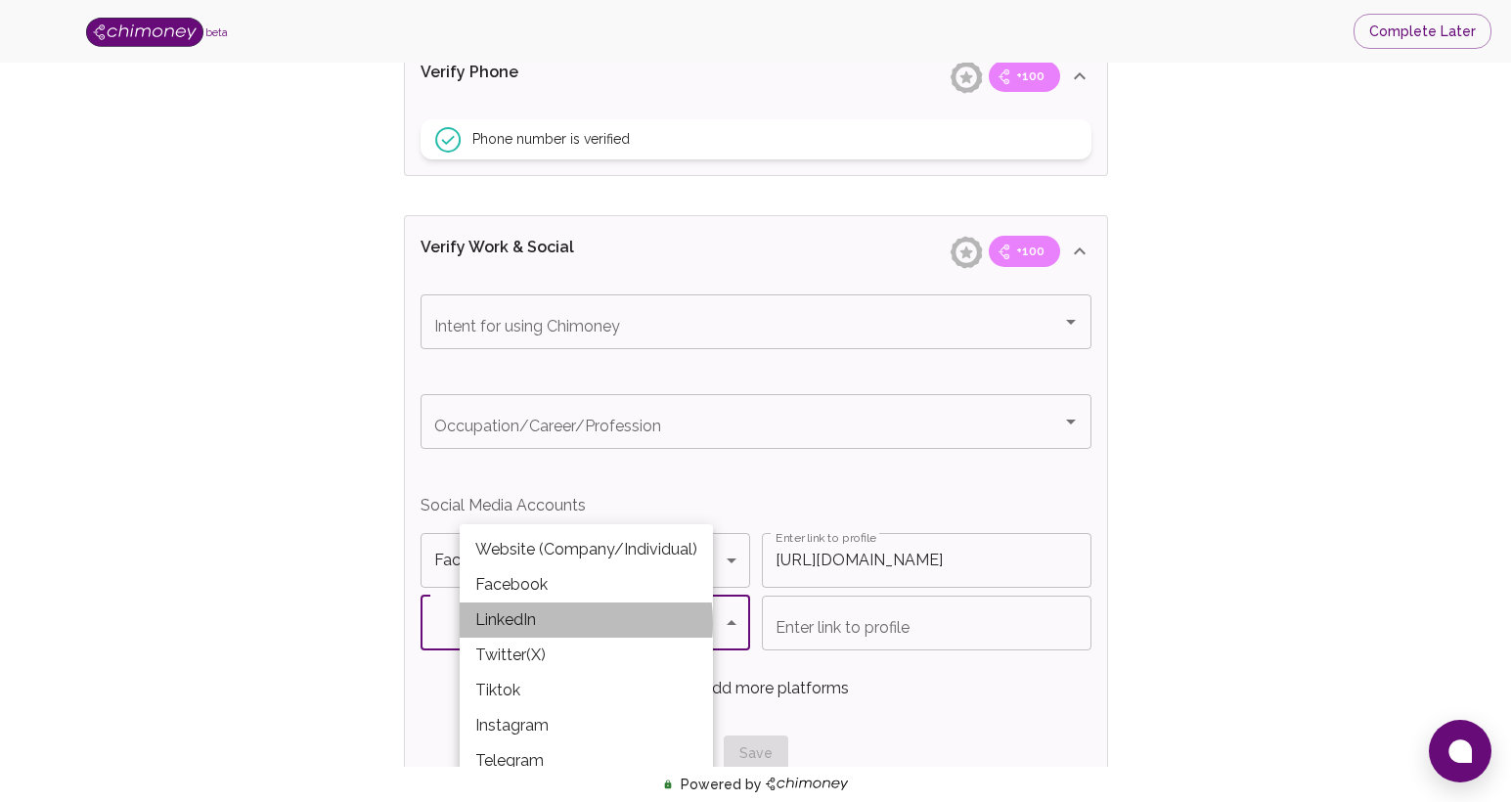
click at [537, 623] on li "LinkedIn" at bounding box center [586, 620] width 253 height 35
type input "LinkedIn"
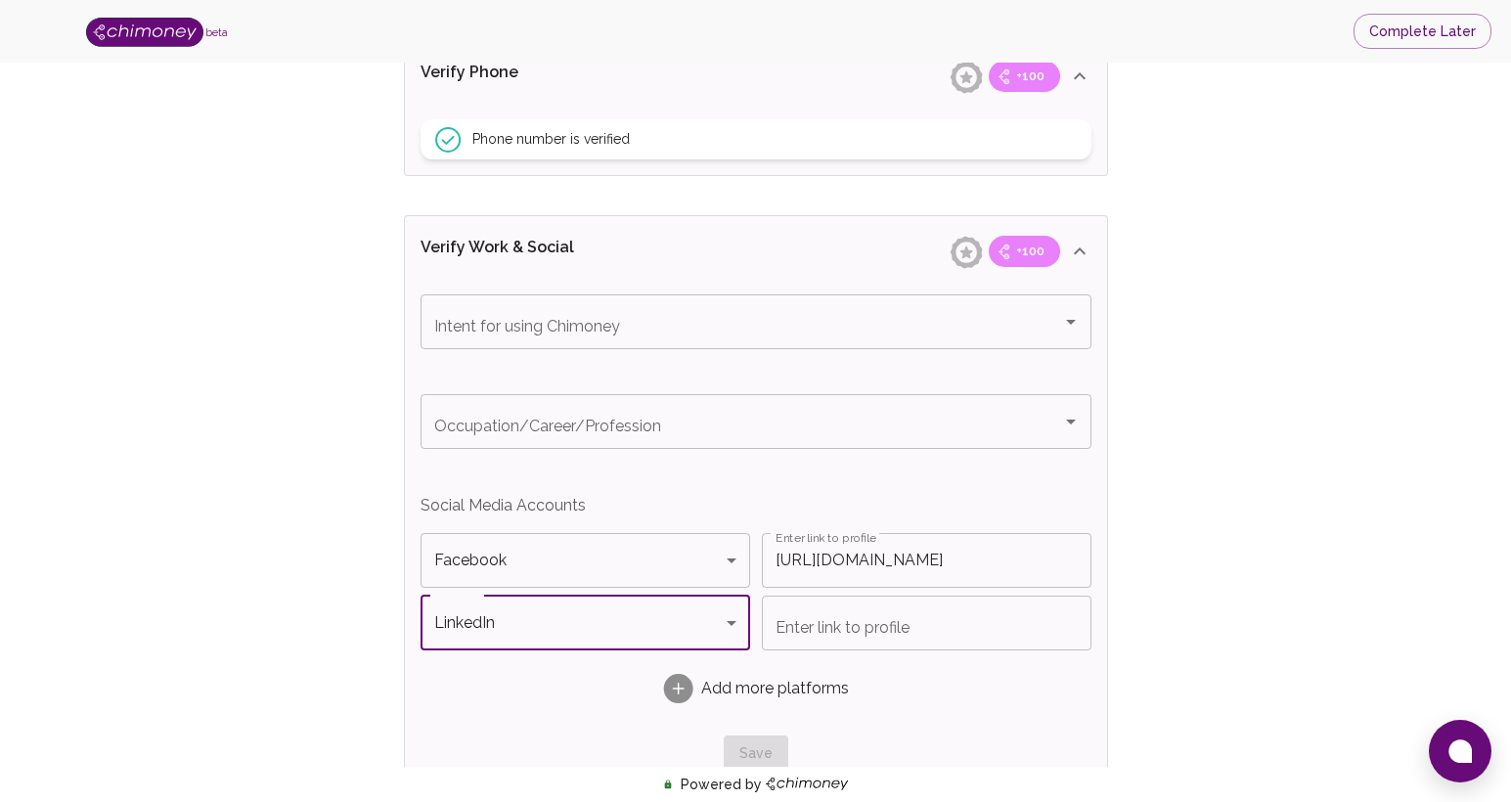
click at [842, 626] on input "Enter link to profile" at bounding box center [927, 623] width 330 height 55
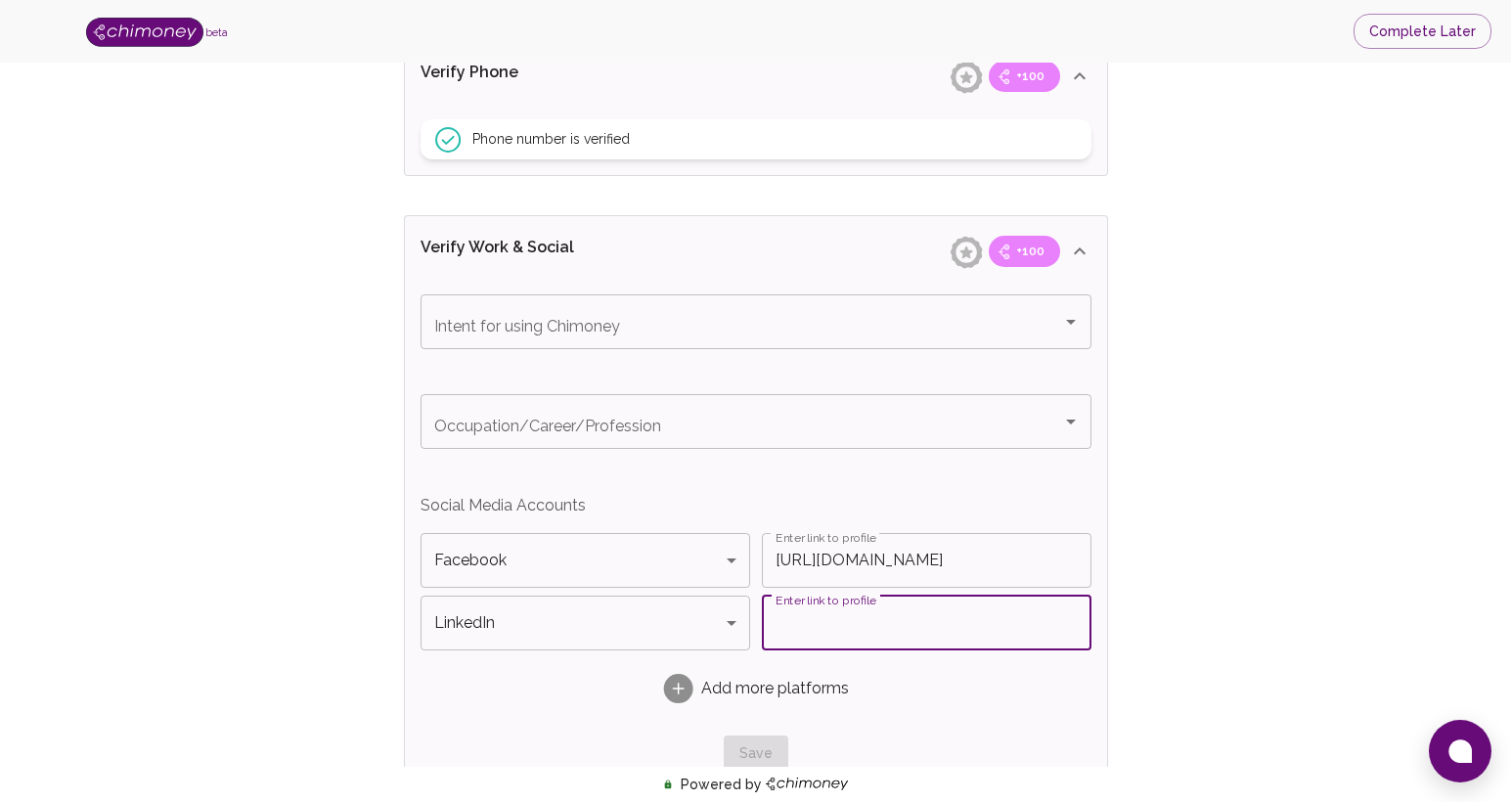
paste input "https://www.linkedin.com/company/2871988/"
type input "https://www.linkedin.com/company/2871988/"
click at [974, 691] on div "Add more platforms" at bounding box center [756, 689] width 671 height 62
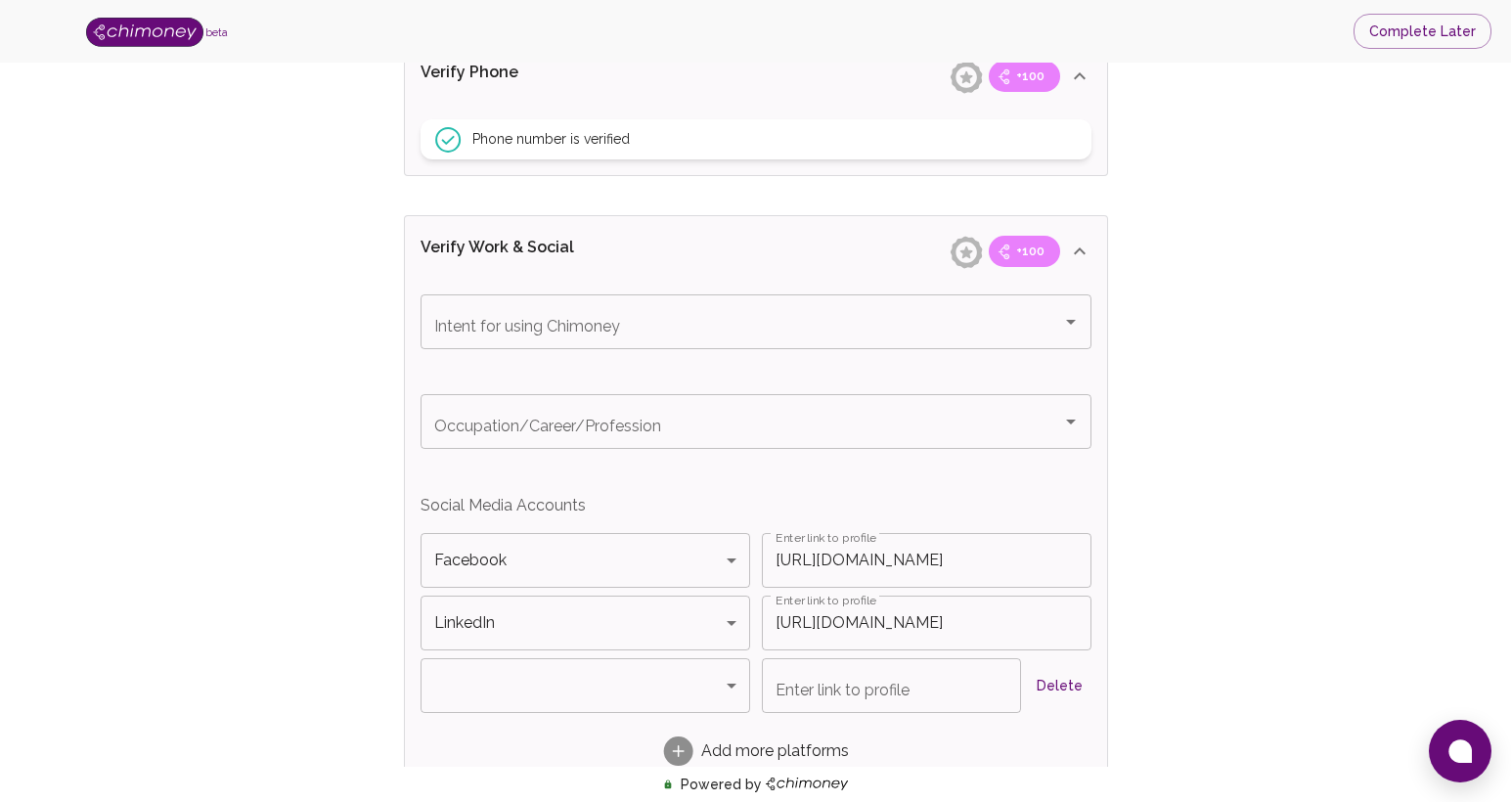
click at [1071, 688] on button "Delete" at bounding box center [1060, 686] width 63 height 36
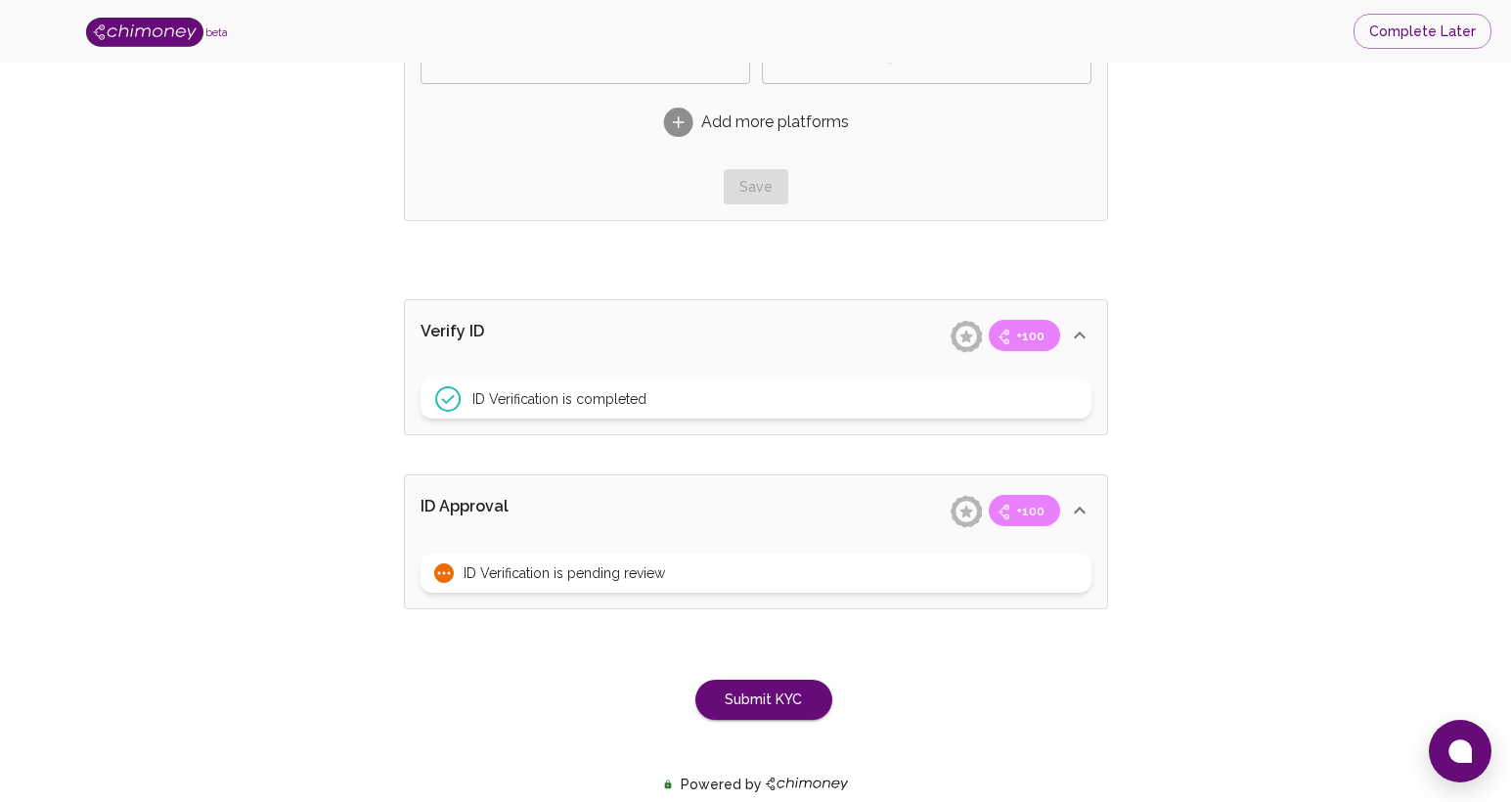
scroll to position [1557, 0]
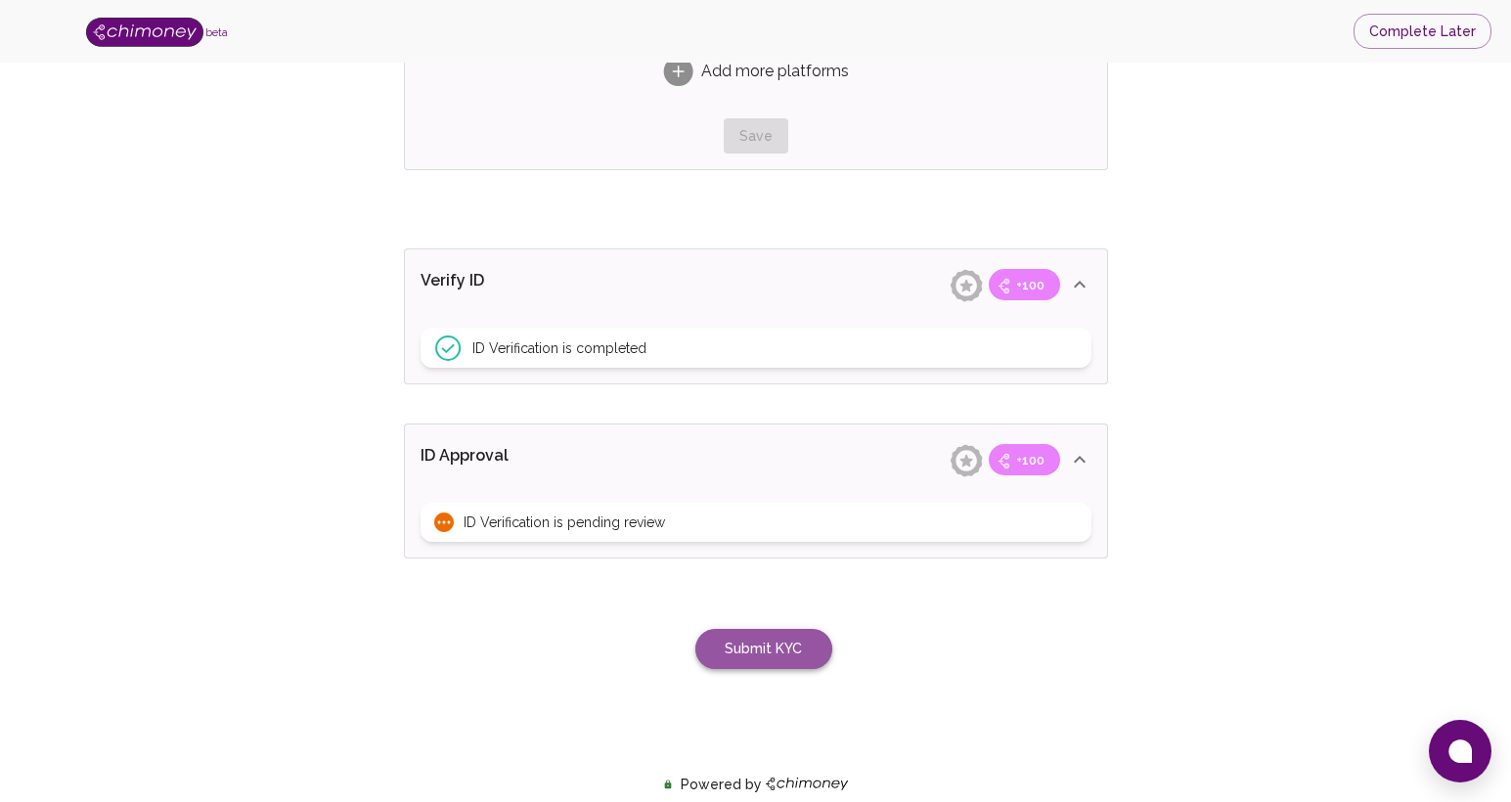
click at [783, 652] on button "Submit KYC" at bounding box center [763, 649] width 137 height 40
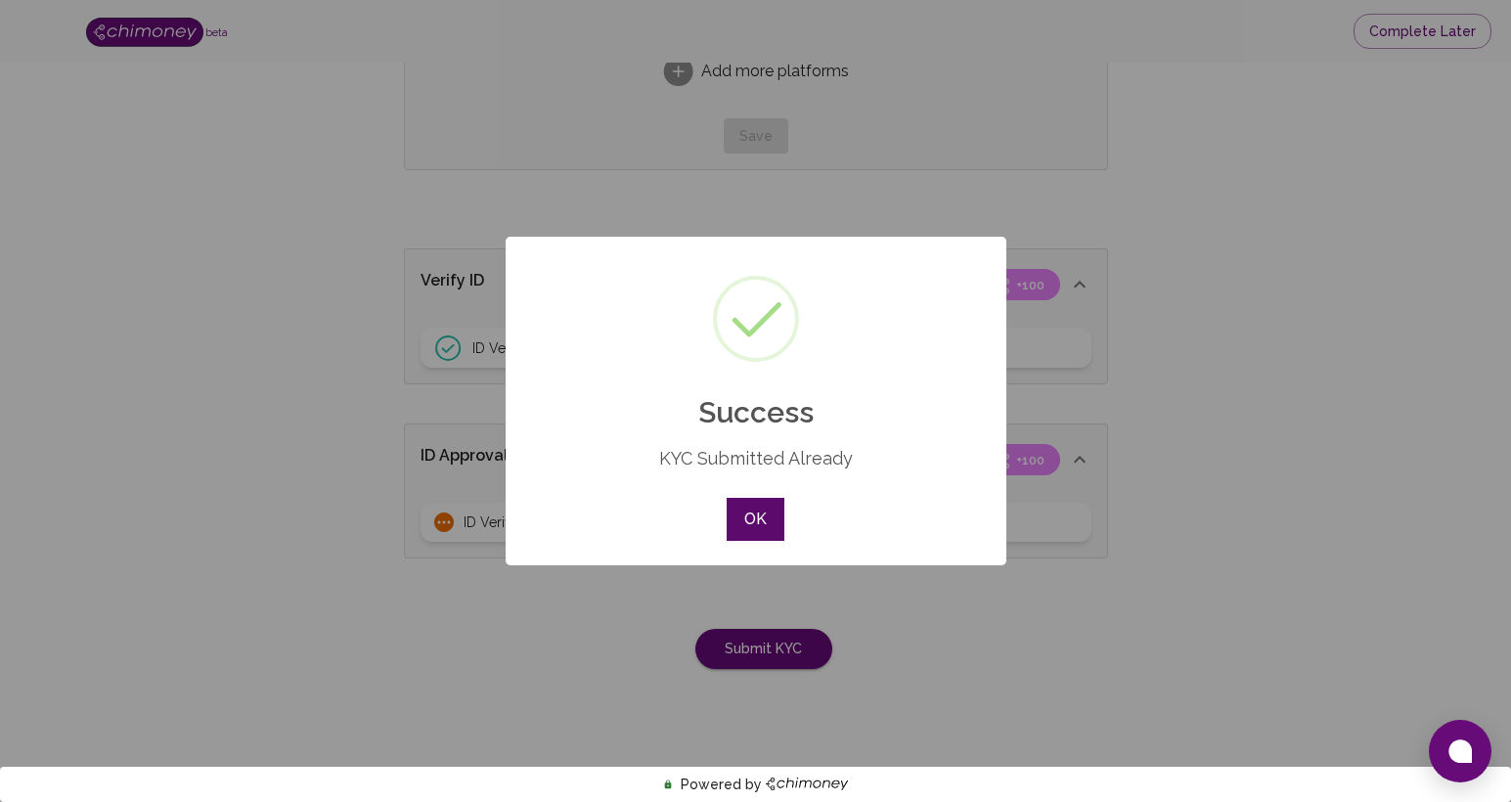
click at [754, 518] on button "OK" at bounding box center [755, 519] width 57 height 43
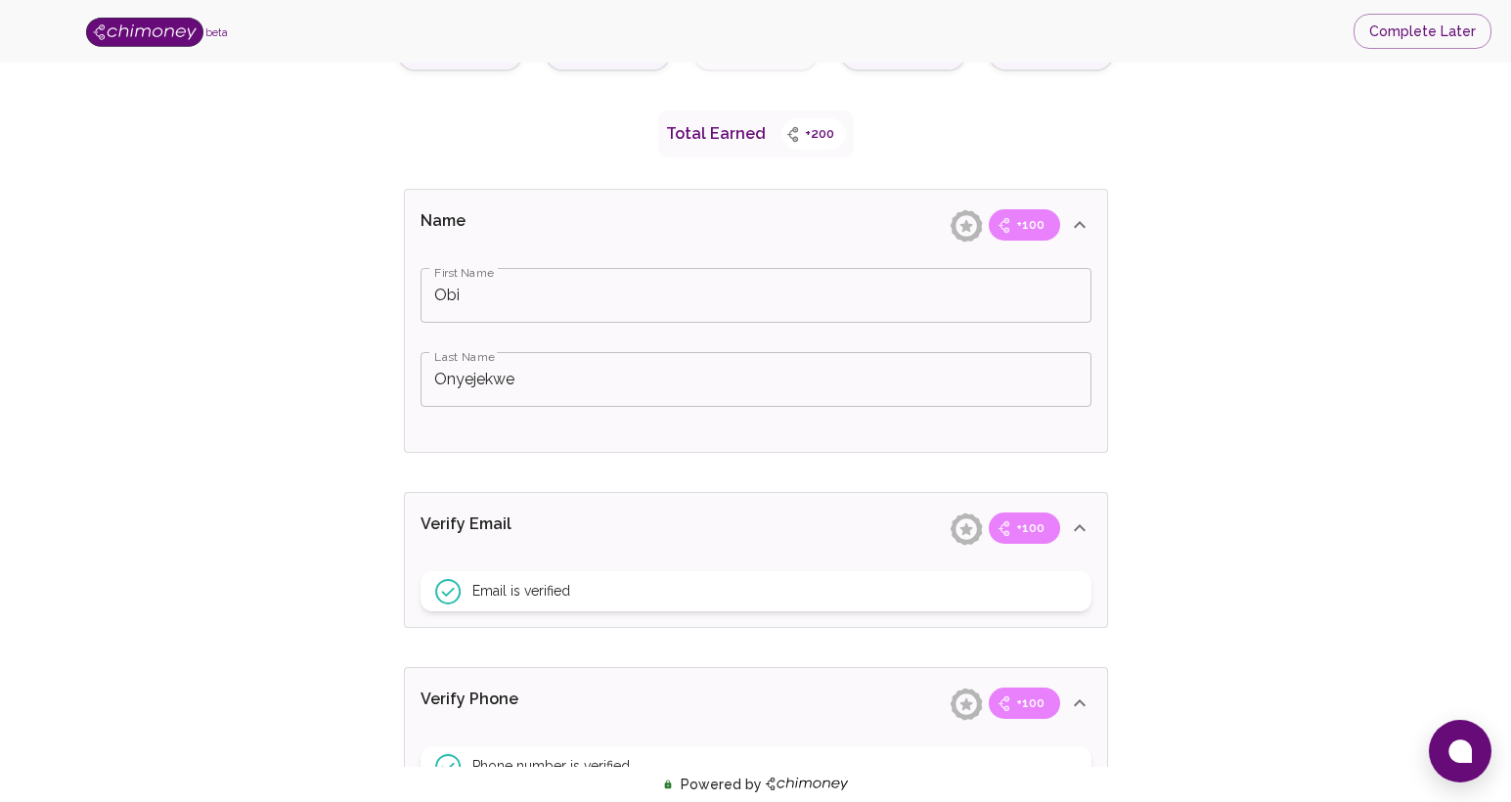
scroll to position [0, 0]
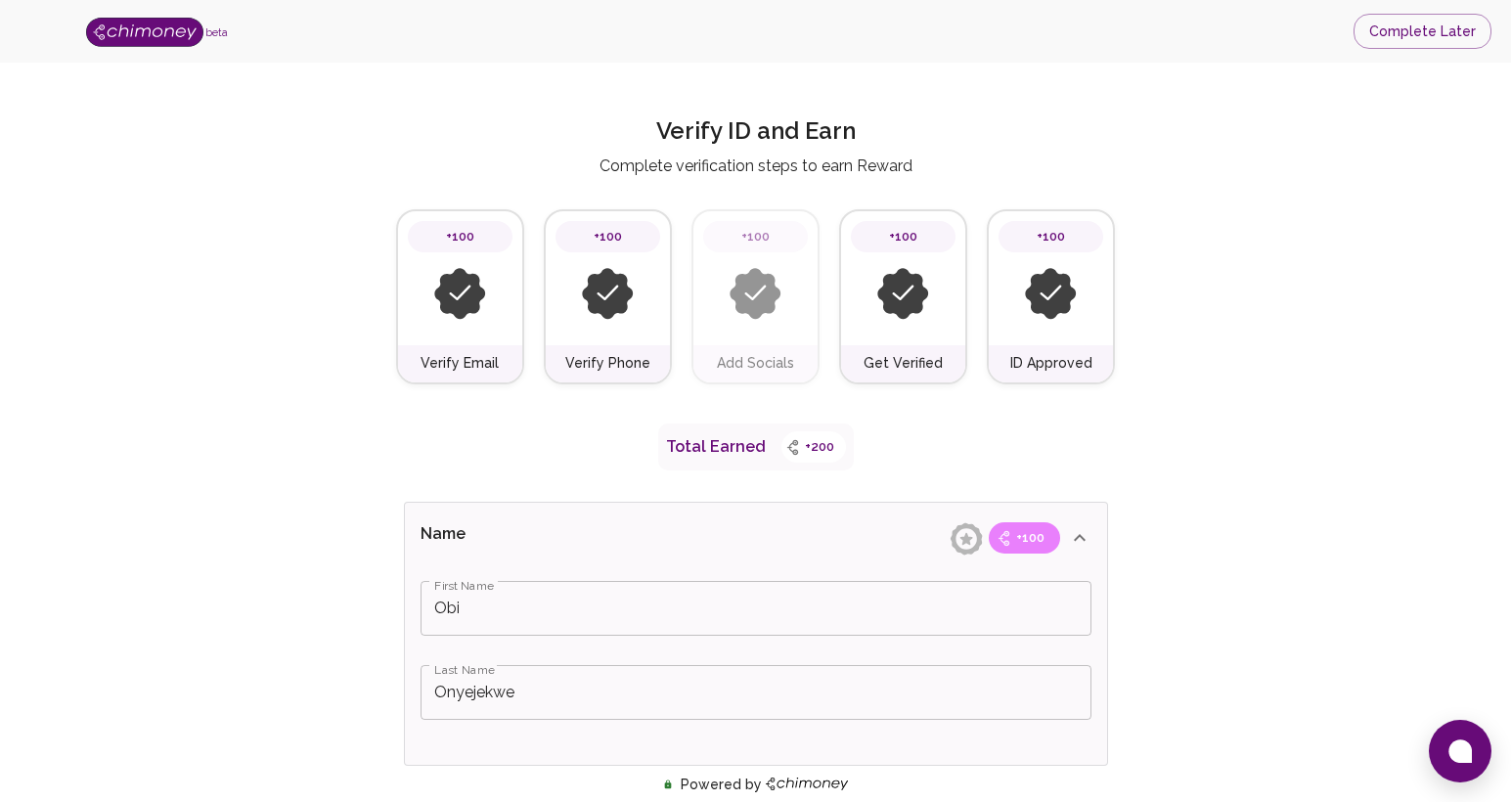
click at [162, 30] on img at bounding box center [144, 32] width 117 height 29
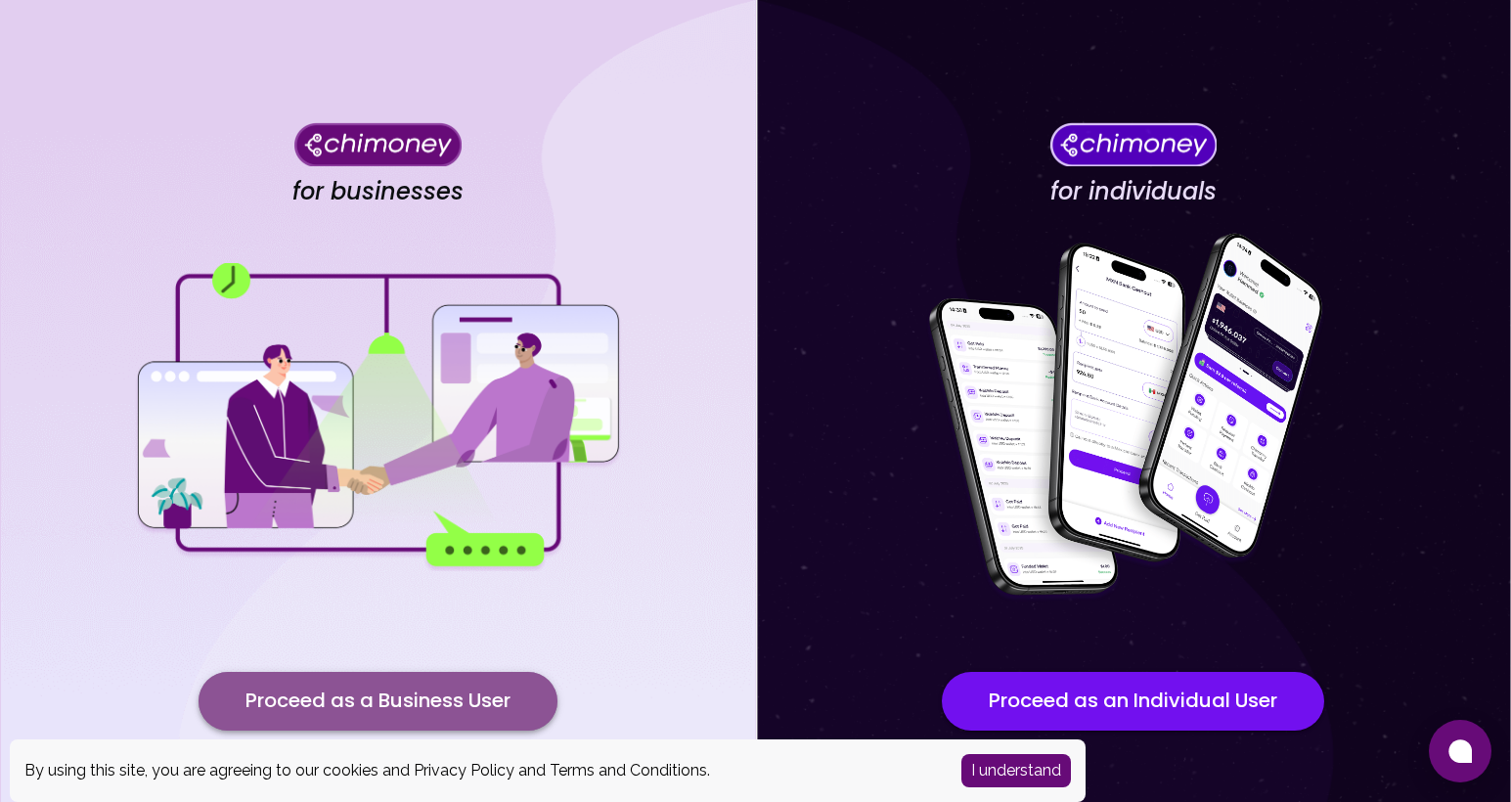
click at [419, 692] on button "Proceed as a Business User" at bounding box center [378, 701] width 359 height 59
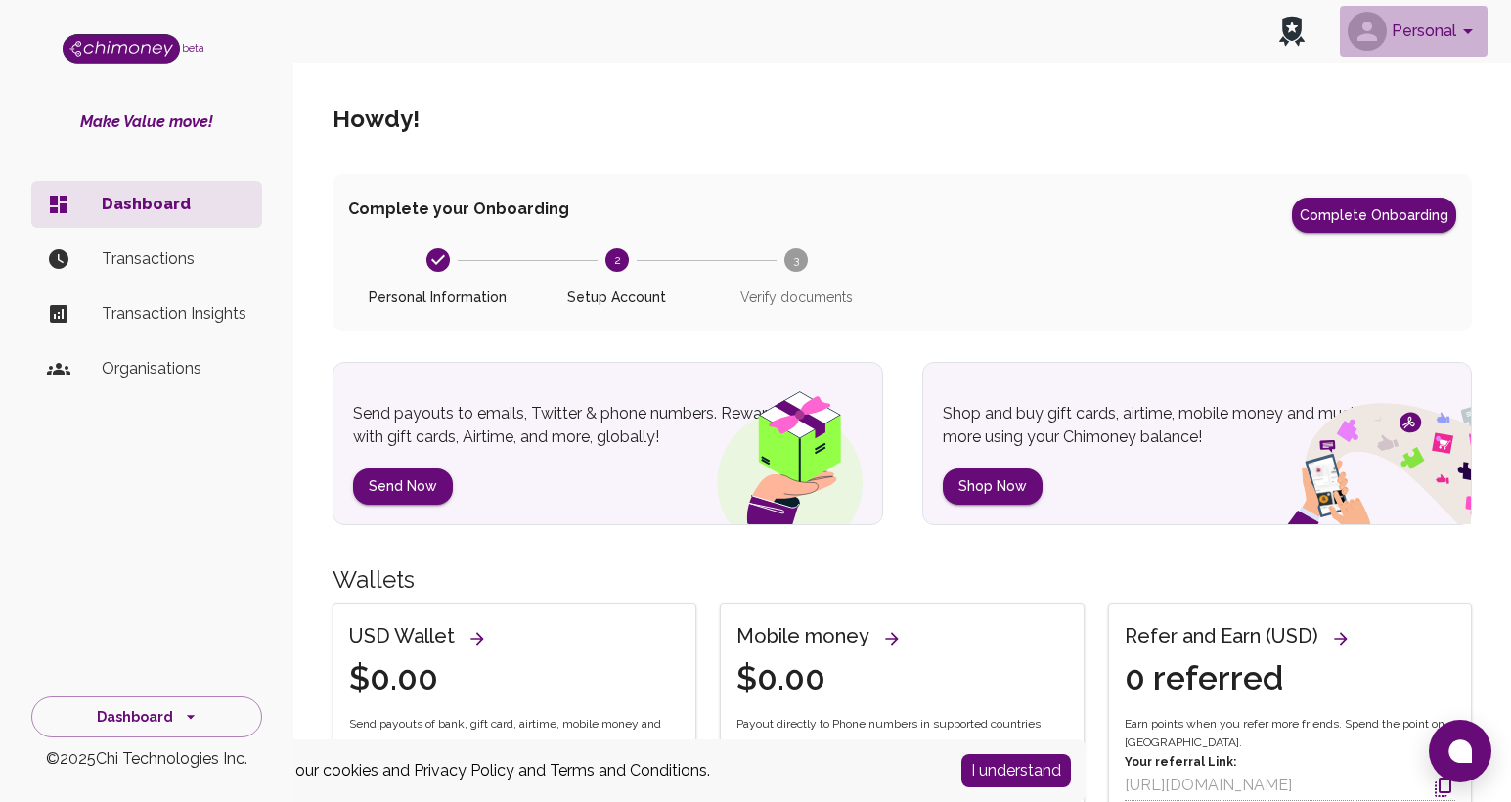
click at [1473, 25] on icon "account of current user" at bounding box center [1467, 31] width 23 height 23
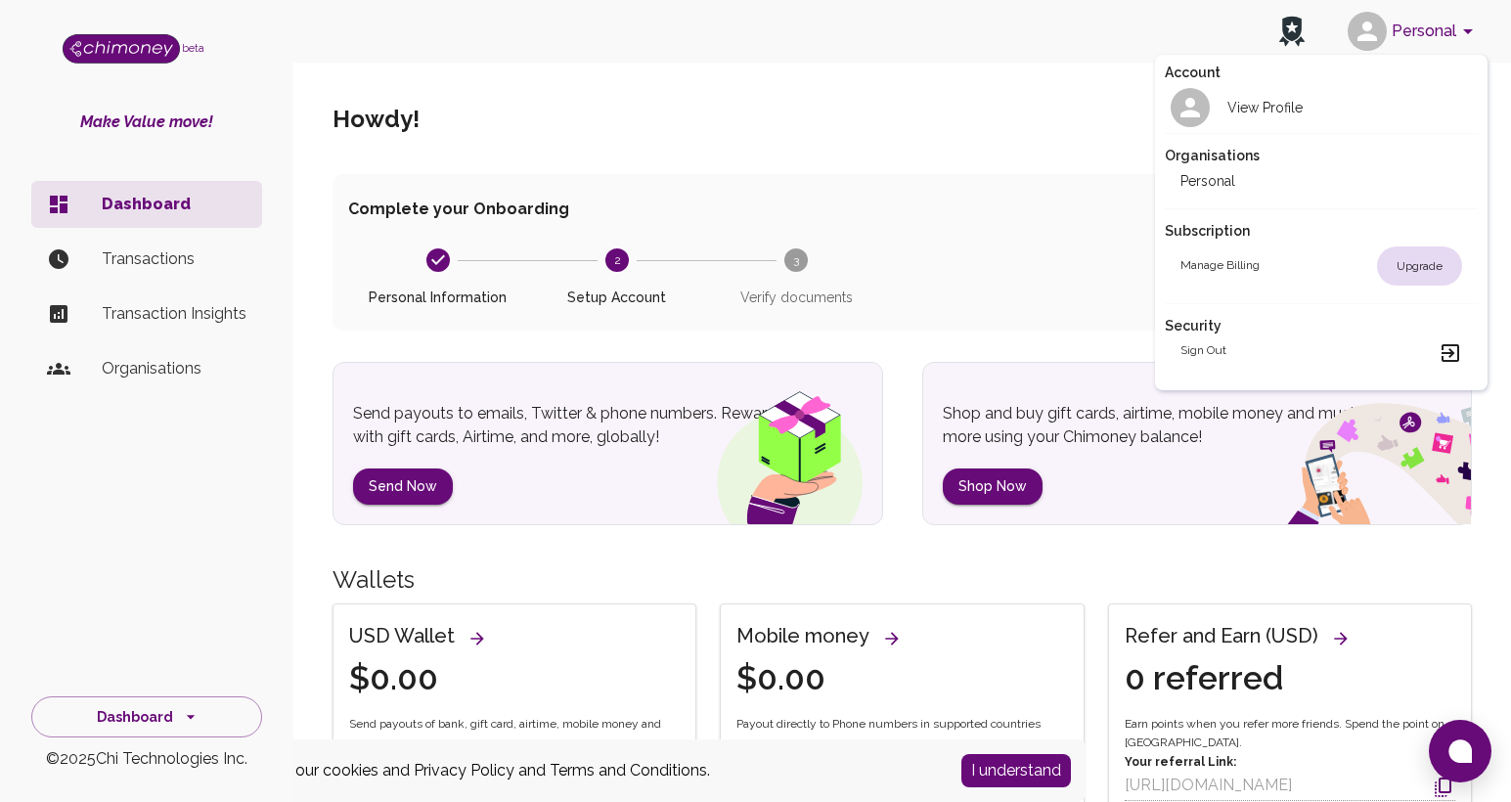
click at [130, 257] on div at bounding box center [755, 401] width 1511 height 802
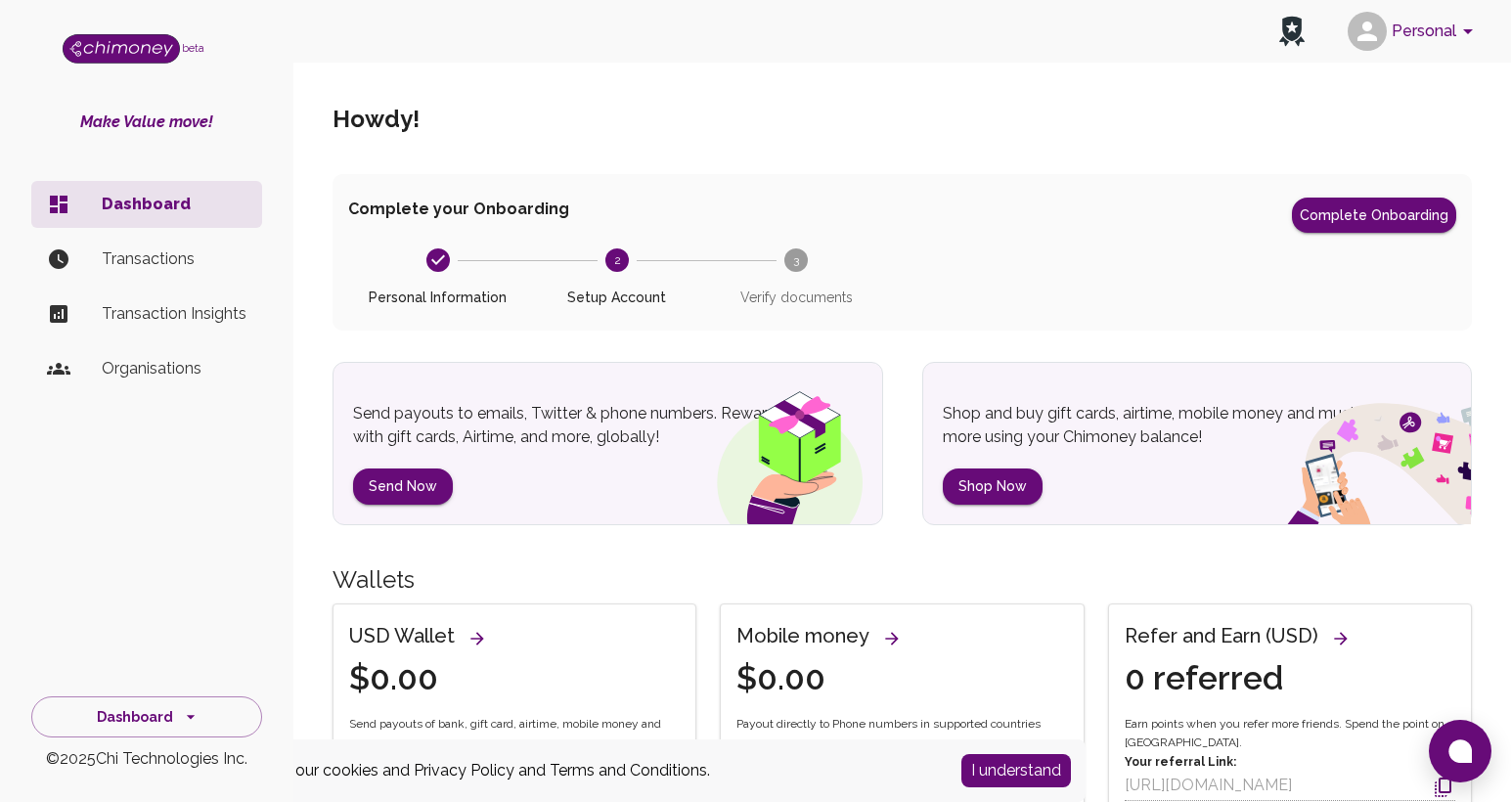
click at [136, 260] on p "Transactions" at bounding box center [174, 258] width 145 height 23
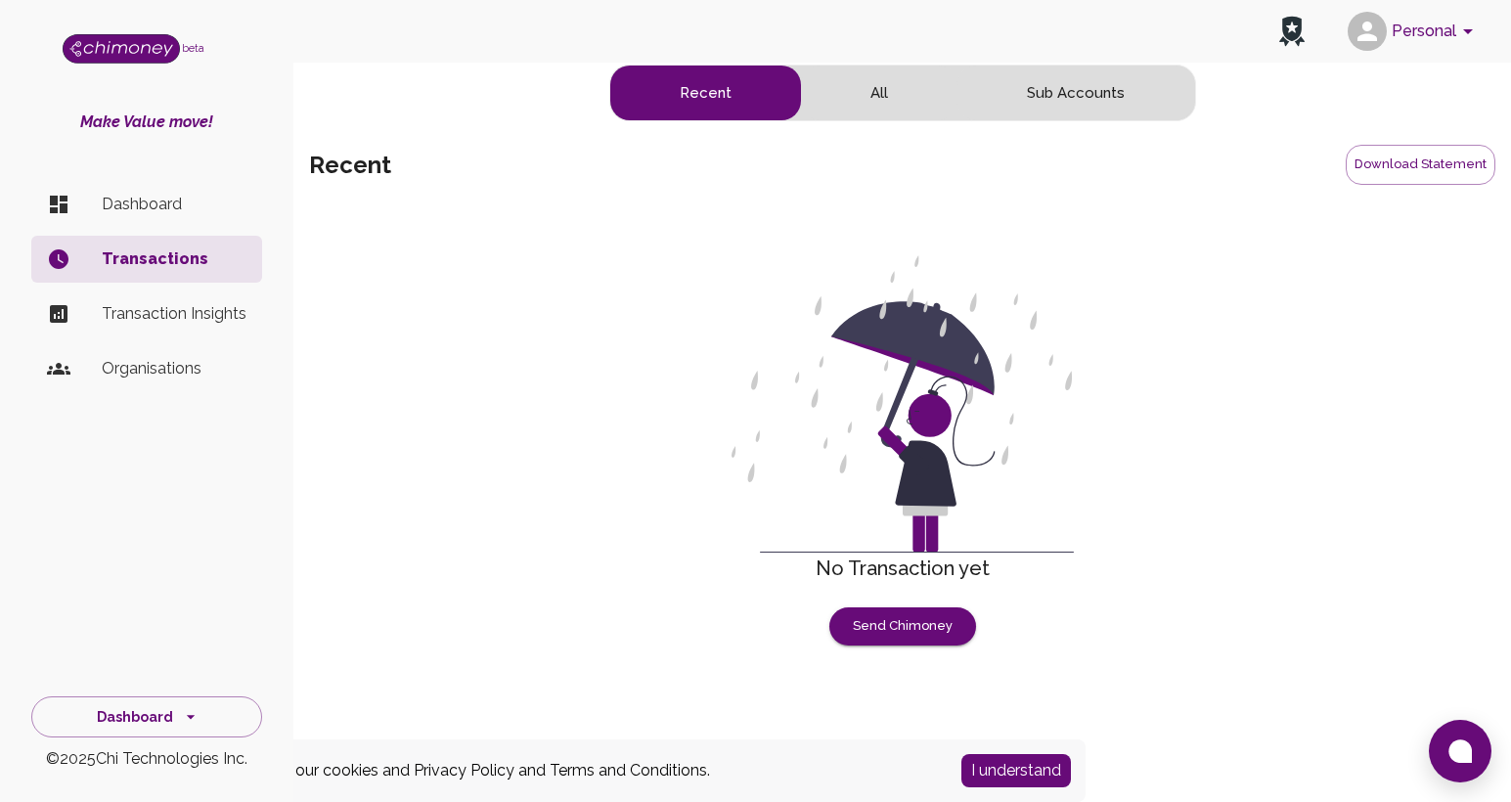
click at [141, 363] on p "Organisations" at bounding box center [174, 368] width 145 height 23
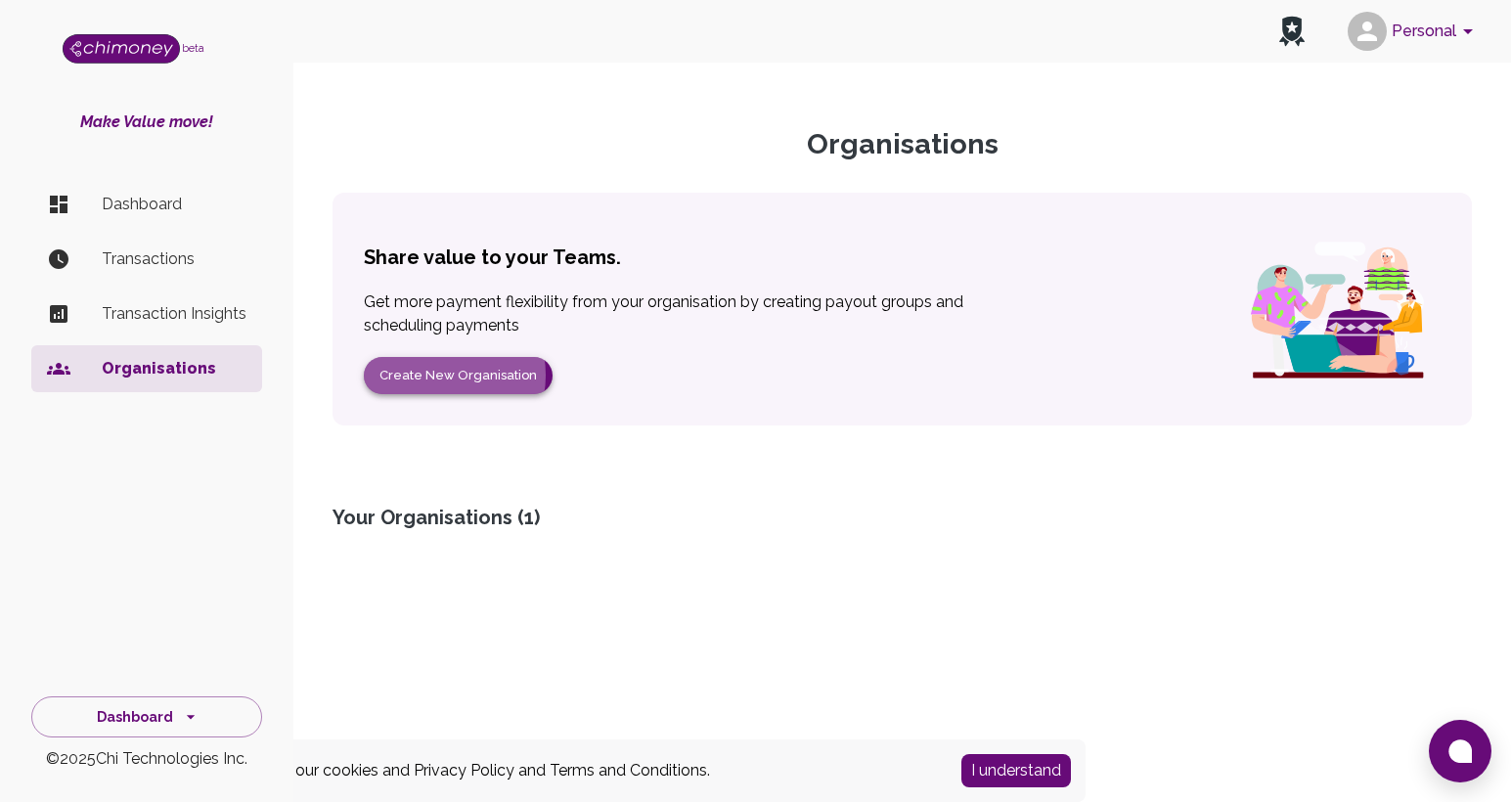
click at [443, 376] on button "Create New Organisation" at bounding box center [458, 376] width 189 height 38
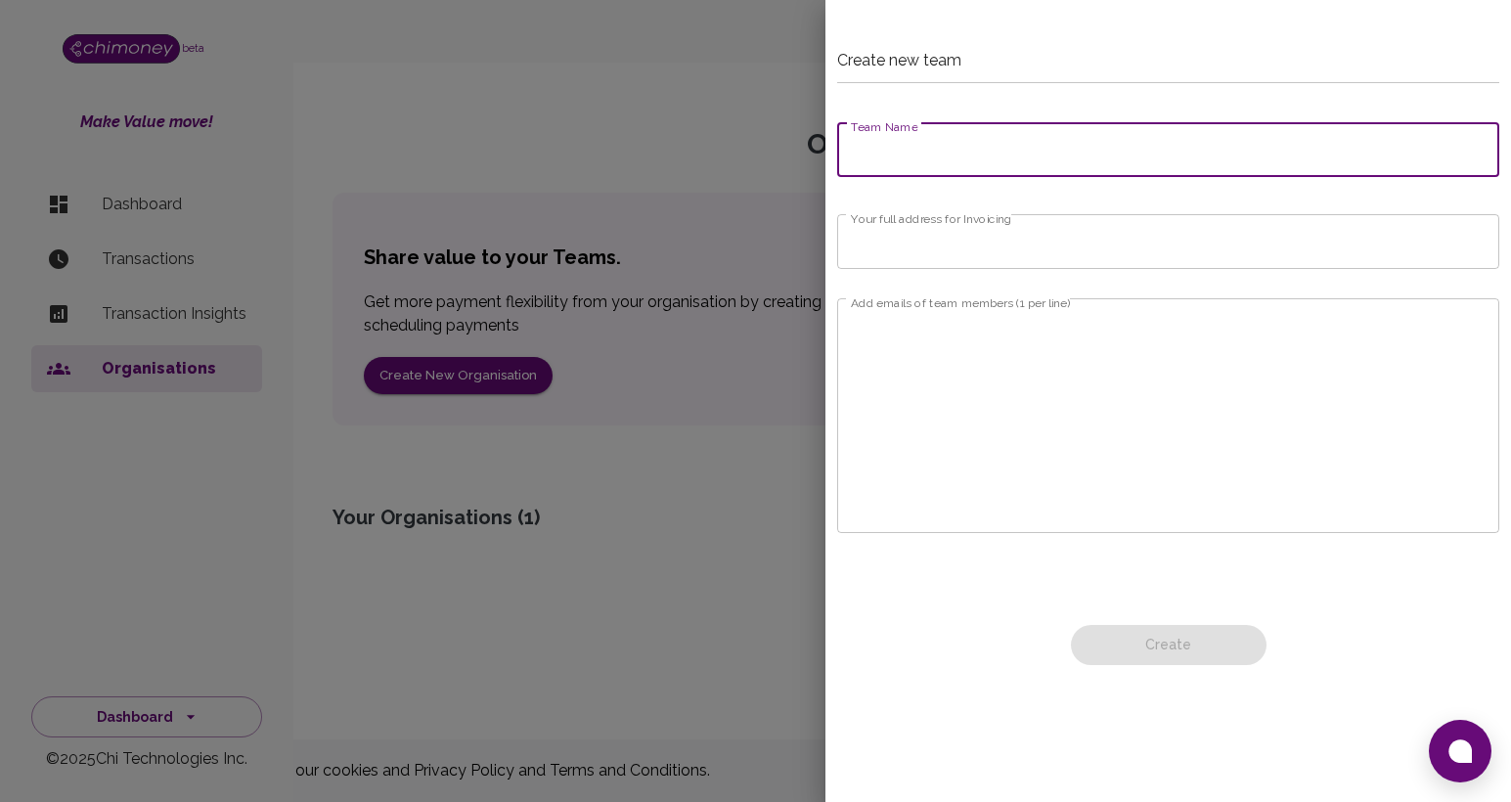
click at [986, 146] on input "Team Name" at bounding box center [1168, 149] width 662 height 55
type input "Off Road Champion Team"
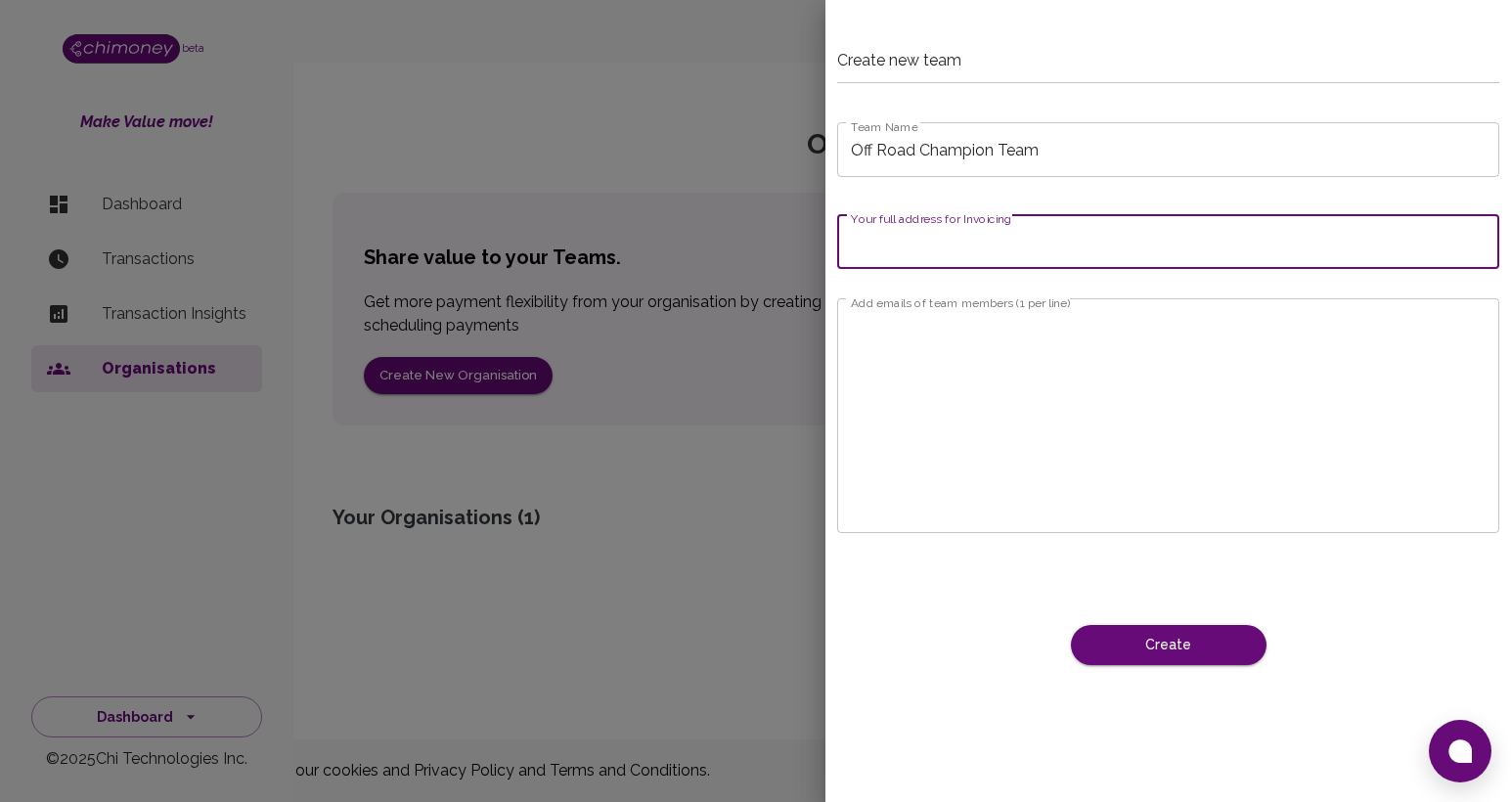
click at [995, 245] on input "Your full address for Invoicing" at bounding box center [1168, 241] width 662 height 55
type input "223 Horizon Ave., Apt 1, Venice CA 90291"
click at [1136, 399] on textarea "Add emails of team members (1 per line)" at bounding box center [1168, 416] width 635 height 202
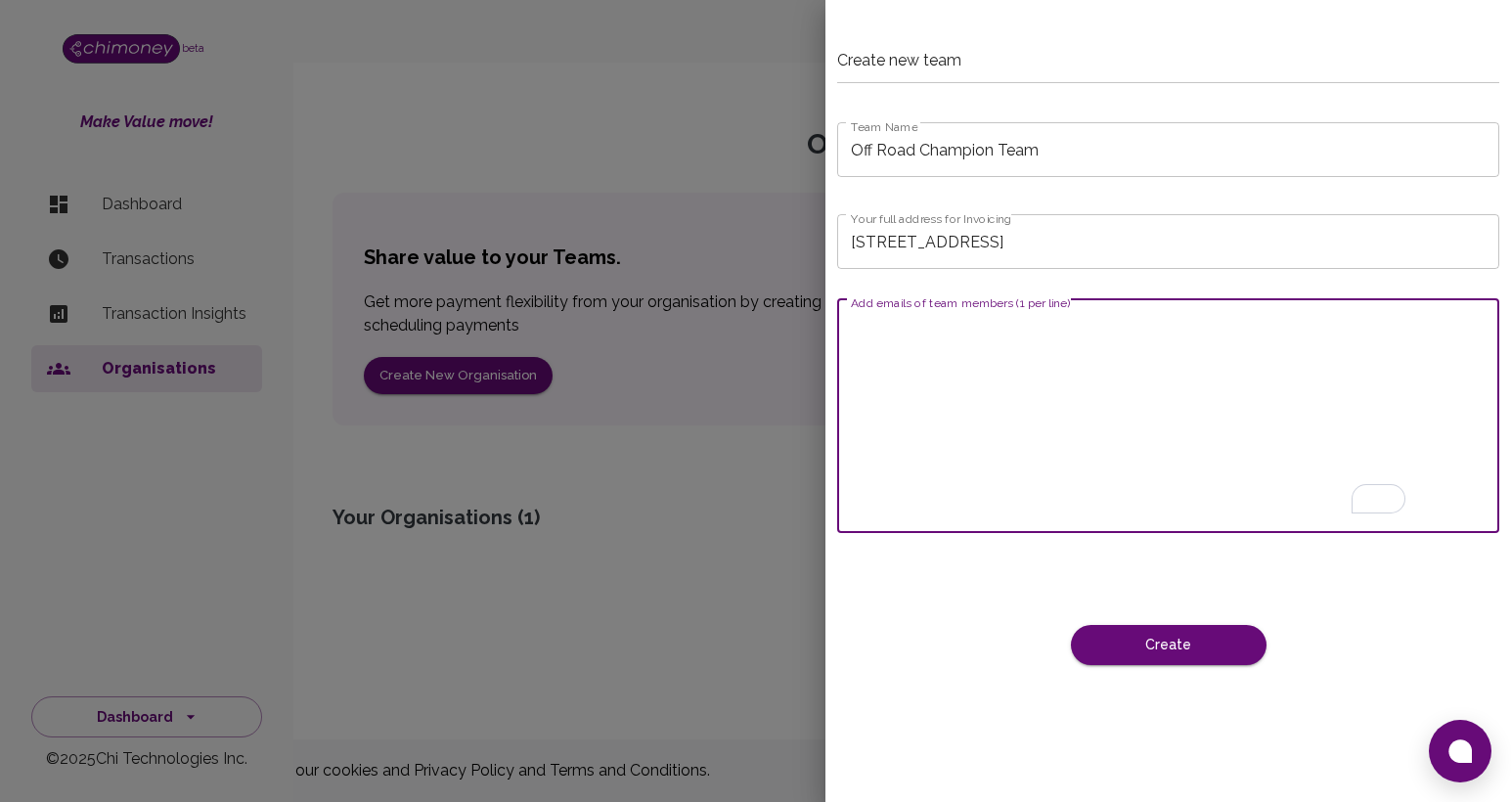
paste textarea "sshekar9@asu.edu"
type textarea "sshekar9@asu.edu"
click at [1191, 647] on button "Create" at bounding box center [1169, 645] width 196 height 40
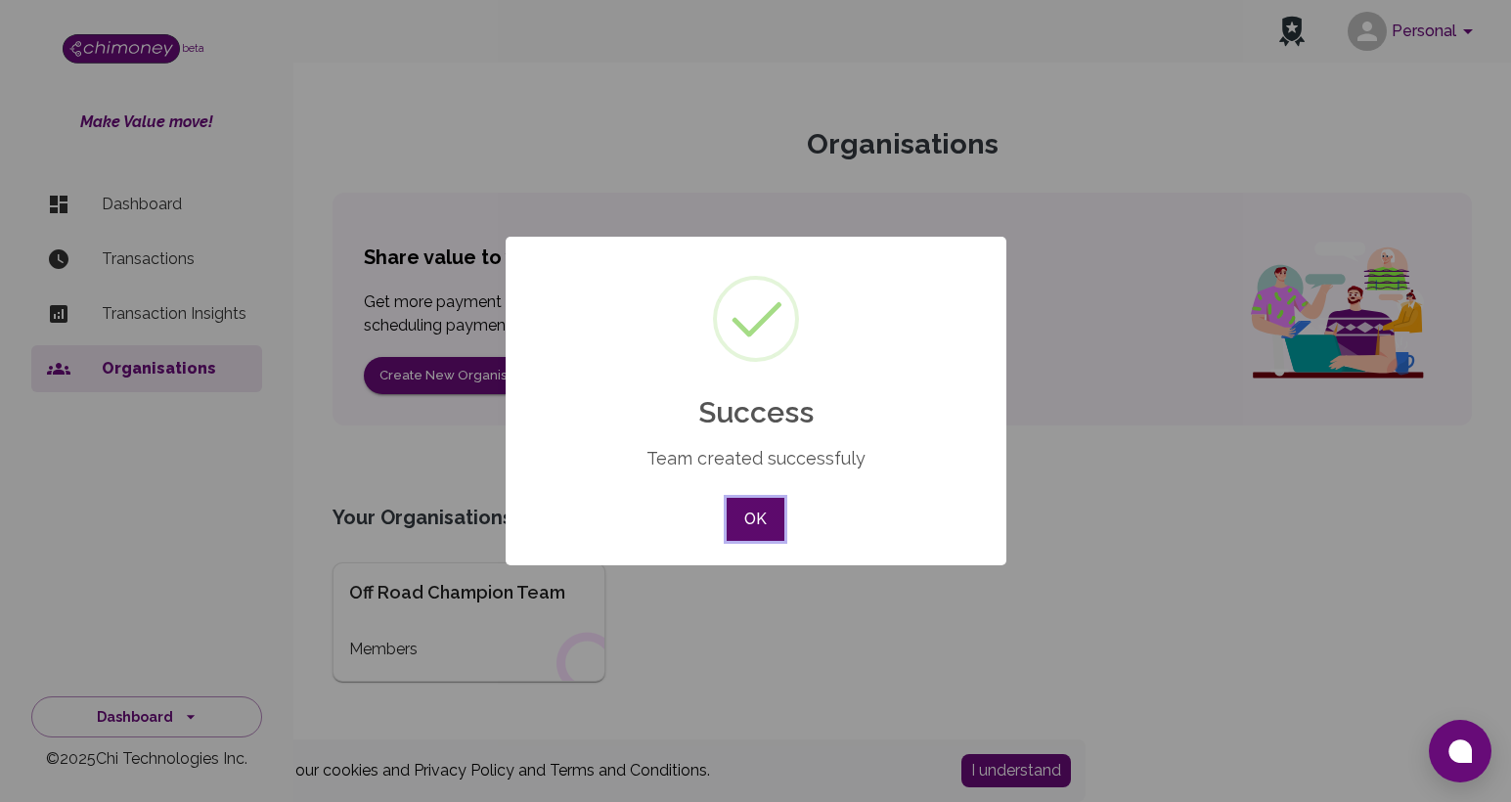
click at [758, 523] on button "OK" at bounding box center [755, 519] width 57 height 43
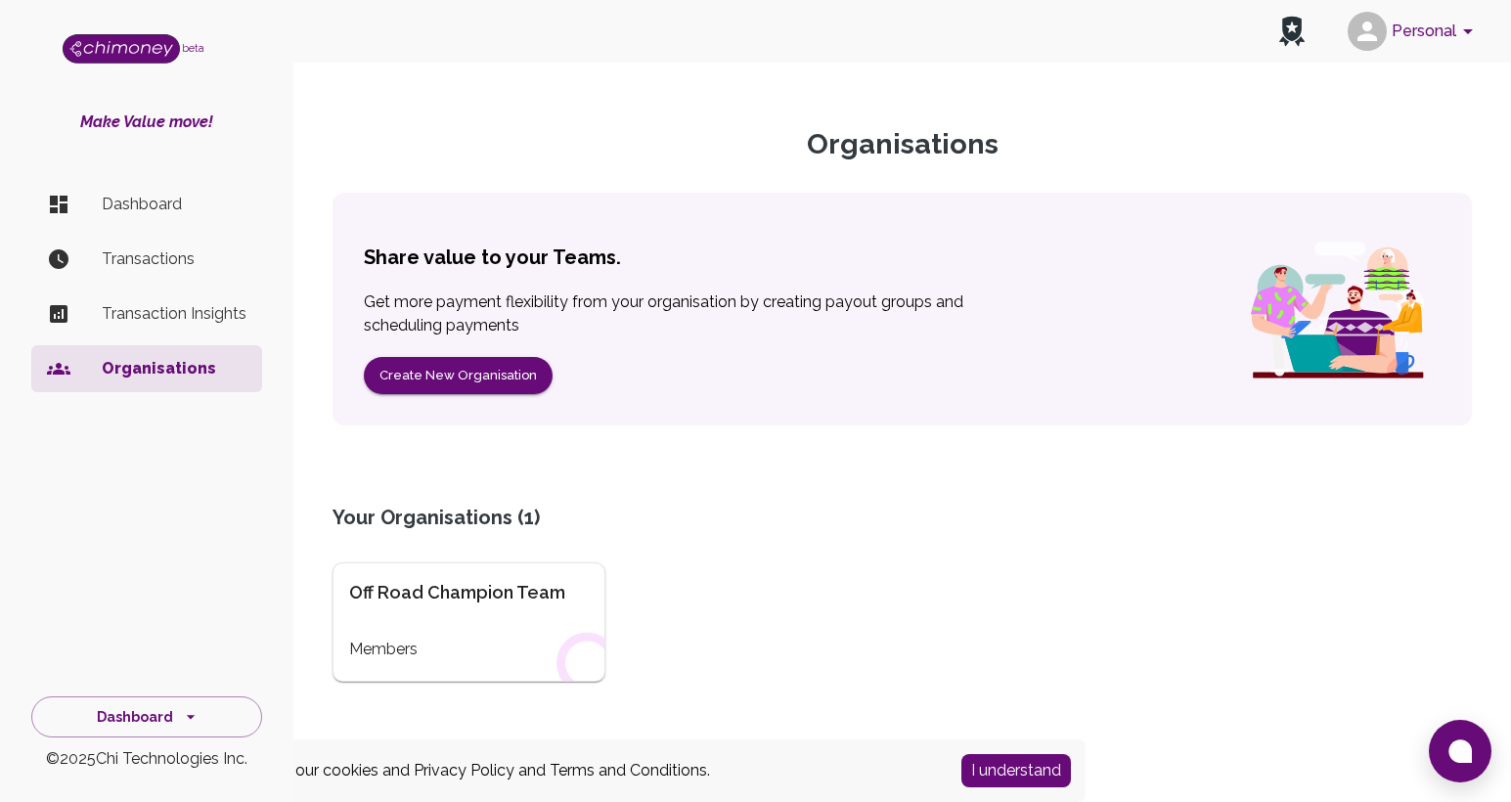
click at [147, 322] on p "Transaction Insights" at bounding box center [174, 313] width 145 height 23
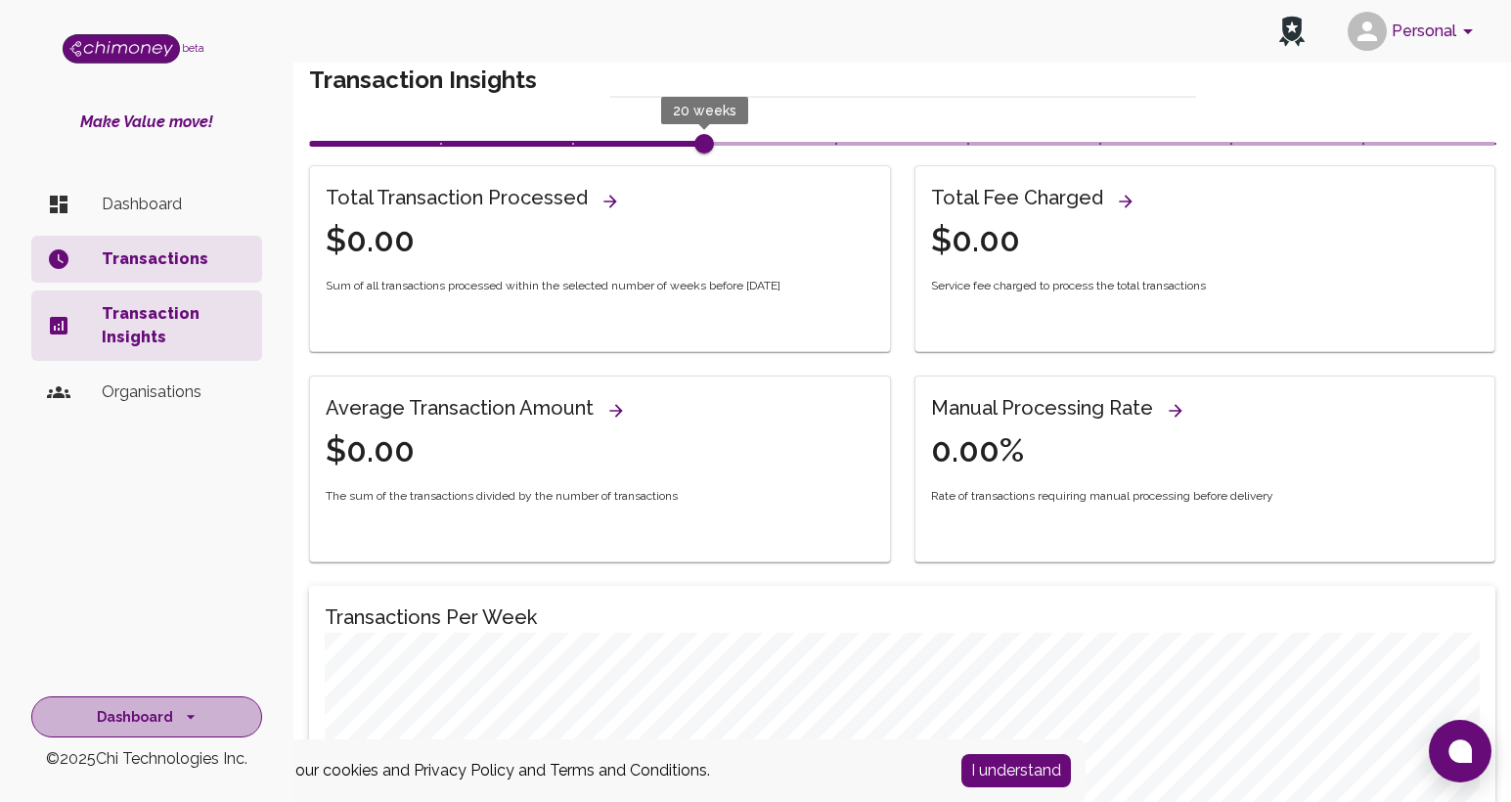
click at [130, 716] on button "Dashboard" at bounding box center [146, 717] width 231 height 42
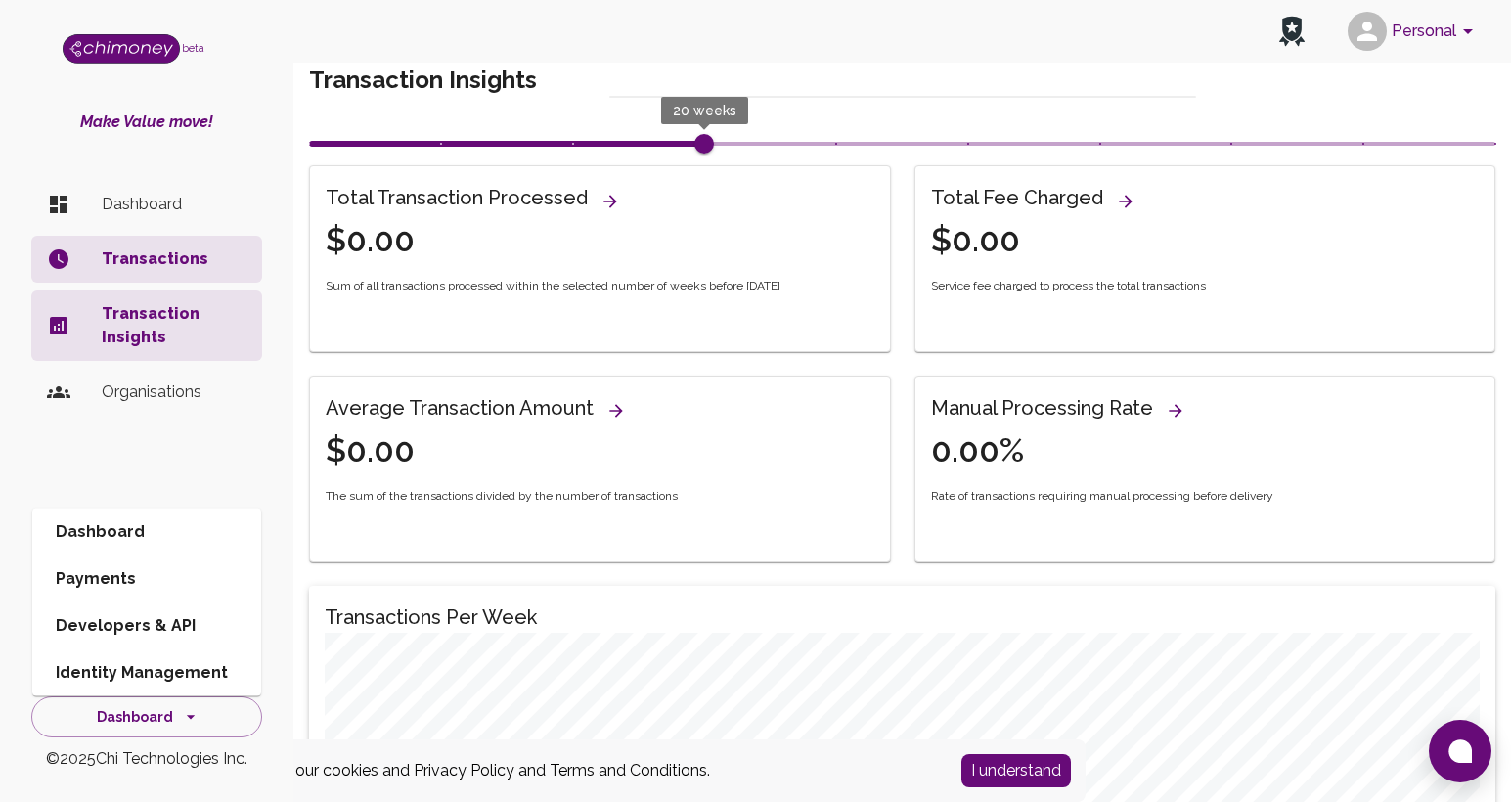
click at [127, 626] on li "Developers & API" at bounding box center [146, 626] width 229 height 47
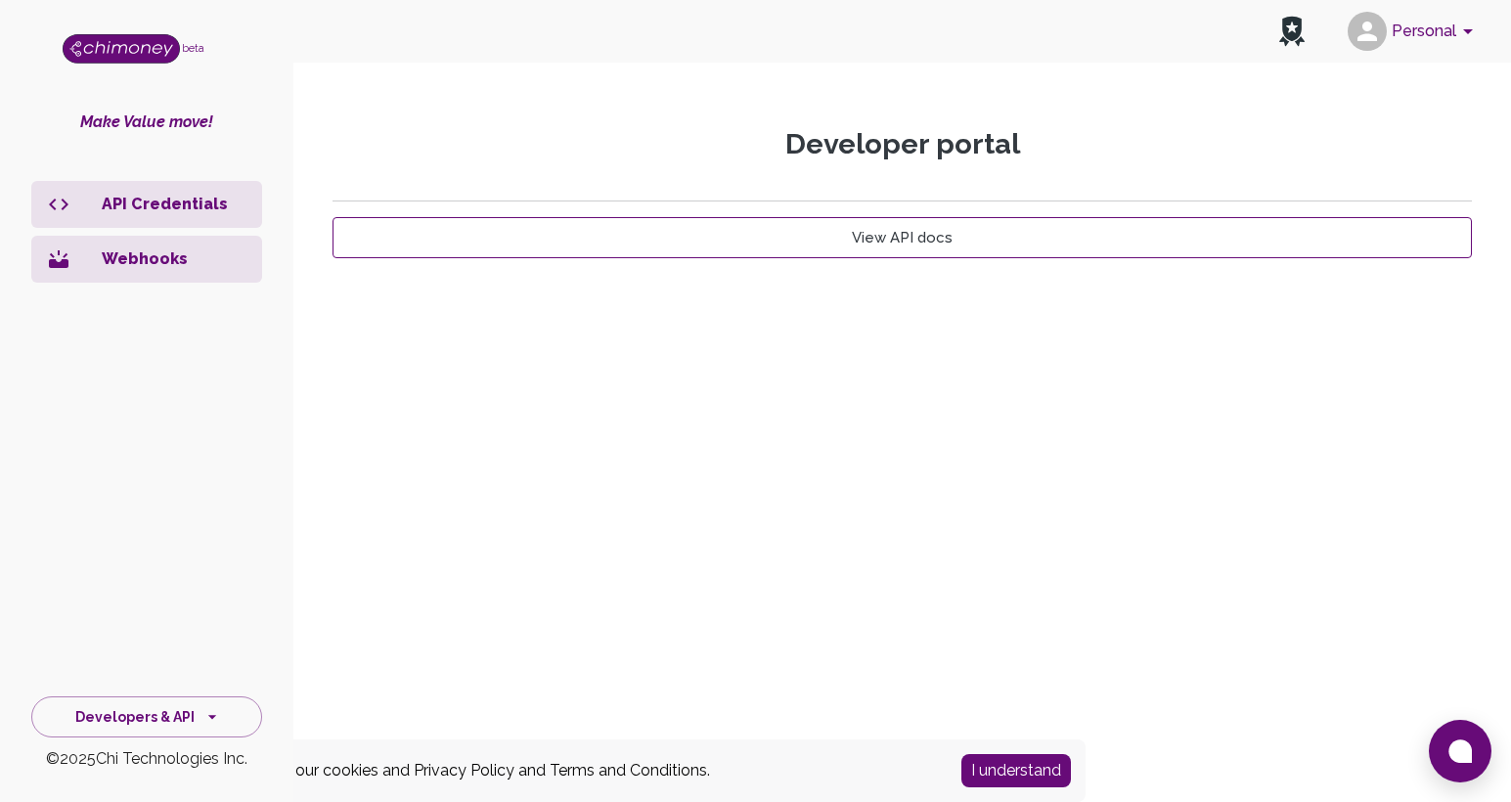
click at [914, 240] on link "View API docs" at bounding box center [903, 237] width 1140 height 41
